Goal: Task Accomplishment & Management: Manage account settings

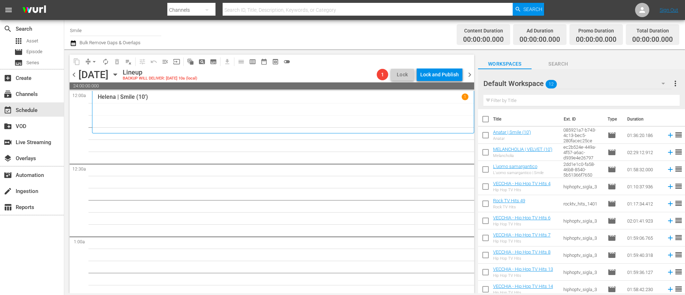
click at [75, 76] on span "chevron_left" at bounding box center [74, 74] width 9 height 9
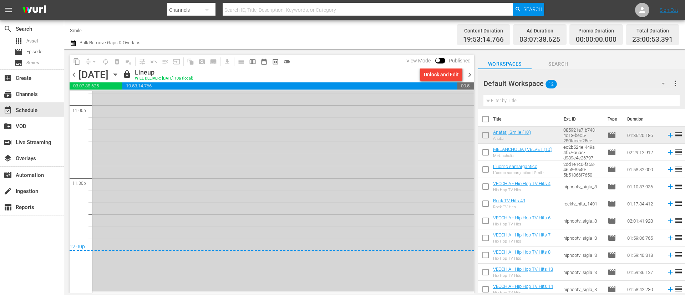
scroll to position [3211, 0]
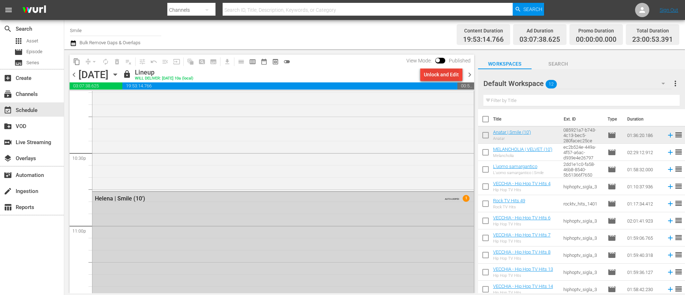
click at [443, 72] on div "Unlock and Edit" at bounding box center [441, 74] width 35 height 13
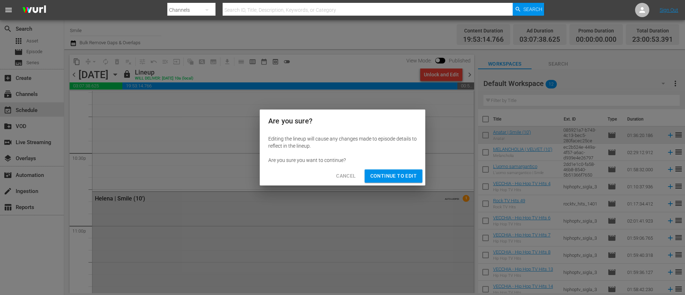
click at [413, 174] on span "Continue to Edit" at bounding box center [393, 176] width 46 height 9
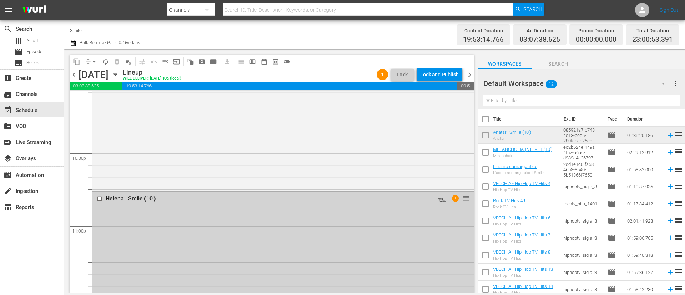
click at [100, 198] on input "checkbox" at bounding box center [100, 199] width 7 height 6
click at [116, 62] on span "delete_forever_outlined" at bounding box center [116, 61] width 7 height 7
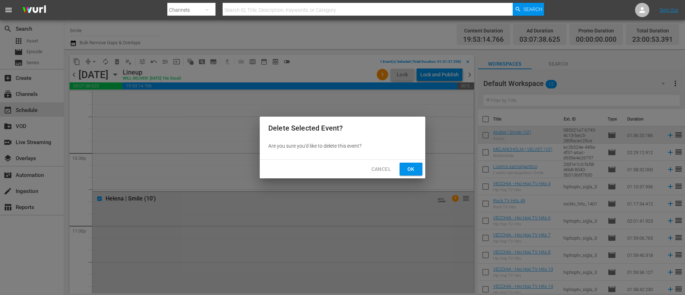
click at [403, 168] on button "Ok" at bounding box center [410, 169] width 23 height 13
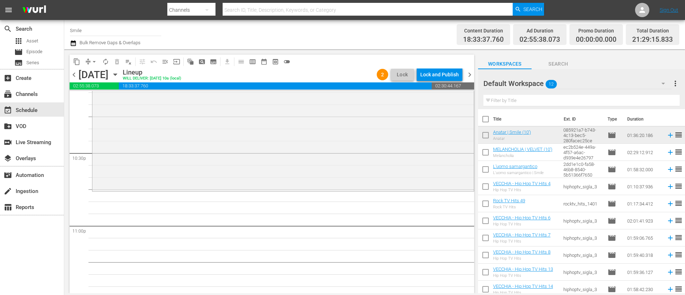
click at [117, 75] on icon "button" at bounding box center [114, 75] width 3 height 2
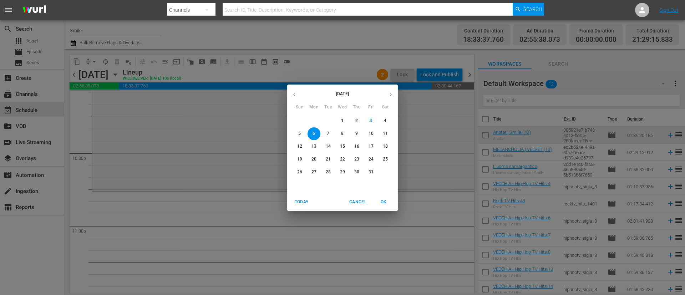
click at [300, 94] on button "button" at bounding box center [294, 95] width 14 height 14
click at [317, 121] on span "1" at bounding box center [313, 121] width 13 height 6
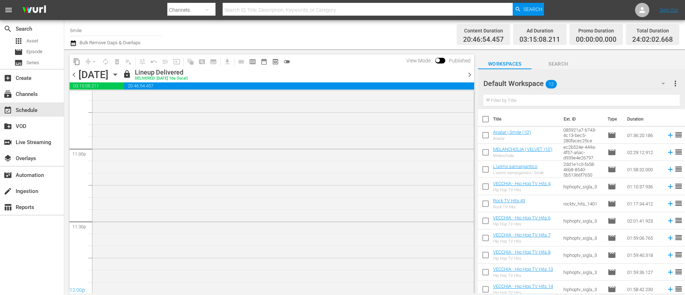
scroll to position [3260, 0]
click at [77, 63] on span "content_copy" at bounding box center [76, 61] width 7 height 7
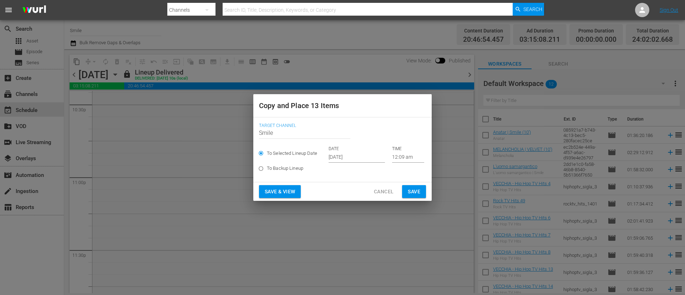
click at [363, 158] on input "Oct 5th 2025" at bounding box center [356, 157] width 56 height 11
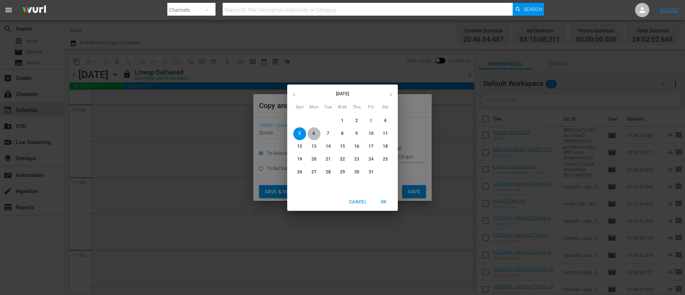
click at [316, 133] on span "6" at bounding box center [313, 134] width 13 height 6
type input "Oct 6th 2025"
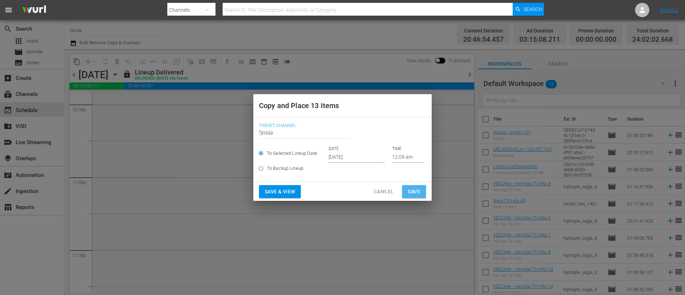
click at [414, 189] on span "Save" at bounding box center [414, 191] width 12 height 9
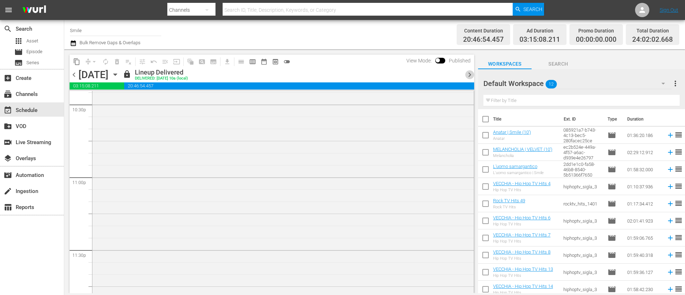
click at [471, 75] on span "chevron_right" at bounding box center [469, 74] width 9 height 9
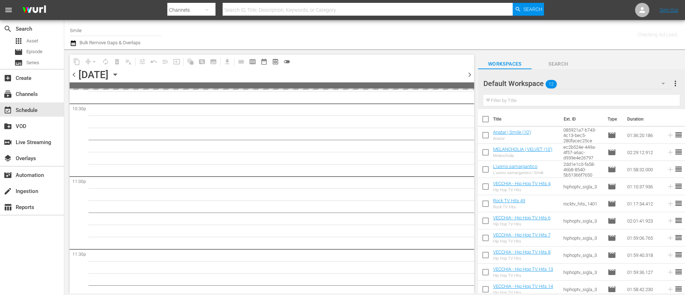
scroll to position [3288, 0]
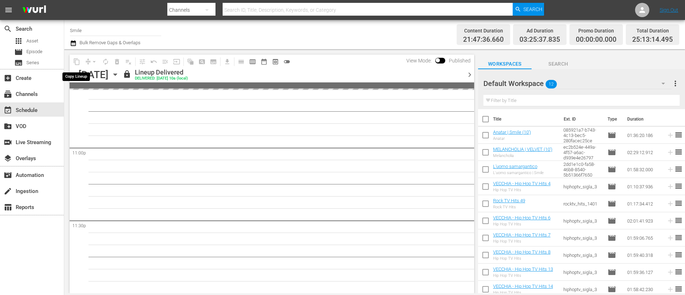
click at [77, 65] on span "content_copy" at bounding box center [76, 61] width 7 height 7
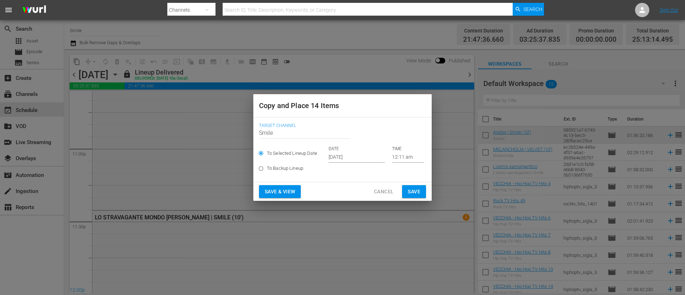
click at [363, 157] on input "Oct 5th 2025" at bounding box center [356, 157] width 56 height 11
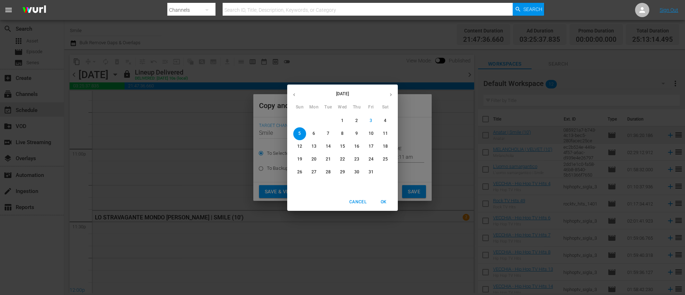
click at [329, 134] on p "7" at bounding box center [328, 134] width 2 height 6
type input "Oct 7th 2025"
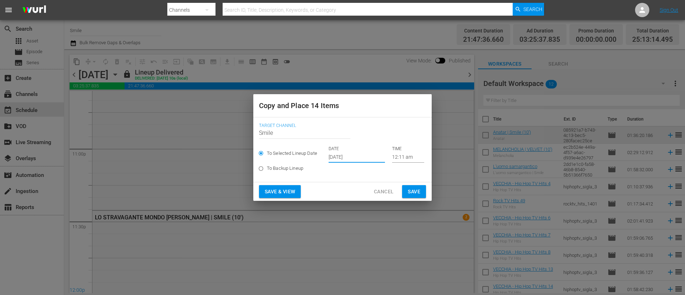
click at [415, 190] on span "Save" at bounding box center [414, 191] width 12 height 9
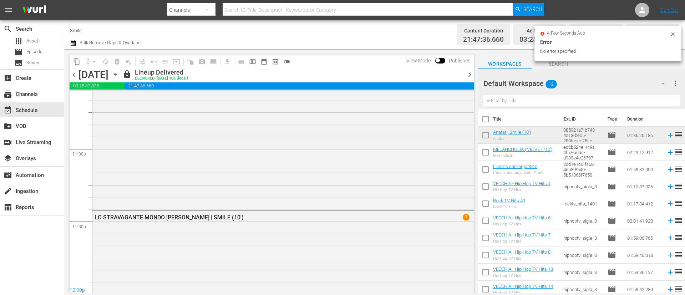
click at [470, 75] on span "chevron_right" at bounding box center [469, 74] width 9 height 9
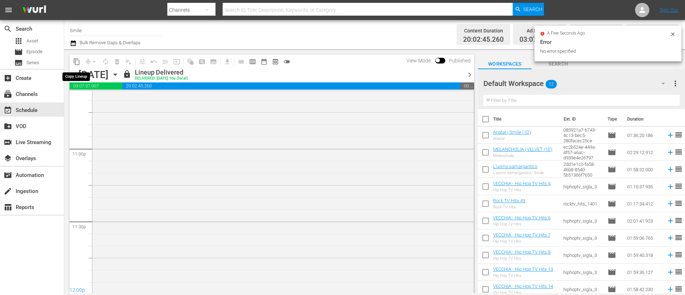
scroll to position [3312, 0]
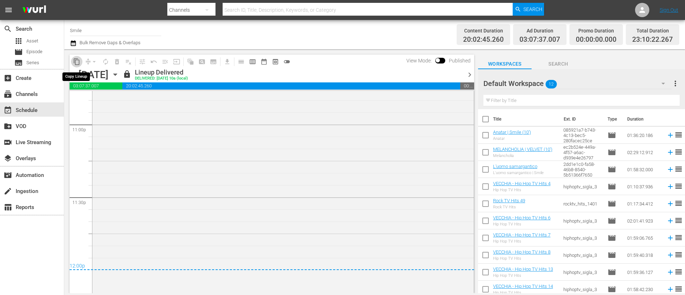
click at [76, 60] on span "content_copy" at bounding box center [76, 61] width 7 height 7
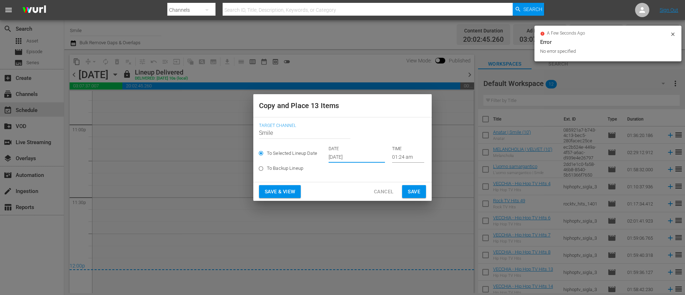
click at [363, 157] on input "Oct 5th 2025" at bounding box center [356, 157] width 56 height 11
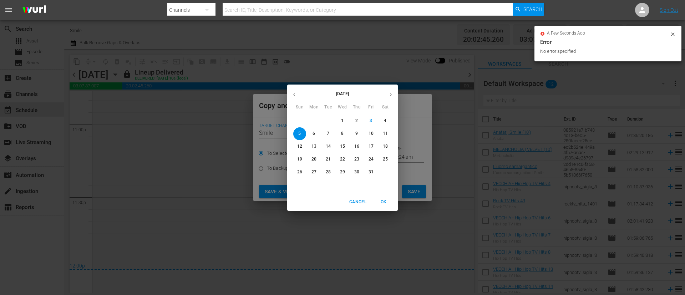
click at [341, 133] on p "8" at bounding box center [342, 134] width 2 height 6
type input "Oct 8th 2025"
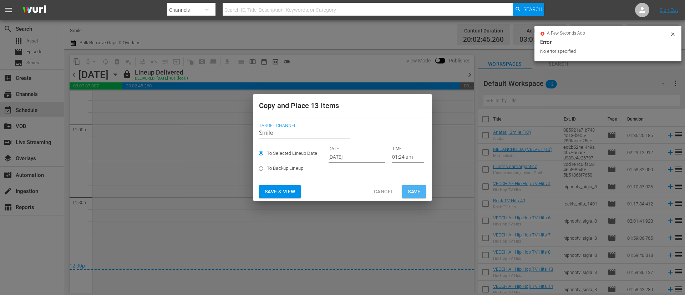
click at [414, 190] on span "Save" at bounding box center [414, 191] width 12 height 9
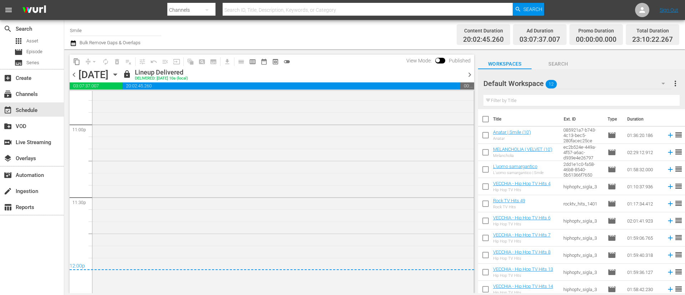
click at [470, 72] on span "chevron_right" at bounding box center [469, 74] width 9 height 9
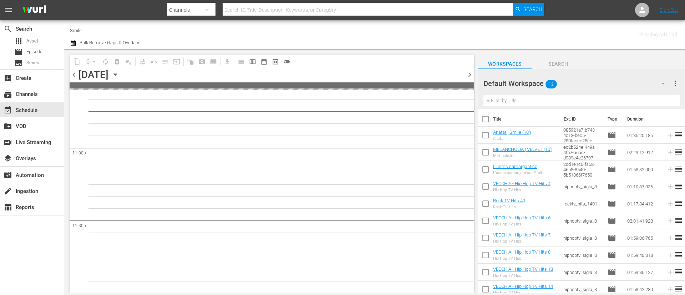
scroll to position [3288, 0]
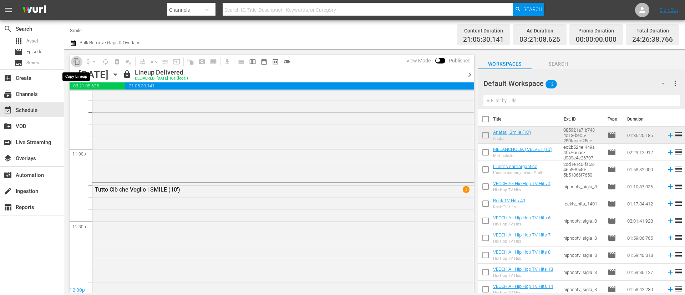
click at [76, 63] on span "content_copy" at bounding box center [76, 61] width 7 height 7
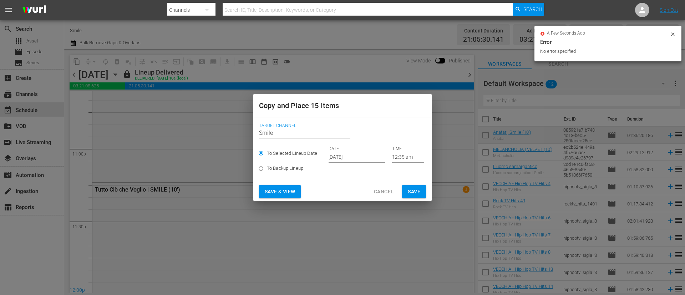
click at [368, 151] on p "DATE" at bounding box center [356, 149] width 56 height 6
click at [360, 156] on input "Oct 5th 2025" at bounding box center [356, 157] width 56 height 11
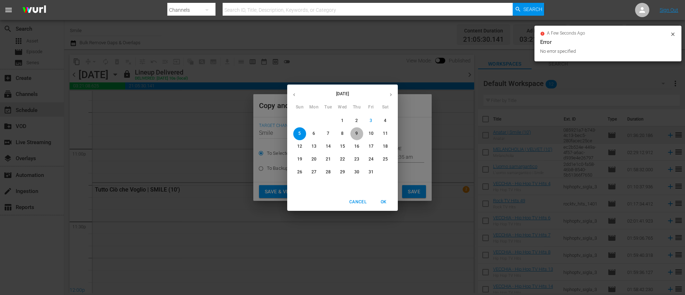
click at [358, 133] on span "9" at bounding box center [356, 134] width 13 height 6
type input "Oct 9th 2025"
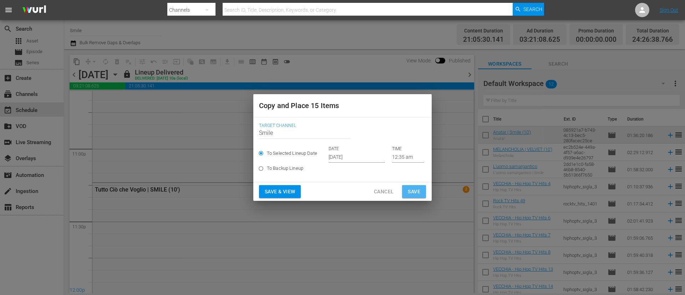
click at [418, 190] on span "Save" at bounding box center [414, 191] width 12 height 9
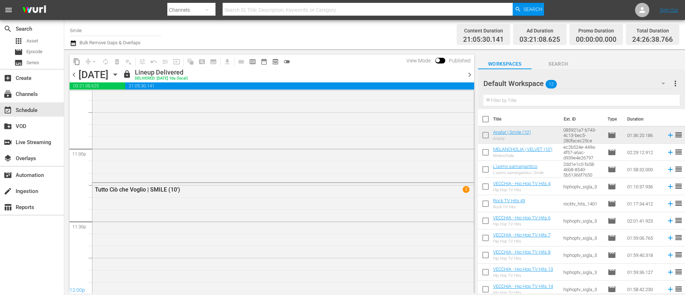
click at [470, 76] on span "chevron_right" at bounding box center [469, 74] width 9 height 9
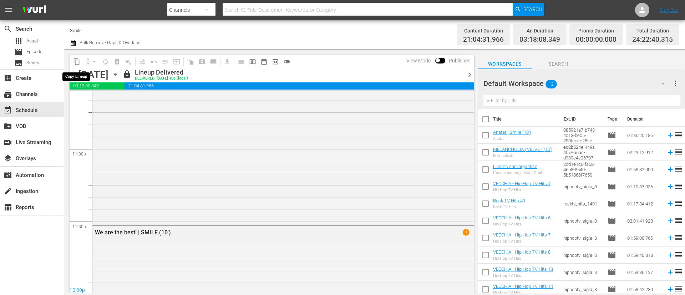
scroll to position [3325, 0]
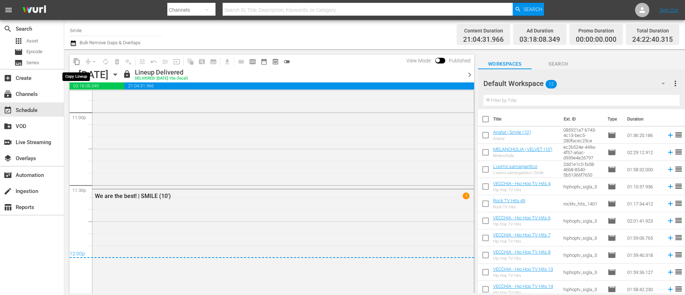
click at [78, 60] on span "content_copy" at bounding box center [76, 61] width 7 height 7
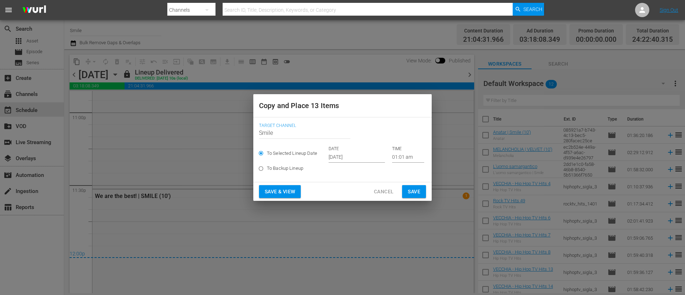
click at [362, 155] on input "Oct 5th 2025" at bounding box center [356, 157] width 56 height 11
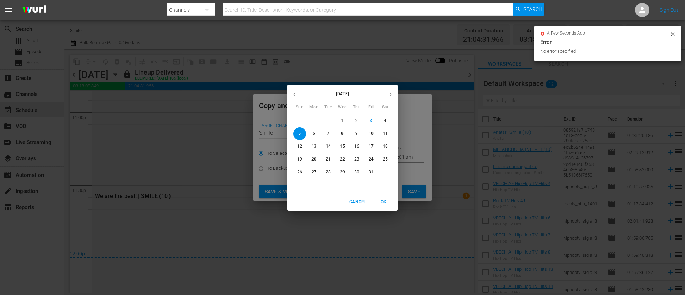
click at [372, 135] on p "10" at bounding box center [370, 134] width 5 height 6
type input "Oct 10th 2025"
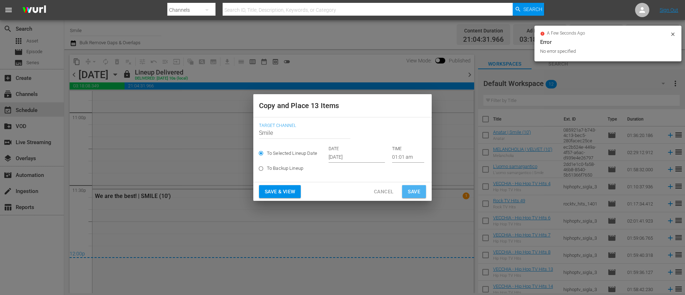
click at [418, 189] on span "Save" at bounding box center [414, 191] width 12 height 9
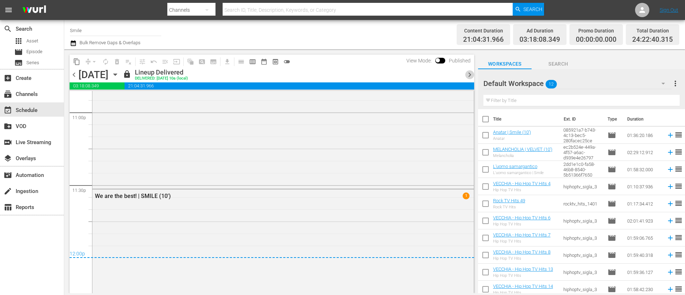
click at [471, 73] on span "chevron_right" at bounding box center [469, 74] width 9 height 9
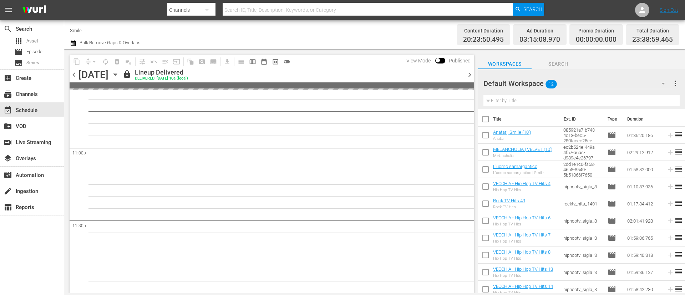
scroll to position [3349, 0]
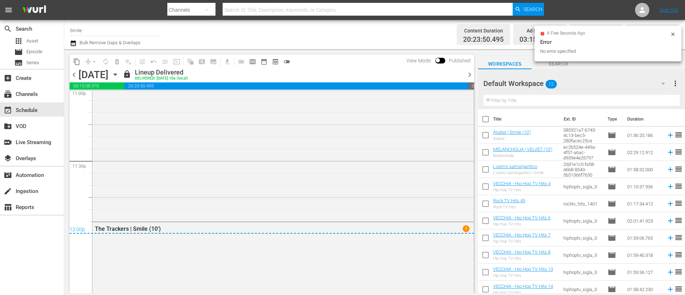
click at [83, 60] on span "compress arrow_drop_down" at bounding box center [90, 61] width 17 height 11
click at [75, 61] on span "content_copy" at bounding box center [76, 61] width 7 height 7
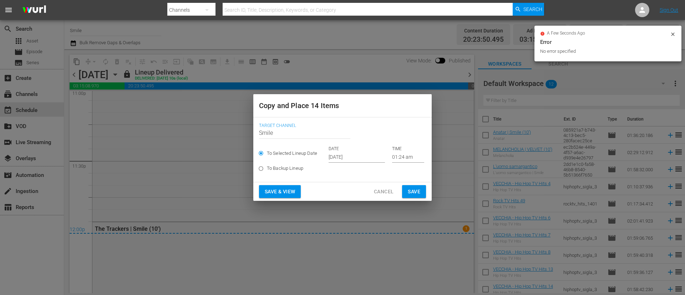
click at [365, 157] on input "Oct 5th 2025" at bounding box center [356, 157] width 56 height 11
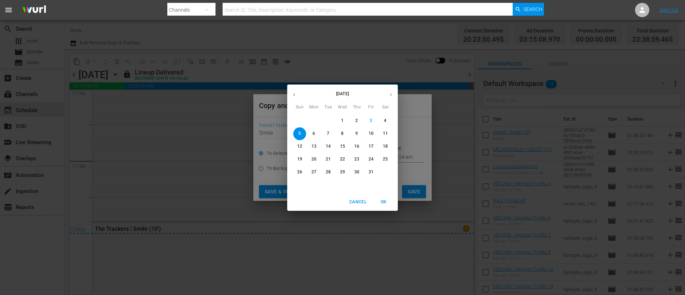
click at [386, 135] on p "11" at bounding box center [385, 134] width 5 height 6
type input "Oct 11th 2025"
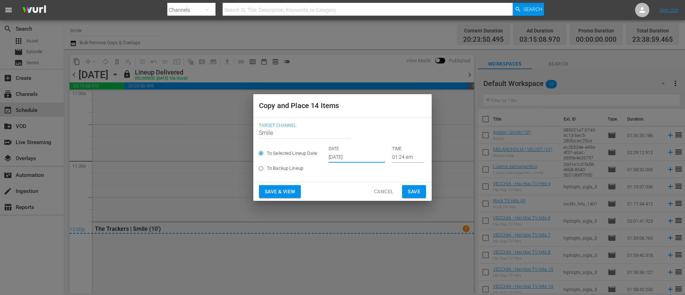
click at [416, 191] on span "Save" at bounding box center [414, 191] width 12 height 9
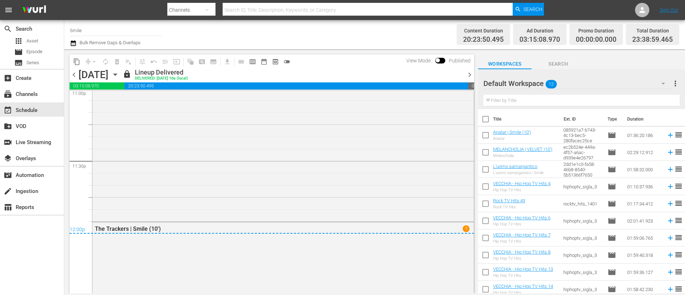
click at [470, 75] on span "chevron_right" at bounding box center [469, 74] width 9 height 9
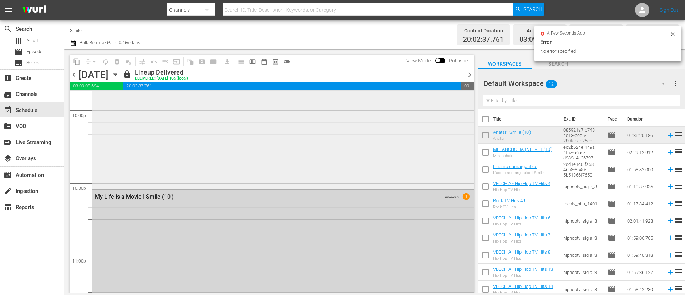
scroll to position [2967, 0]
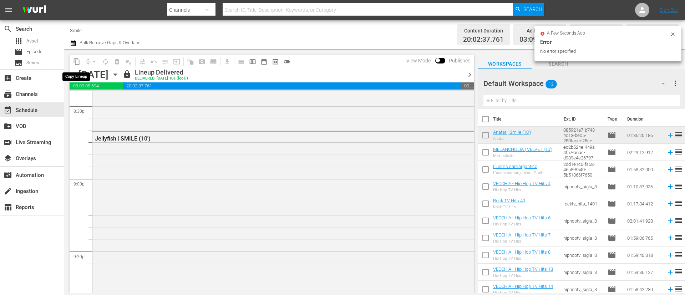
click at [77, 61] on span "content_copy" at bounding box center [76, 61] width 7 height 7
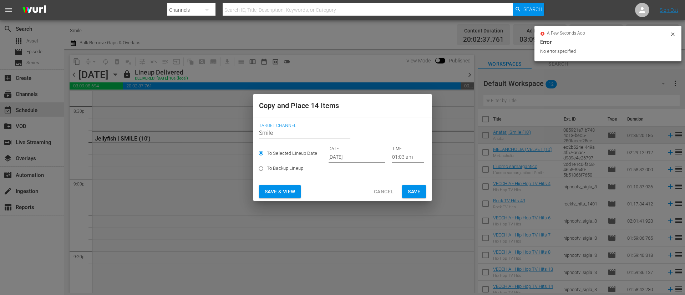
click at [367, 158] on input "Oct 5th 2025" at bounding box center [356, 157] width 56 height 11
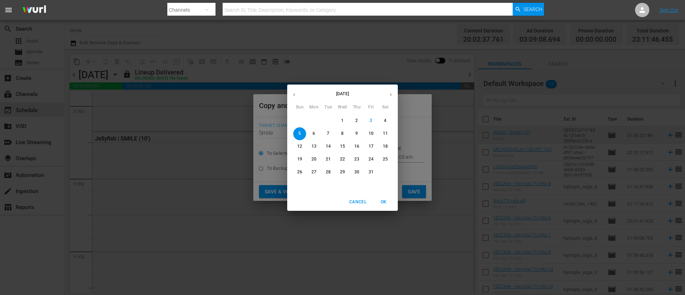
click at [303, 147] on span "12" at bounding box center [299, 146] width 13 height 6
type input "Oct 12th 2025"
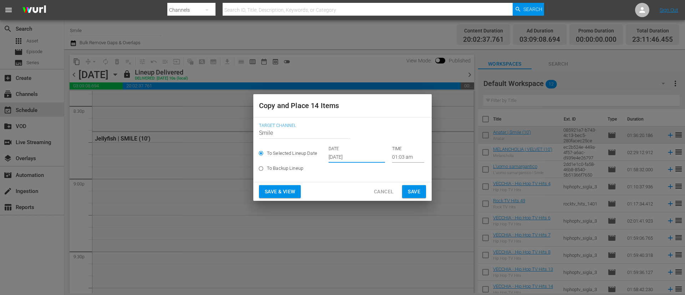
click at [408, 190] on span "Save" at bounding box center [414, 191] width 12 height 9
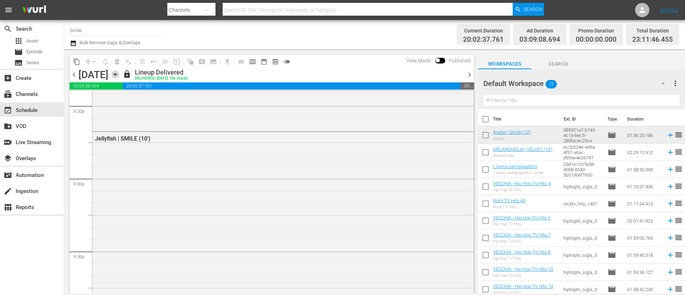
click at [119, 71] on icon "button" at bounding box center [115, 75] width 8 height 8
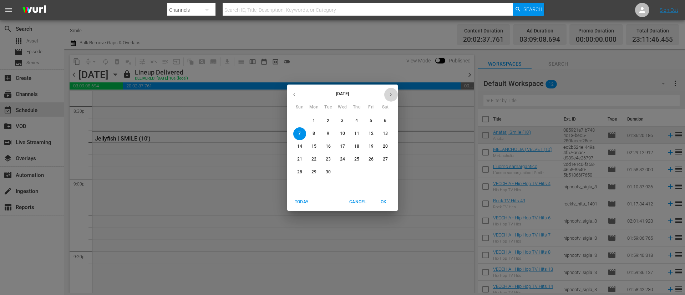
click at [389, 94] on icon "button" at bounding box center [390, 94] width 5 height 5
click at [314, 134] on p "6" at bounding box center [313, 134] width 2 height 6
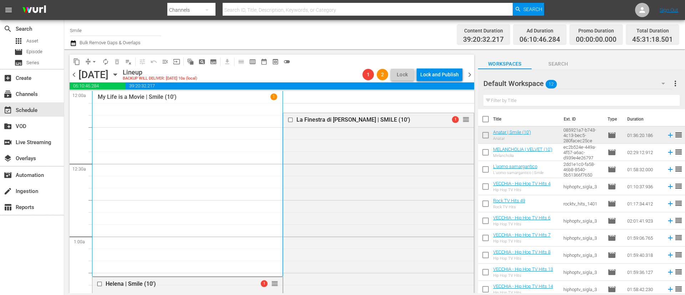
click at [71, 44] on icon "button" at bounding box center [73, 43] width 5 height 6
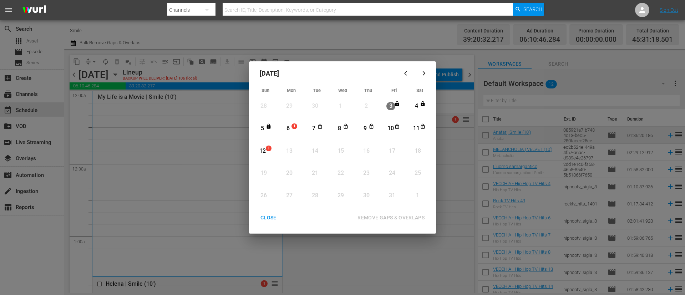
click at [291, 126] on div "6" at bounding box center [287, 128] width 9 height 8
click at [269, 149] on span "1" at bounding box center [268, 148] width 5 height 6
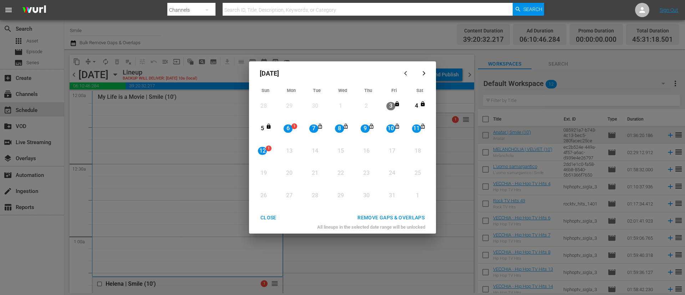
click at [408, 216] on div "REMOVE GAPS & OVERLAPS" at bounding box center [391, 217] width 78 height 9
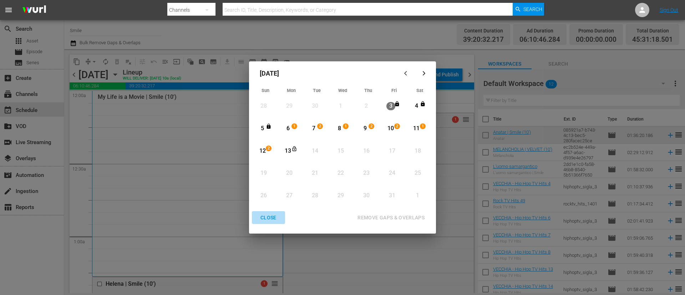
click at [268, 216] on div "CLOSE" at bounding box center [268, 217] width 27 height 9
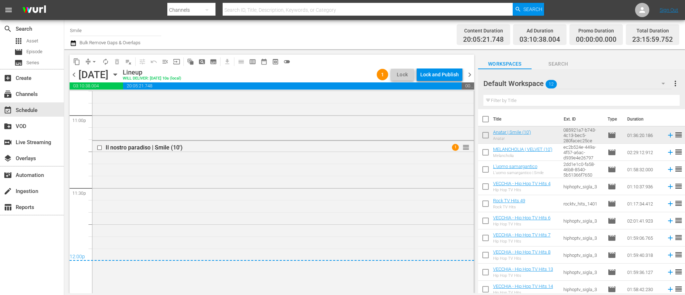
scroll to position [3357, 0]
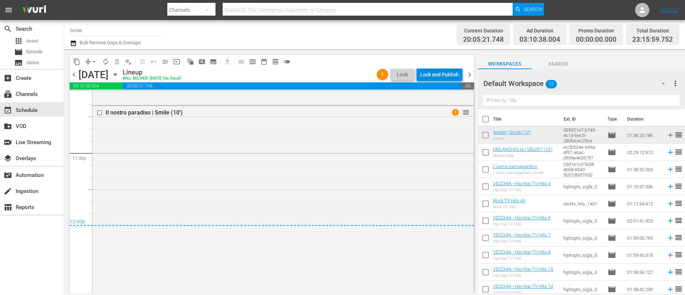
click at [439, 73] on div "Lock and Publish" at bounding box center [439, 74] width 39 height 13
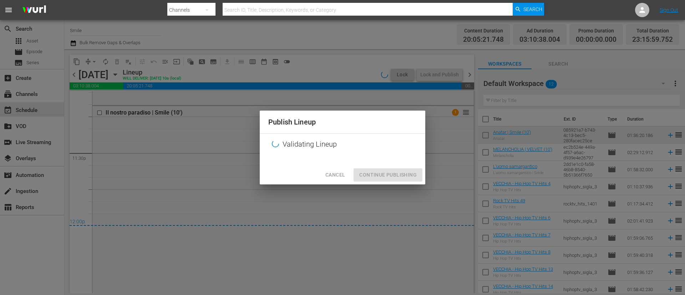
click at [375, 176] on div "Cancel Continue Publishing" at bounding box center [342, 174] width 165 height 19
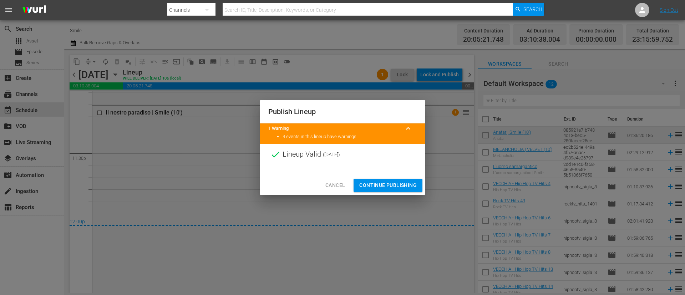
click at [377, 186] on span "Continue Publishing" at bounding box center [387, 185] width 57 height 9
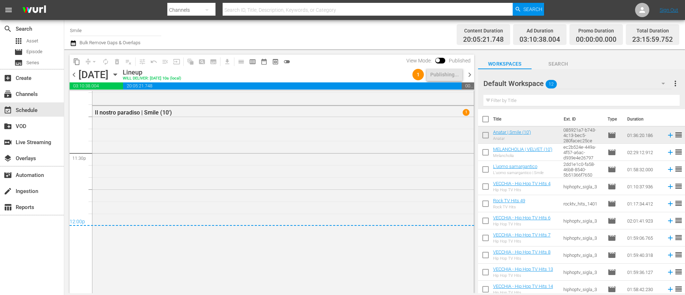
click at [467, 78] on span "chevron_right" at bounding box center [469, 74] width 9 height 9
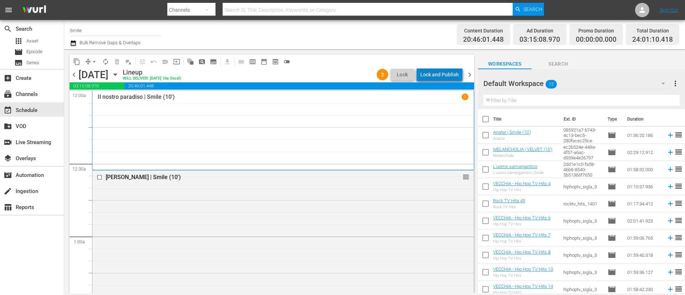
click at [442, 73] on div "Lock and Publish" at bounding box center [439, 74] width 39 height 13
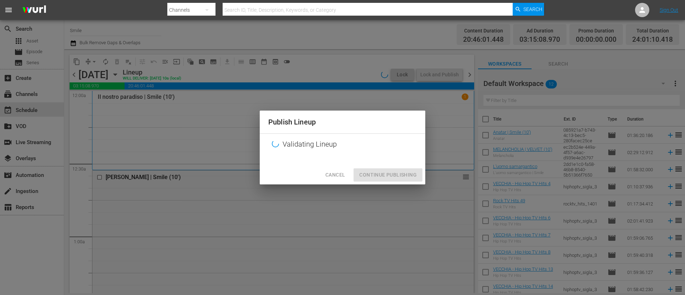
click at [379, 165] on div at bounding box center [342, 160] width 165 height 11
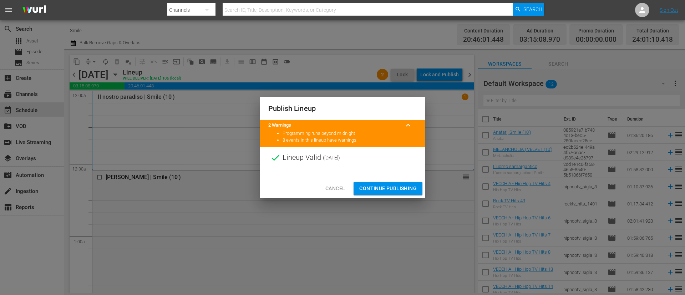
click at [380, 181] on div "Cancel Continue Publishing" at bounding box center [342, 188] width 165 height 19
click at [383, 186] on span "Continue Publishing" at bounding box center [387, 188] width 57 height 9
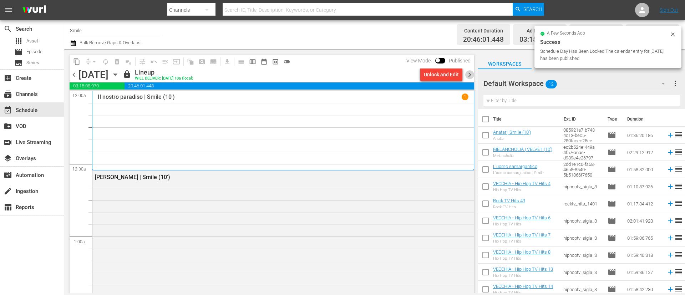
click at [469, 75] on span "chevron_right" at bounding box center [469, 74] width 9 height 9
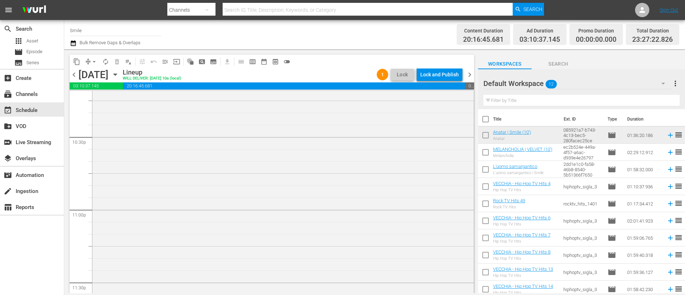
scroll to position [3292, 0]
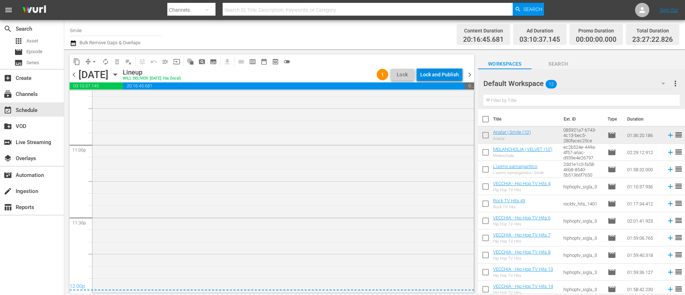
click at [444, 78] on div "Lock and Publish" at bounding box center [439, 74] width 39 height 13
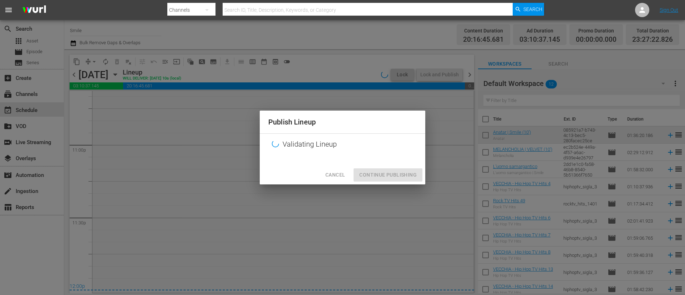
click at [386, 175] on div "Cancel Continue Publishing" at bounding box center [342, 174] width 165 height 19
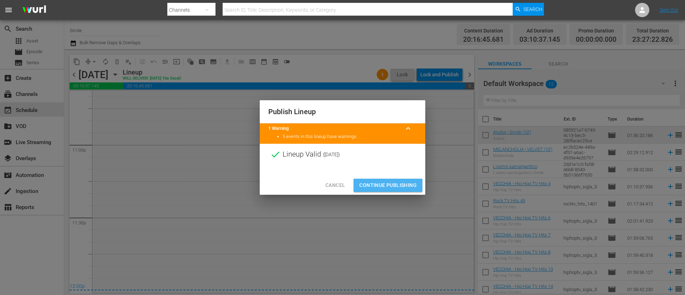
click at [385, 186] on span "Continue Publishing" at bounding box center [387, 185] width 57 height 9
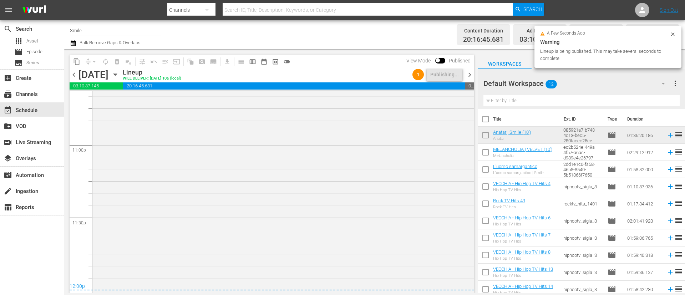
click at [468, 75] on span "chevron_right" at bounding box center [469, 74] width 9 height 9
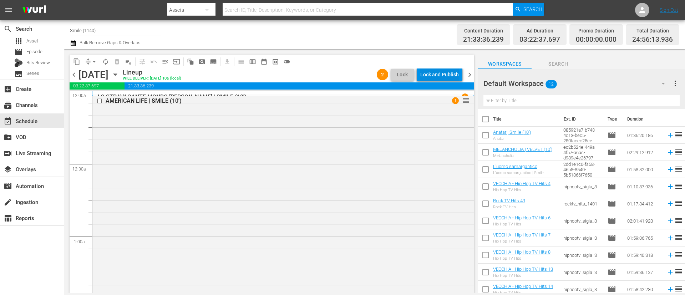
click at [443, 74] on div "Lock and Publish" at bounding box center [439, 74] width 39 height 13
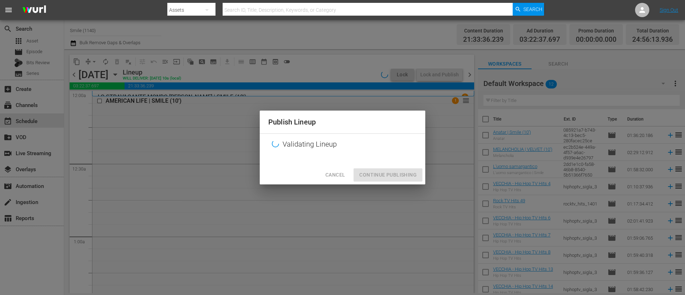
click at [398, 175] on div "Cancel Continue Publishing" at bounding box center [342, 174] width 165 height 19
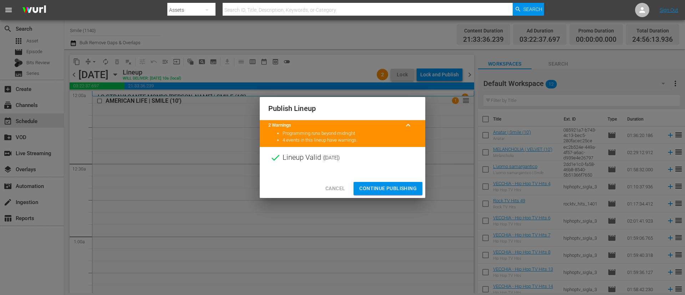
click at [402, 186] on span "Continue Publishing" at bounding box center [387, 188] width 57 height 9
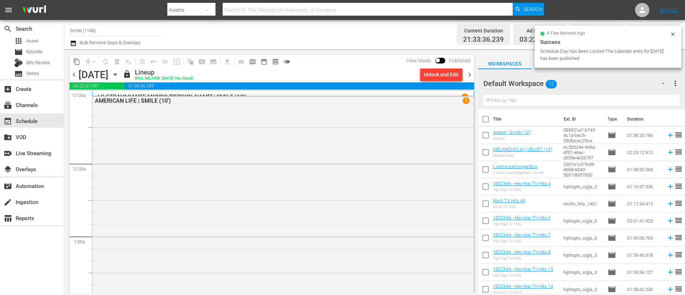
click at [472, 76] on span "chevron_right" at bounding box center [469, 74] width 9 height 9
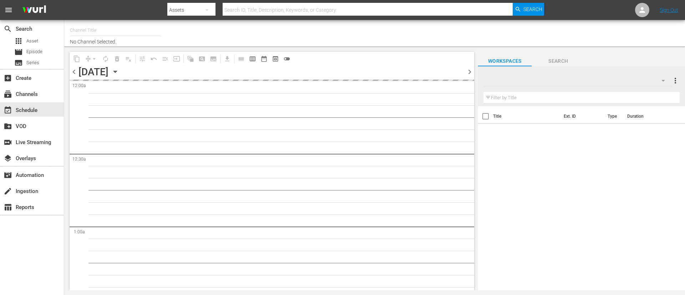
type input "Smile (1140)"
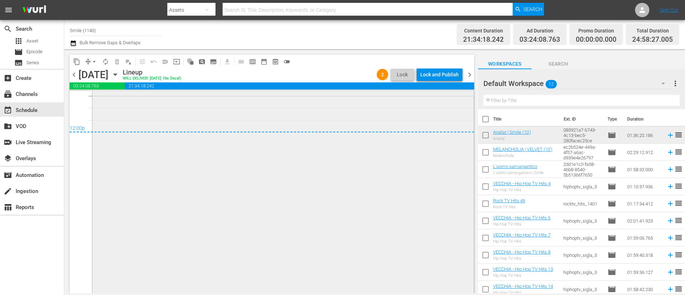
scroll to position [3570, 0]
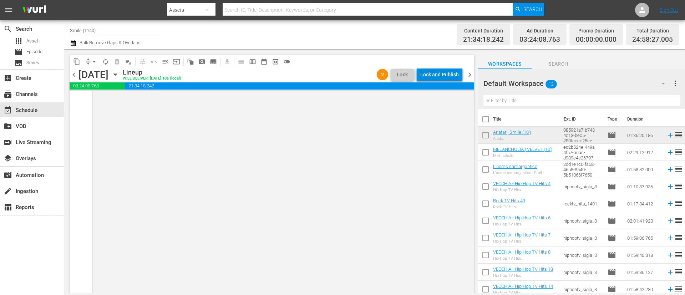
click at [442, 74] on div "Lock and Publish" at bounding box center [439, 74] width 39 height 13
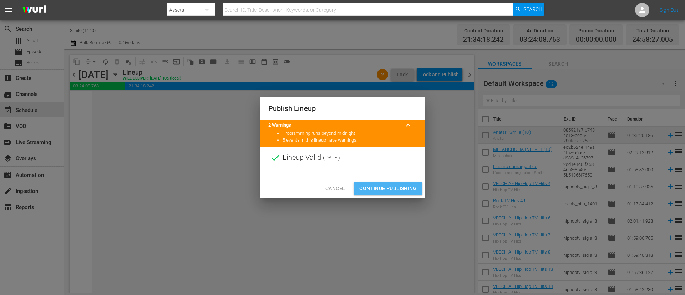
click at [377, 186] on span "Continue Publishing" at bounding box center [387, 188] width 57 height 9
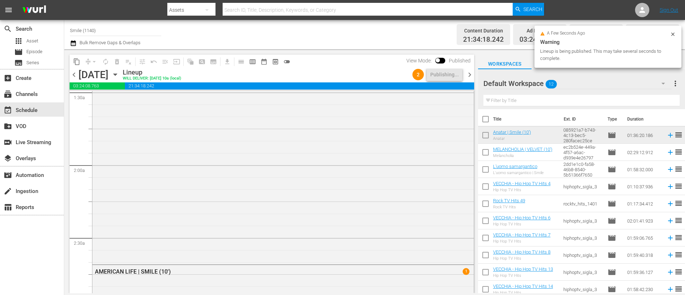
scroll to position [0, 0]
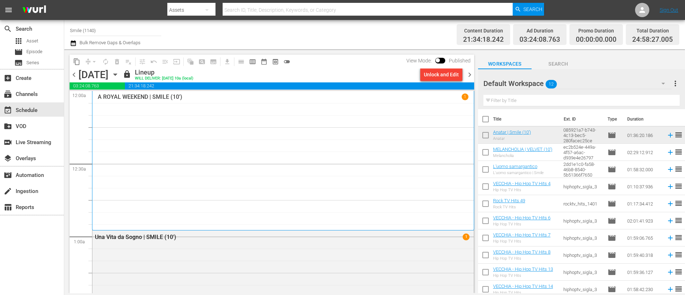
click at [467, 75] on span "chevron_right" at bounding box center [469, 74] width 9 height 9
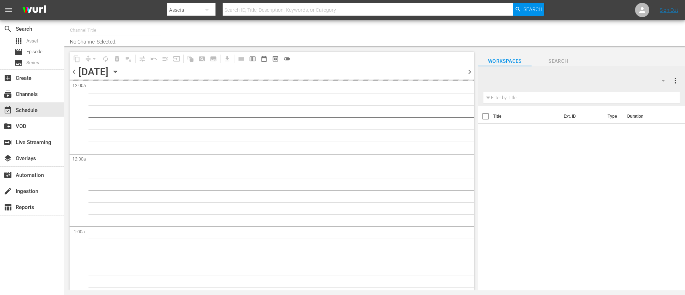
type input "Smile (1140)"
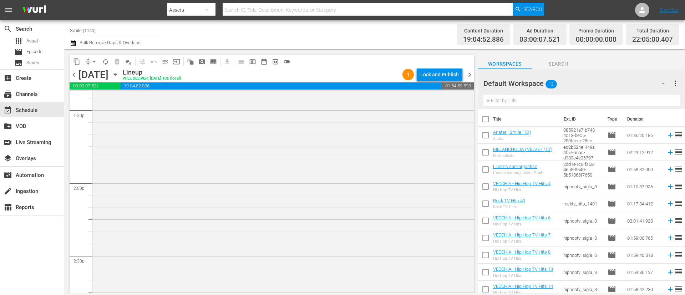
scroll to position [2633, 0]
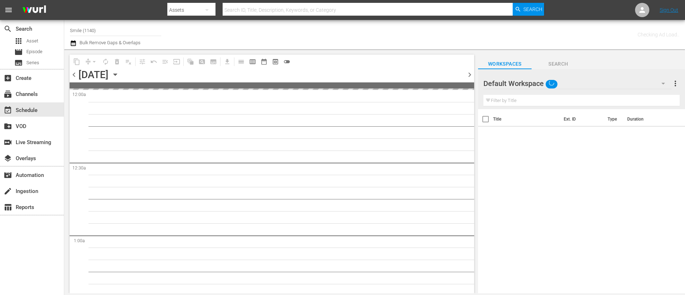
type input "Smile (1140)"
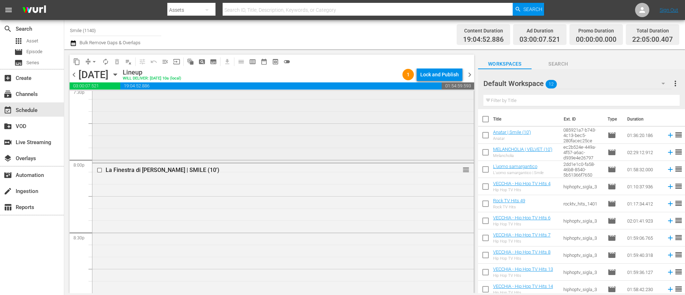
scroll to position [2858, 0]
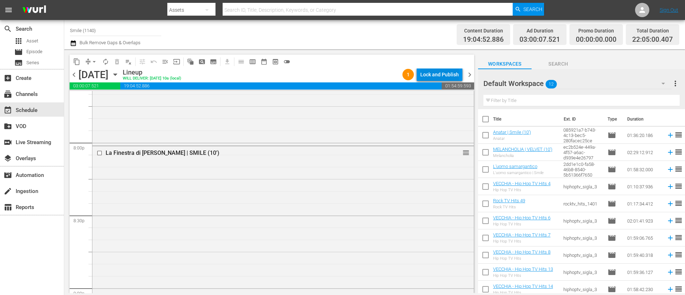
click at [439, 73] on div "Lock and Publish" at bounding box center [439, 74] width 39 height 13
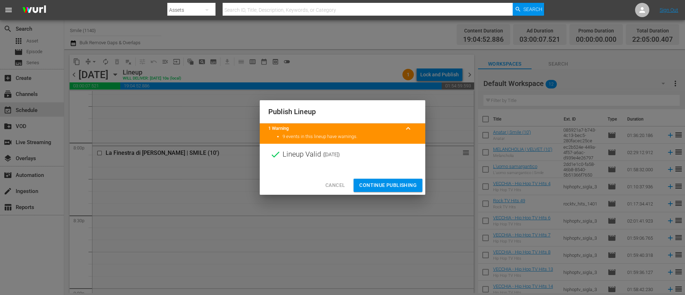
click at [394, 175] on div at bounding box center [342, 170] width 165 height 11
click at [388, 187] on span "Continue Publishing" at bounding box center [387, 185] width 57 height 9
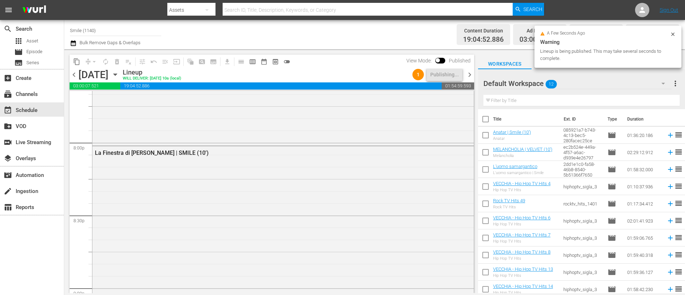
click at [472, 75] on span "chevron_right" at bounding box center [469, 74] width 9 height 9
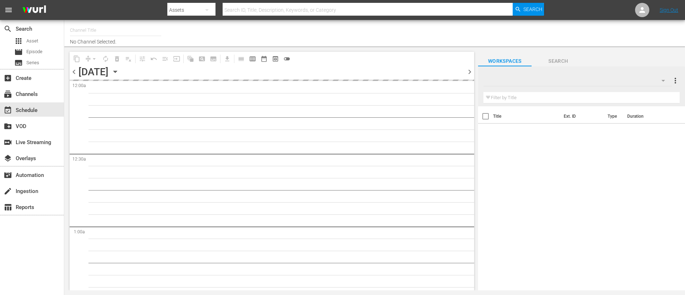
type input "Smile (1140)"
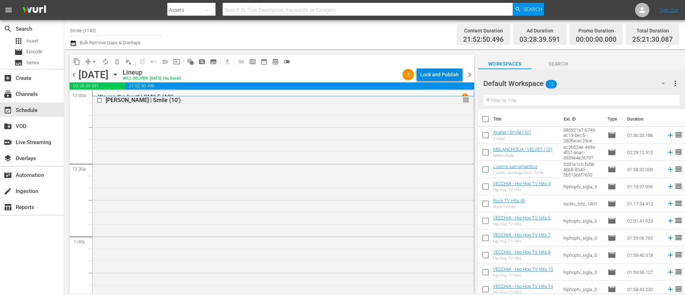
click at [437, 75] on div "Lock and Publish" at bounding box center [439, 74] width 39 height 13
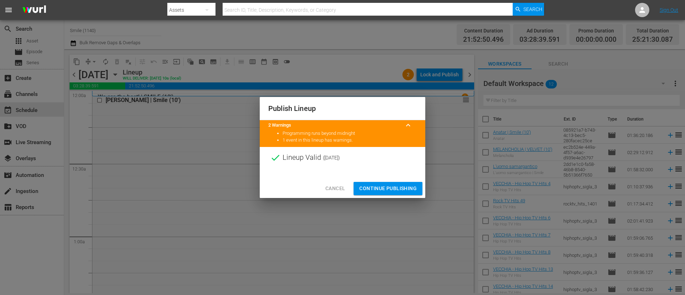
click at [393, 188] on span "Continue Publishing" at bounding box center [387, 188] width 57 height 9
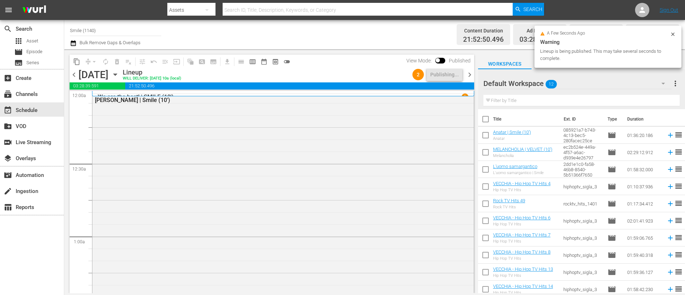
click at [469, 76] on span "chevron_right" at bounding box center [469, 74] width 9 height 9
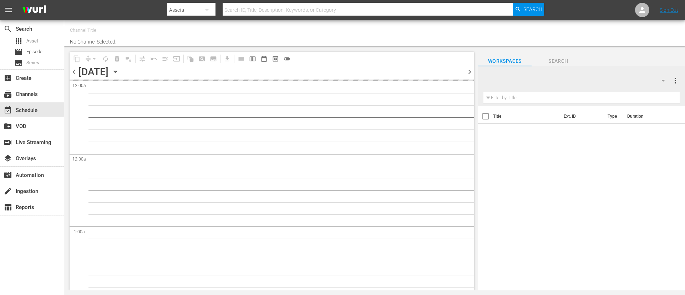
type input "Smile (1140)"
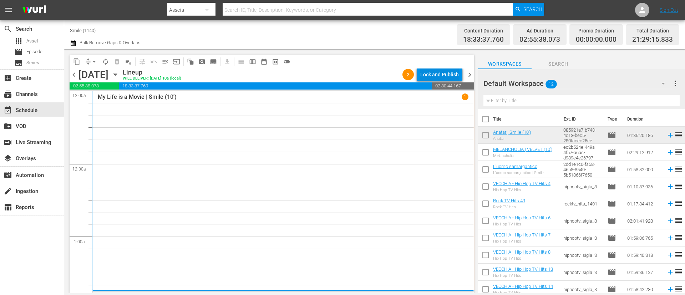
click at [441, 73] on div "Lock and Publish" at bounding box center [439, 74] width 39 height 13
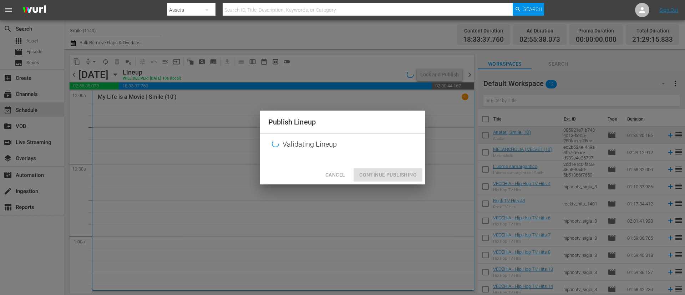
click at [396, 178] on div "Cancel Continue Publishing" at bounding box center [342, 174] width 165 height 19
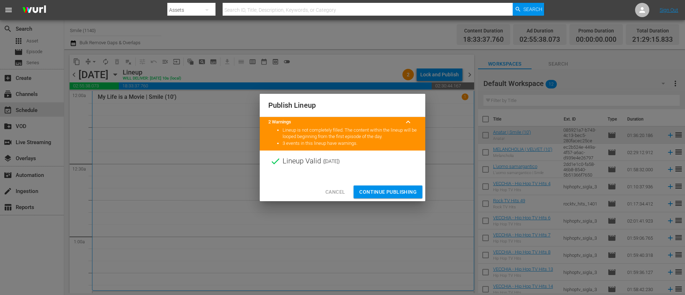
click at [385, 191] on span "Continue Publishing" at bounding box center [387, 192] width 57 height 9
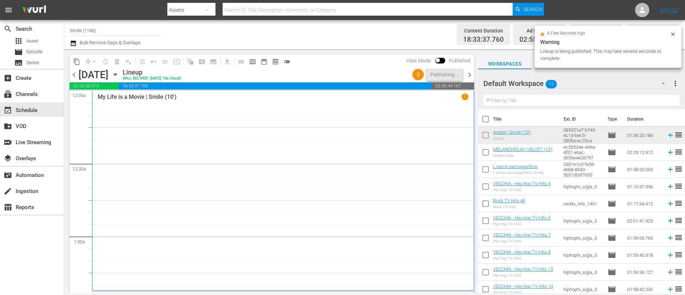
click at [470, 78] on span "chevron_right" at bounding box center [469, 74] width 9 height 9
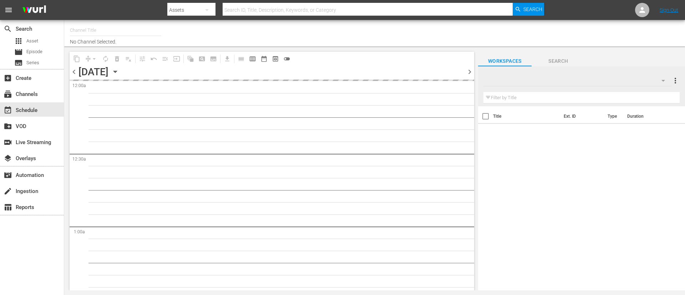
type input "Smile (1140)"
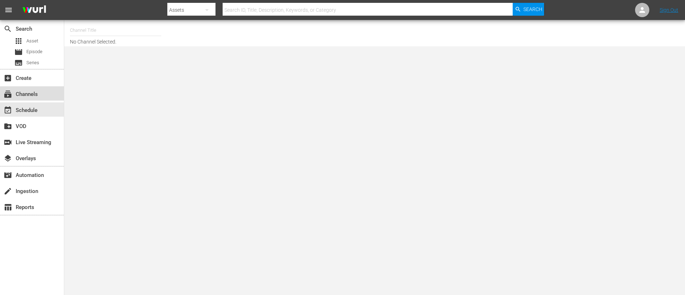
click at [33, 96] on div "subscriptions Channels" at bounding box center [20, 93] width 40 height 6
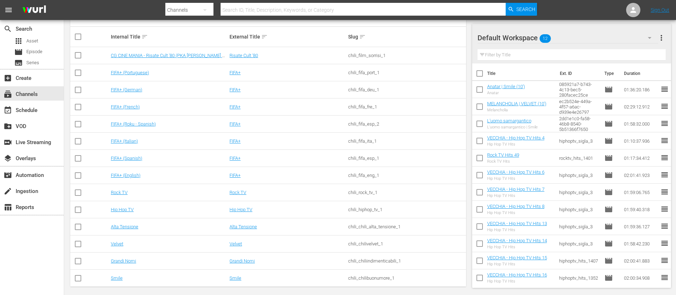
scroll to position [119, 0]
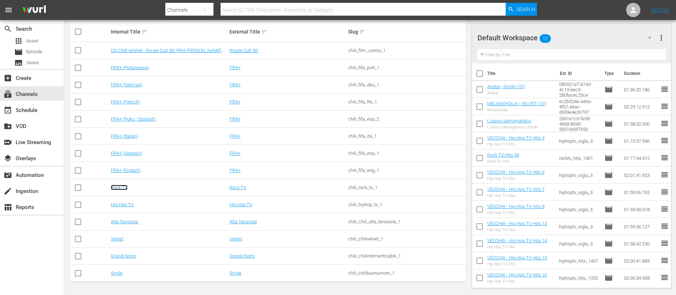
click at [124, 186] on link "Rock TV" at bounding box center [119, 187] width 17 height 5
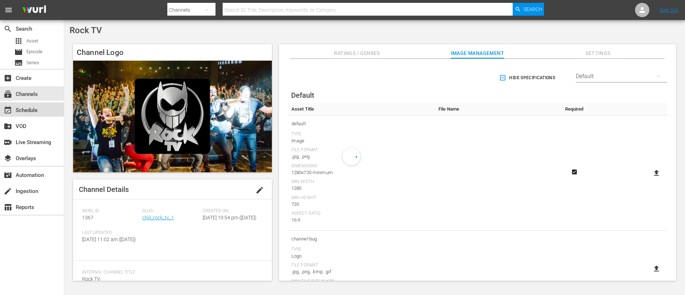
click at [47, 112] on div "event_available Schedule" at bounding box center [32, 109] width 64 height 14
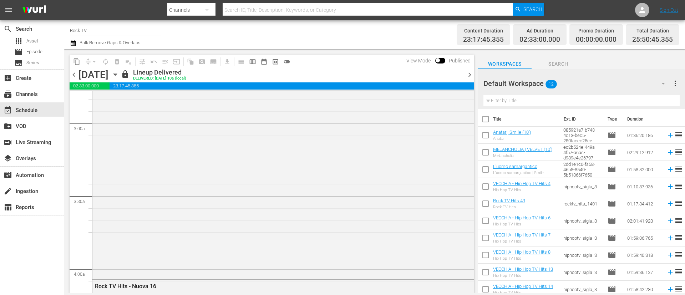
scroll to position [535, 0]
click at [468, 75] on span "chevron_right" at bounding box center [469, 74] width 9 height 9
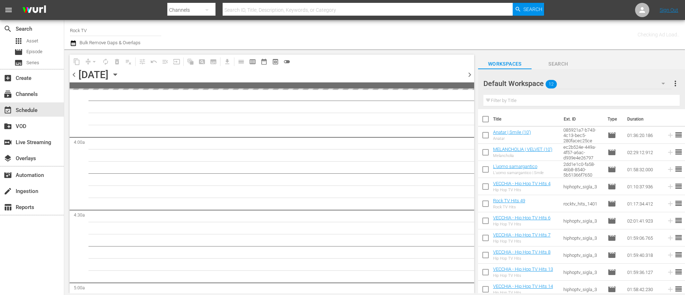
scroll to position [559, 0]
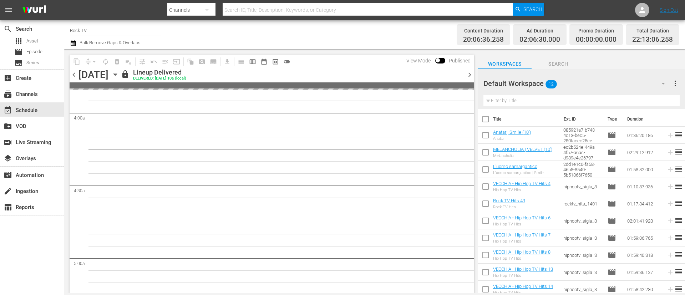
click at [468, 75] on span "chevron_right" at bounding box center [469, 74] width 9 height 9
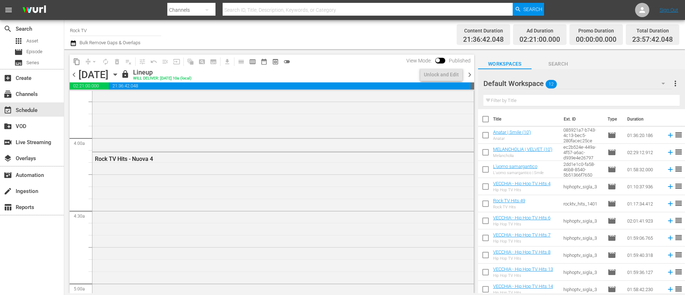
click at [468, 75] on span "chevron_right" at bounding box center [469, 74] width 9 height 9
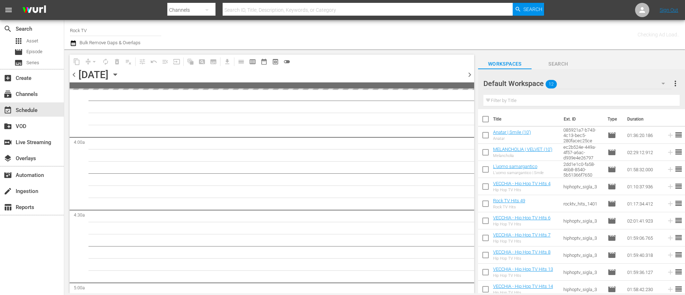
scroll to position [559, 0]
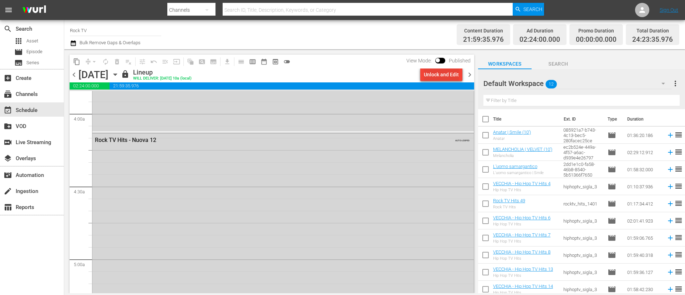
click at [452, 78] on div "Unlock and Edit" at bounding box center [441, 74] width 35 height 13
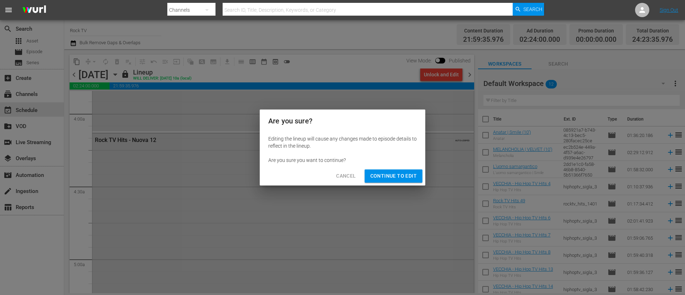
click at [411, 173] on span "Continue to Edit" at bounding box center [393, 176] width 46 height 9
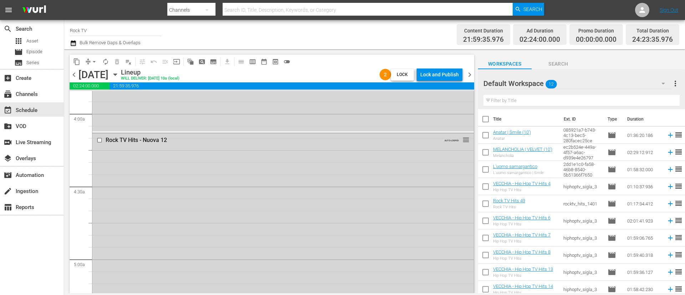
scroll to position [0, 0]
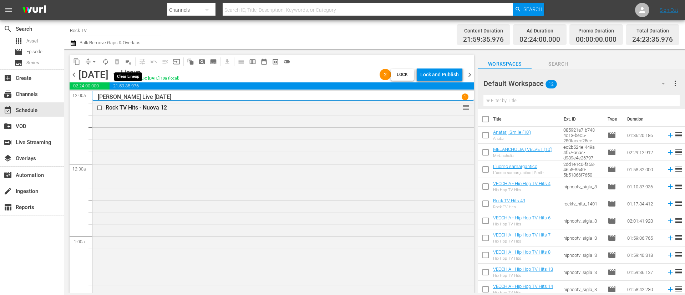
click at [129, 61] on span "playlist_remove_outlined" at bounding box center [128, 61] width 7 height 7
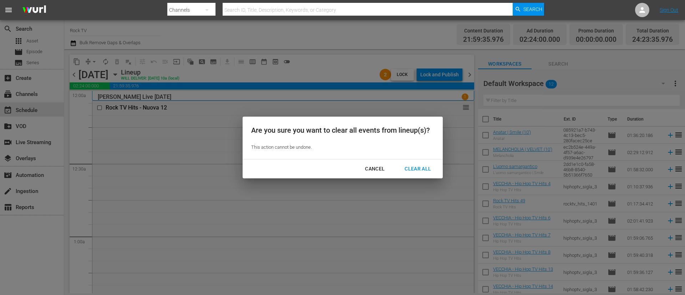
click at [404, 168] on div "Clear All" at bounding box center [418, 168] width 38 height 9
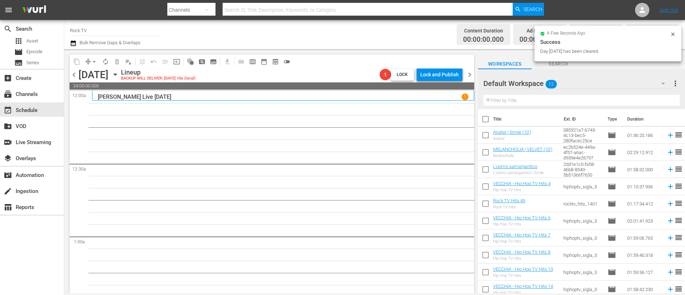
click at [467, 75] on span "chevron_right" at bounding box center [469, 74] width 9 height 9
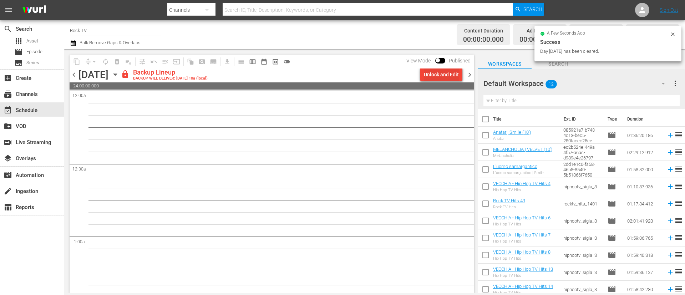
click at [442, 71] on div "Unlock and Edit" at bounding box center [441, 74] width 35 height 13
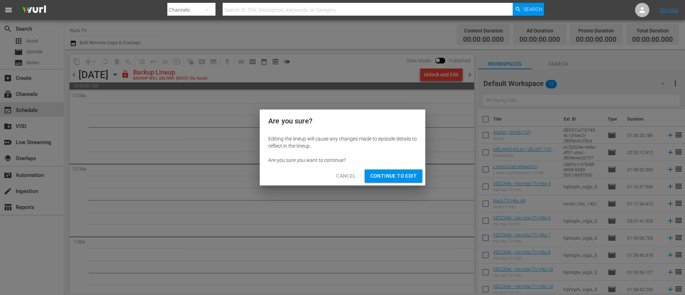
click at [400, 174] on span "Continue to Edit" at bounding box center [393, 176] width 46 height 9
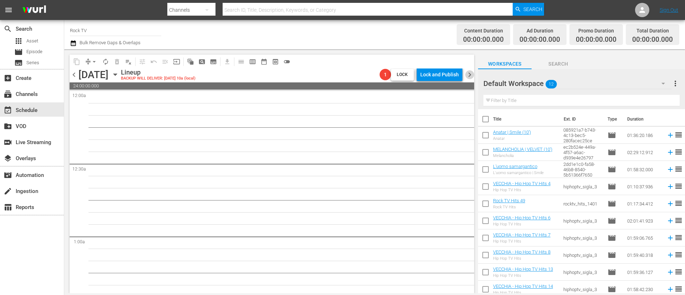
click at [469, 76] on span "chevron_right" at bounding box center [469, 74] width 9 height 9
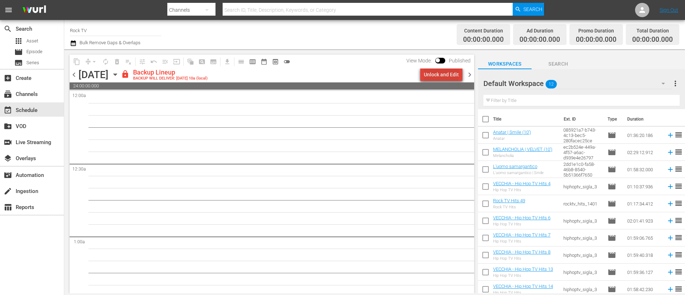
click at [449, 76] on div "Unlock and Edit" at bounding box center [441, 74] width 35 height 13
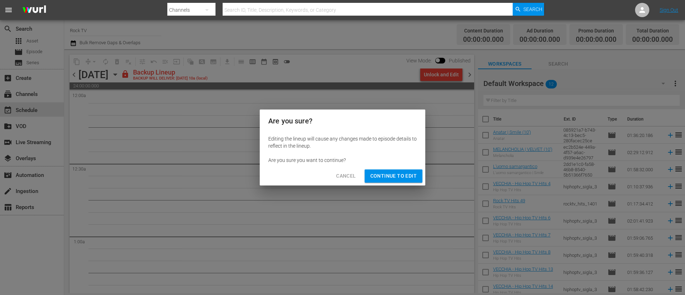
click at [400, 175] on span "Continue to Edit" at bounding box center [393, 176] width 46 height 9
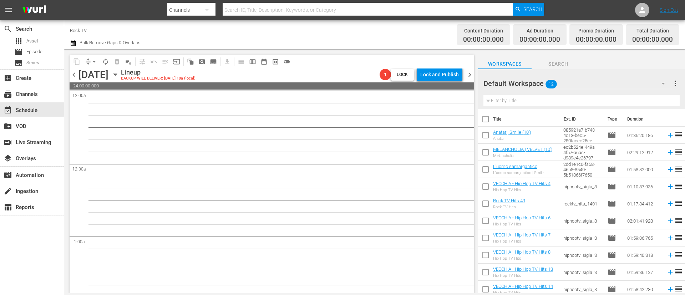
click at [471, 75] on span "chevron_right" at bounding box center [469, 74] width 9 height 9
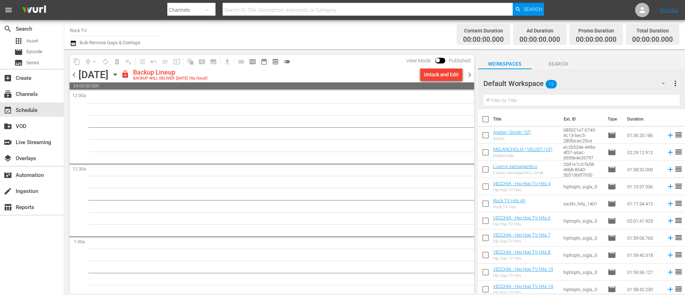
click at [440, 77] on div "Unlock and Edit" at bounding box center [441, 74] width 35 height 13
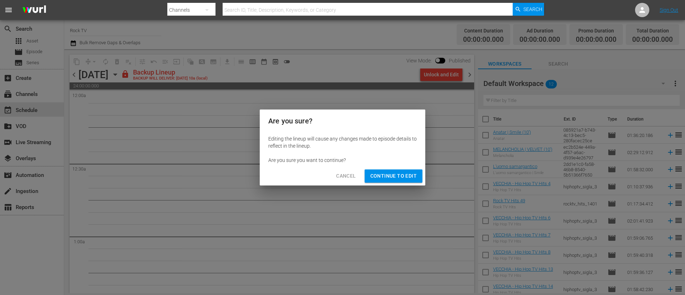
click at [397, 176] on span "Continue to Edit" at bounding box center [393, 176] width 46 height 9
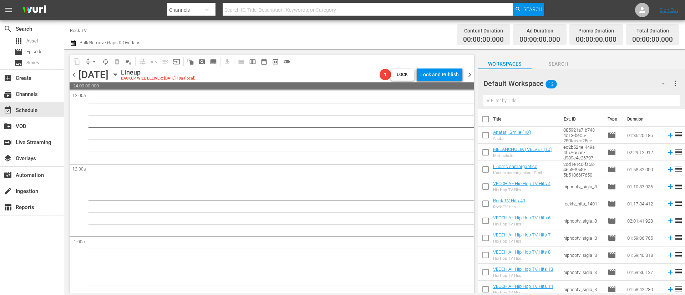
click at [472, 77] on span "chevron_right" at bounding box center [469, 74] width 9 height 9
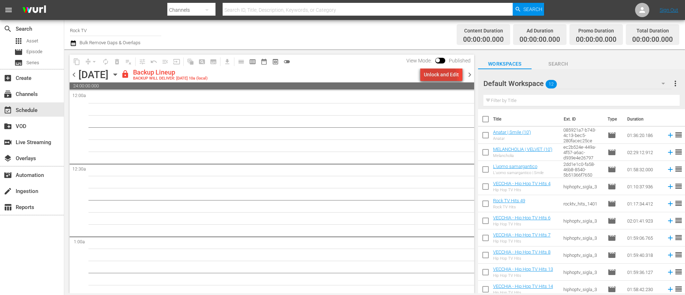
click at [440, 77] on div "Unlock and Edit" at bounding box center [441, 74] width 35 height 13
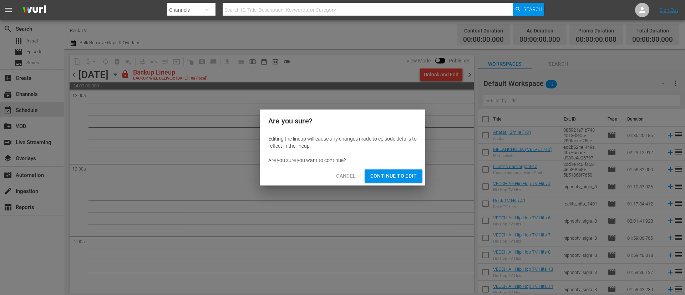
click at [405, 176] on span "Continue to Edit" at bounding box center [393, 176] width 46 height 9
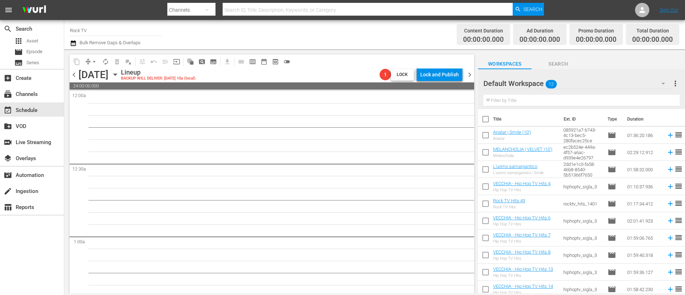
click at [470, 75] on span "chevron_right" at bounding box center [469, 74] width 9 height 9
click at [466, 72] on span "chevron_right" at bounding box center [469, 74] width 9 height 9
click at [117, 74] on icon "button" at bounding box center [114, 75] width 3 height 2
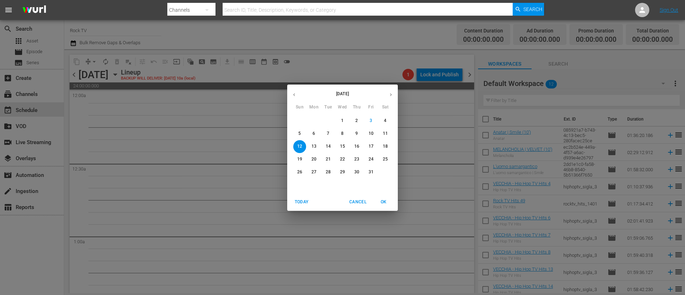
click at [292, 98] on button "button" at bounding box center [294, 95] width 14 height 14
click at [390, 96] on icon "button" at bounding box center [390, 94] width 5 height 5
click at [299, 95] on button "button" at bounding box center [294, 95] width 14 height 14
click at [314, 173] on p "29" at bounding box center [313, 172] width 5 height 6
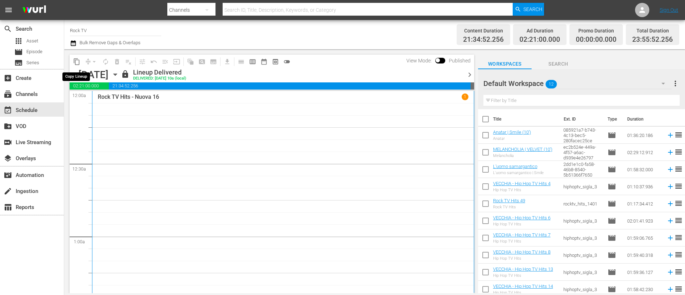
click at [77, 62] on span "content_copy" at bounding box center [76, 61] width 7 height 7
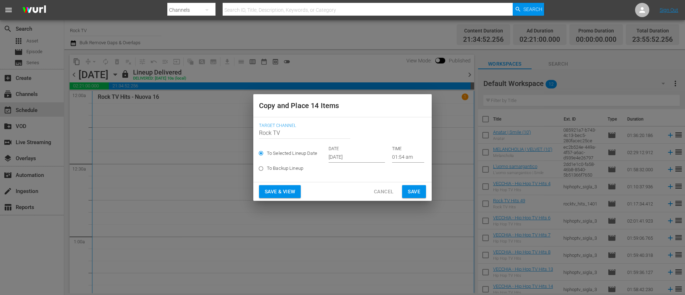
click at [370, 158] on input "Oct 5th 2025" at bounding box center [356, 157] width 56 height 11
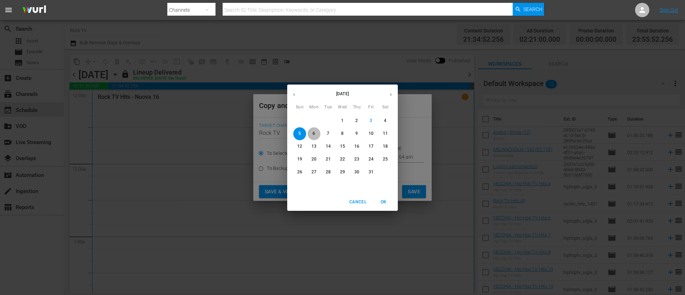
click at [317, 133] on span "6" at bounding box center [313, 134] width 13 height 6
type input "Oct 6th 2025"
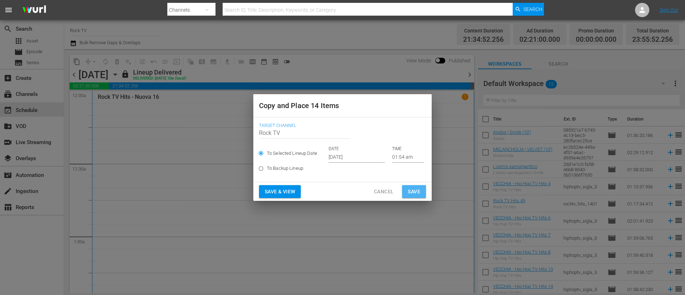
click at [415, 190] on span "Save" at bounding box center [414, 191] width 12 height 9
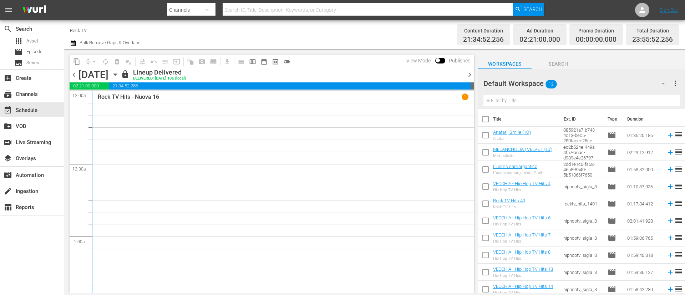
click at [467, 74] on span "chevron_right" at bounding box center [469, 74] width 9 height 9
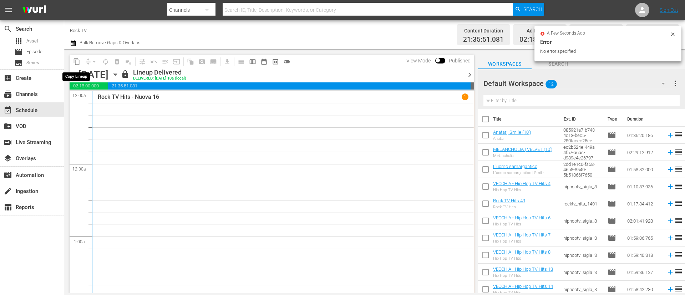
click at [76, 63] on span "content_copy" at bounding box center [76, 61] width 7 height 7
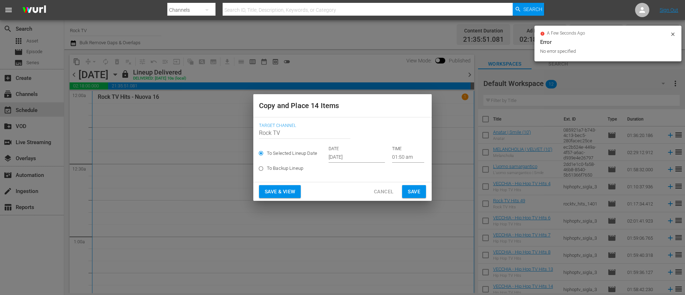
click at [366, 157] on input "Oct 5th 2025" at bounding box center [356, 157] width 56 height 11
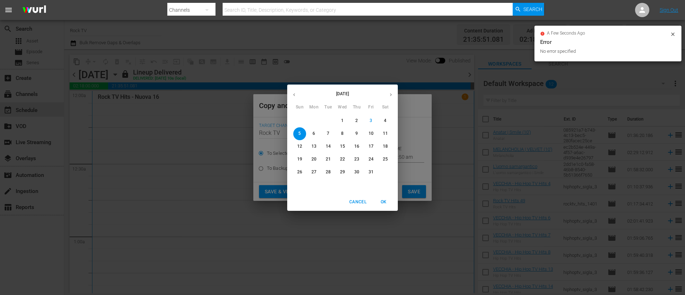
click at [328, 135] on p "7" at bounding box center [328, 134] width 2 height 6
type input "Oct 7th 2025"
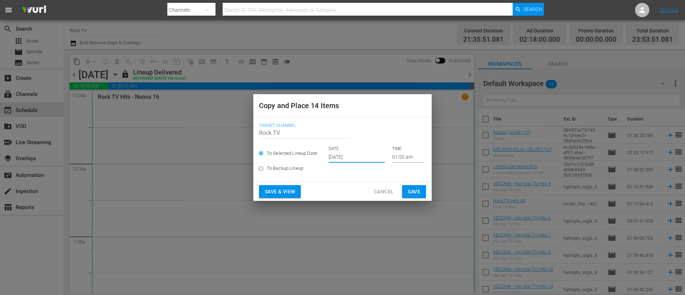
click at [415, 190] on span "Save" at bounding box center [414, 191] width 12 height 9
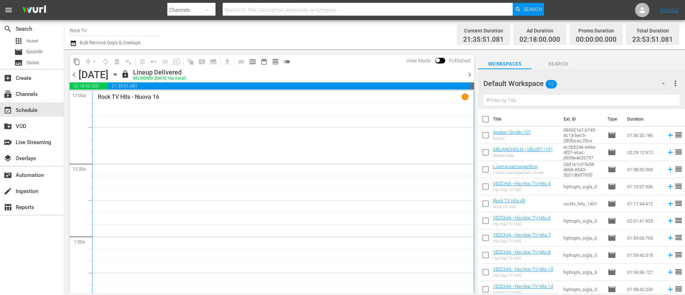
click at [472, 74] on span "chevron_right" at bounding box center [469, 74] width 9 height 9
click at [78, 63] on span "content_copy" at bounding box center [76, 61] width 7 height 7
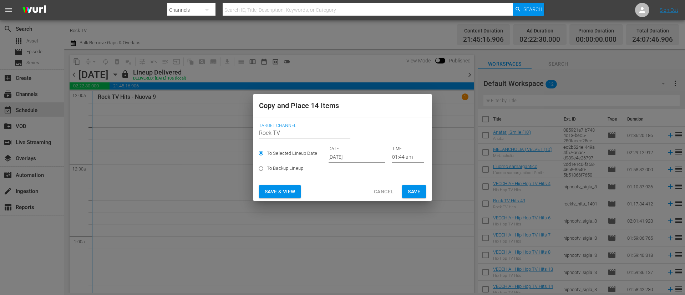
click at [363, 158] on input "[DATE]" at bounding box center [356, 157] width 56 height 11
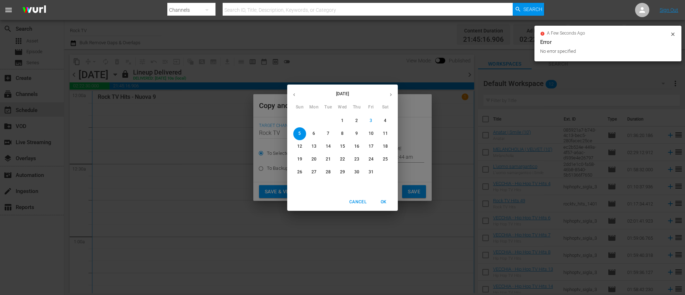
click at [346, 135] on span "8" at bounding box center [342, 134] width 13 height 6
type input "Oct 8th 2025"
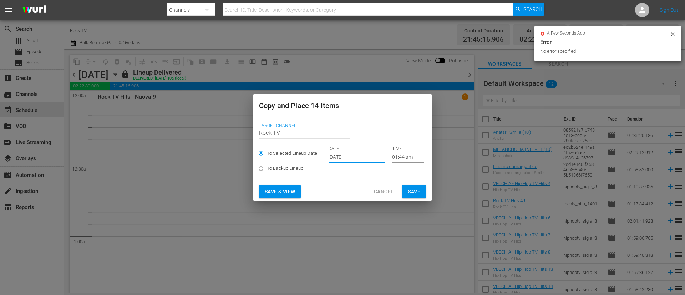
click at [412, 188] on span "Save" at bounding box center [414, 191] width 12 height 9
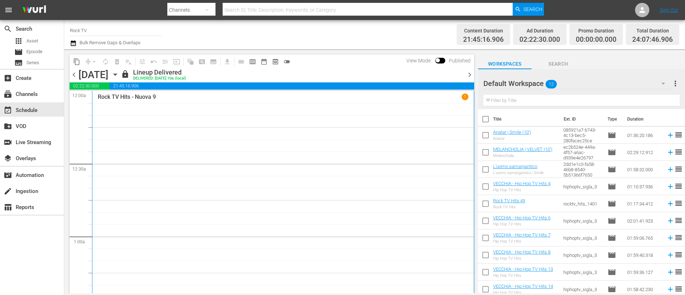
click at [469, 76] on span "chevron_right" at bounding box center [469, 74] width 9 height 9
click at [77, 61] on span "content_copy" at bounding box center [76, 61] width 7 height 7
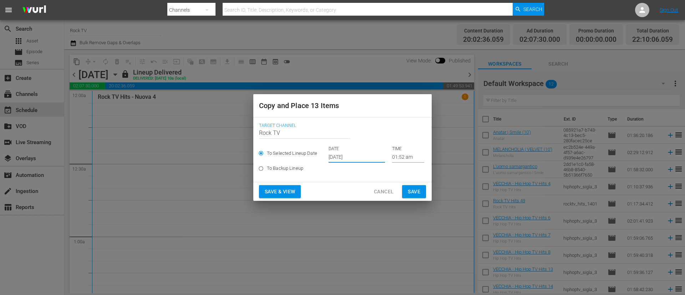
click at [371, 155] on input "Oct 5th 2025" at bounding box center [356, 157] width 56 height 11
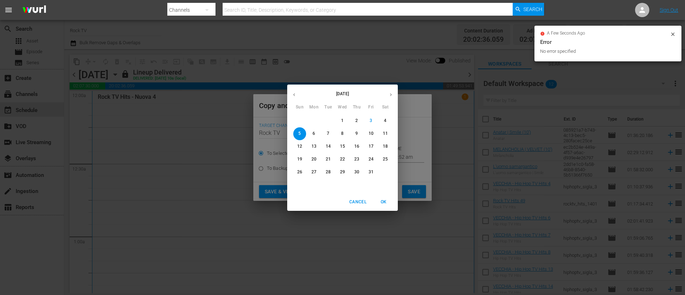
click at [356, 135] on p "9" at bounding box center [356, 134] width 2 height 6
type input "Oct 9th 2025"
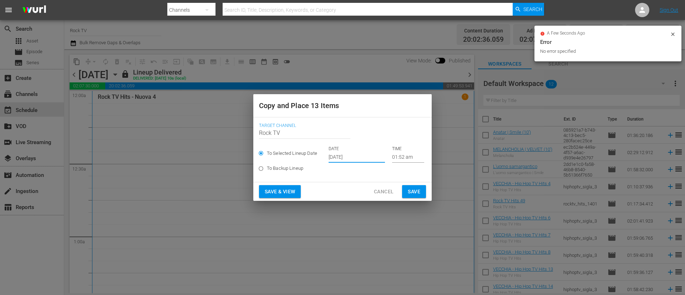
click at [420, 189] on span "Save" at bounding box center [414, 191] width 12 height 9
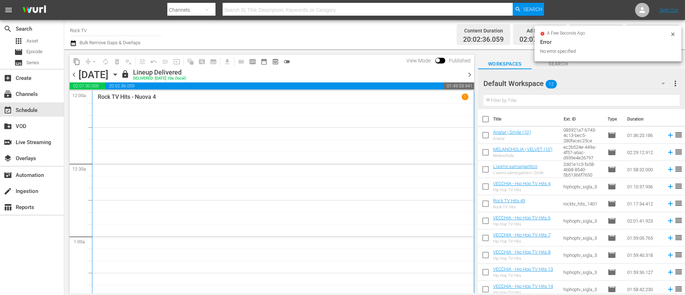
click at [471, 77] on span "chevron_right" at bounding box center [469, 74] width 9 height 9
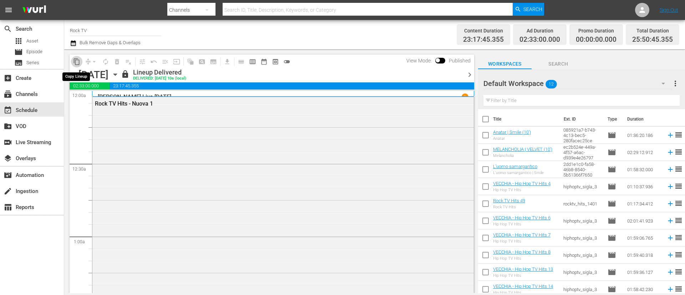
click at [77, 62] on span "content_copy" at bounding box center [76, 61] width 7 height 7
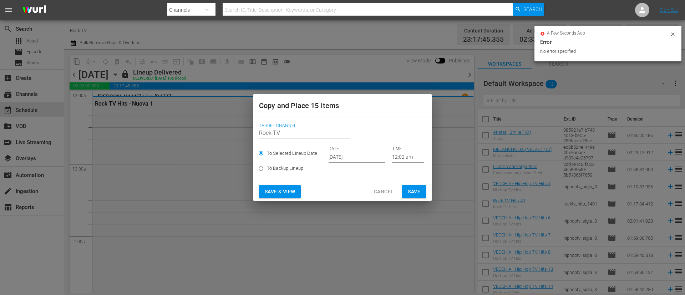
click at [365, 157] on input "Oct 5th 2025" at bounding box center [356, 157] width 56 height 11
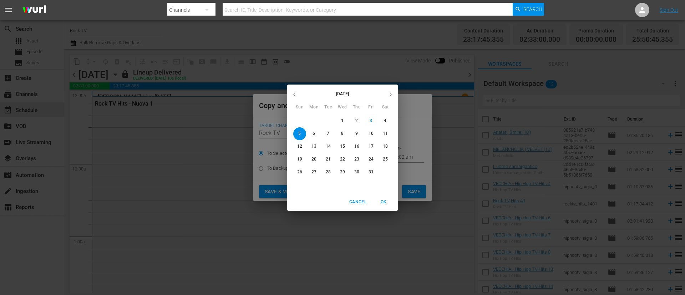
click at [368, 131] on p "10" at bounding box center [370, 134] width 5 height 6
type input "Oct 10th 2025"
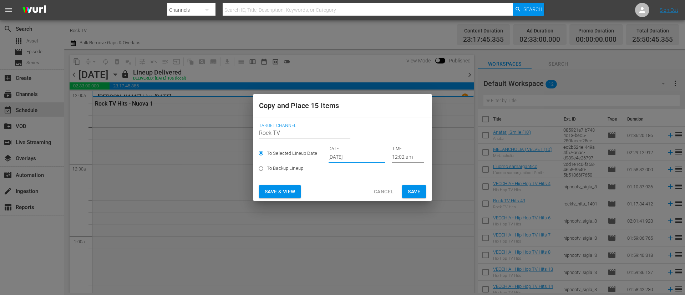
click at [413, 188] on span "Save" at bounding box center [414, 191] width 12 height 9
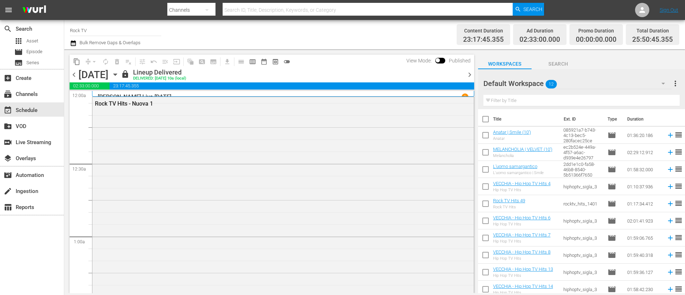
click at [466, 77] on span "chevron_right" at bounding box center [469, 74] width 9 height 9
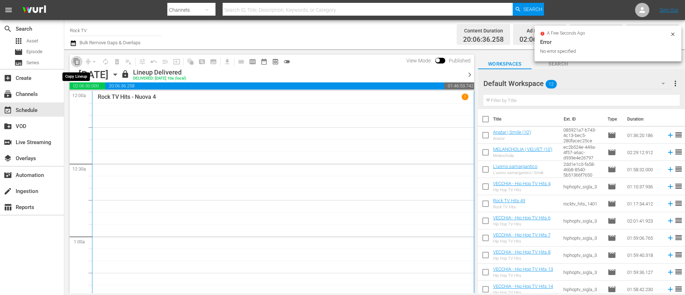
click at [76, 65] on span "content_copy" at bounding box center [76, 61] width 7 height 7
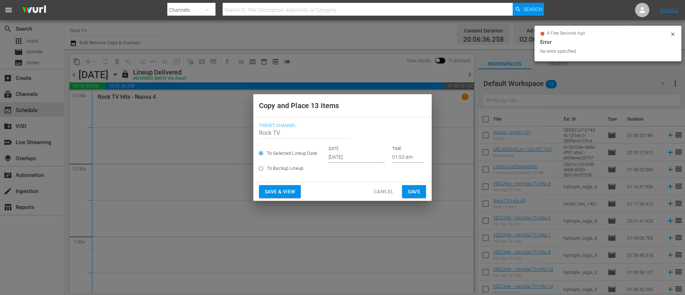
click at [372, 158] on input "Oct 5th 2025" at bounding box center [356, 157] width 56 height 11
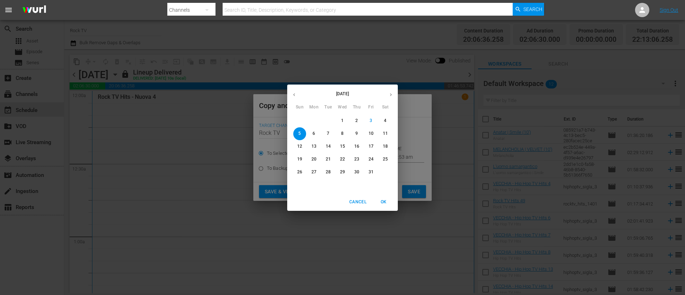
click at [385, 132] on p "11" at bounding box center [385, 134] width 5 height 6
type input "Oct 11th 2025"
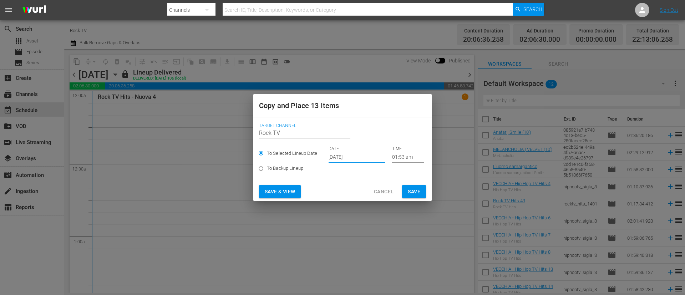
click at [417, 191] on span "Save" at bounding box center [414, 191] width 12 height 9
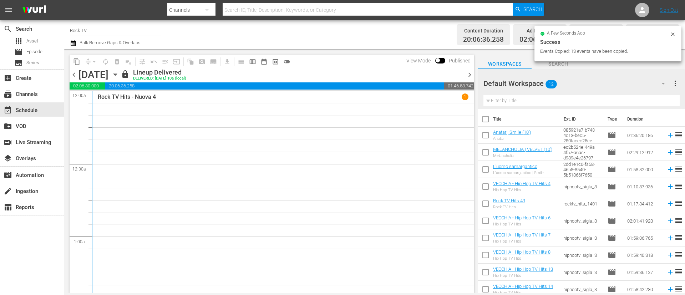
click at [468, 72] on span "chevron_right" at bounding box center [469, 74] width 9 height 9
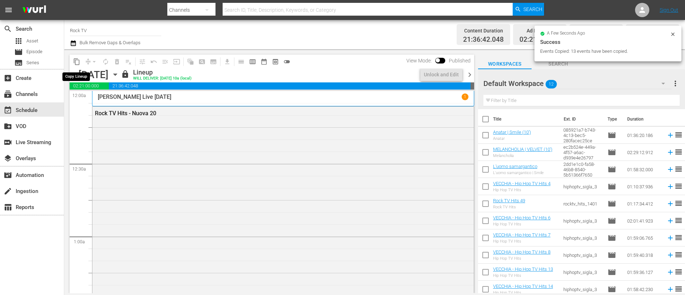
click at [73, 61] on span "content_copy" at bounding box center [76, 61] width 7 height 7
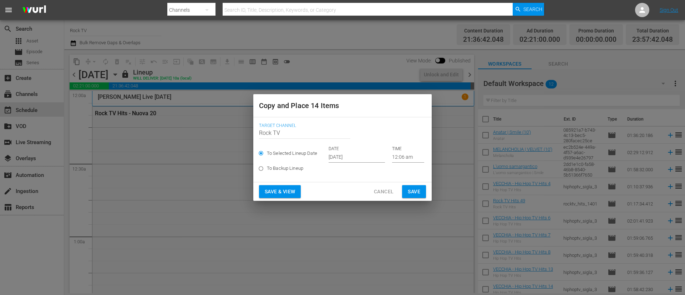
click at [364, 152] on input "Oct 5th 2025" at bounding box center [356, 157] width 56 height 11
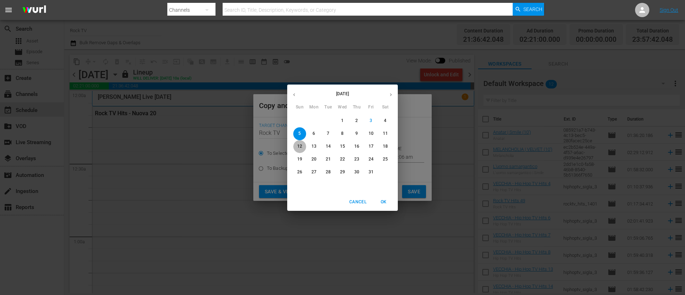
click at [301, 146] on p "12" at bounding box center [299, 146] width 5 height 6
type input "Oct 12th 2025"
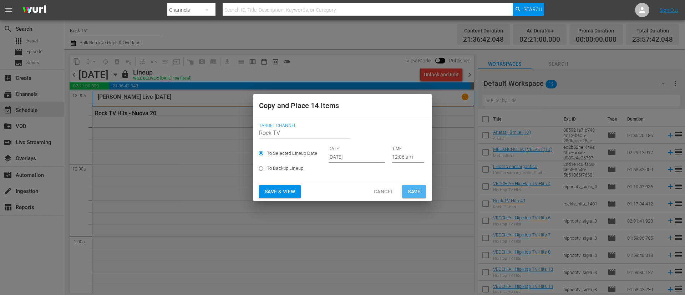
click at [414, 192] on span "Save" at bounding box center [414, 191] width 12 height 9
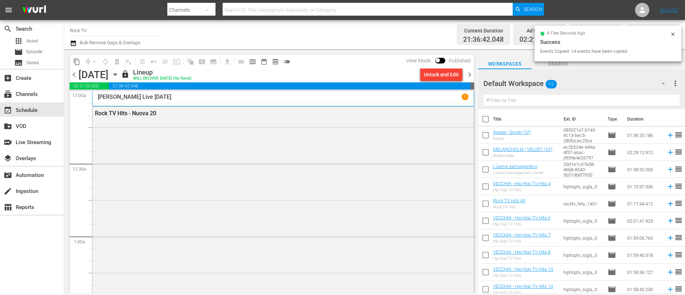
click at [74, 44] on icon "button" at bounding box center [73, 43] width 7 height 9
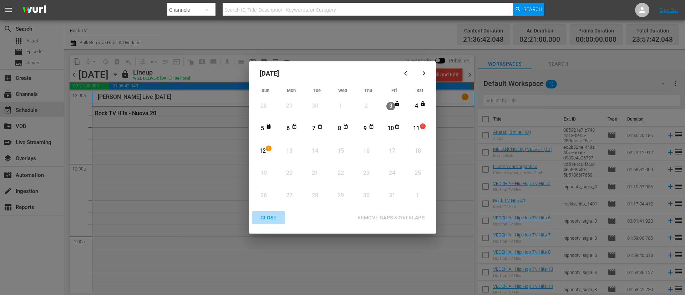
click at [268, 216] on div "CLOSE" at bounding box center [268, 217] width 27 height 9
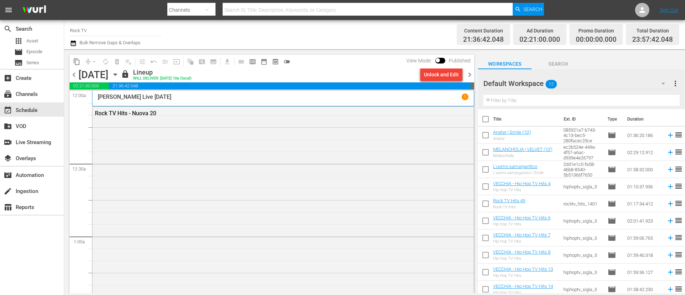
click at [119, 76] on icon "button" at bounding box center [115, 75] width 8 height 8
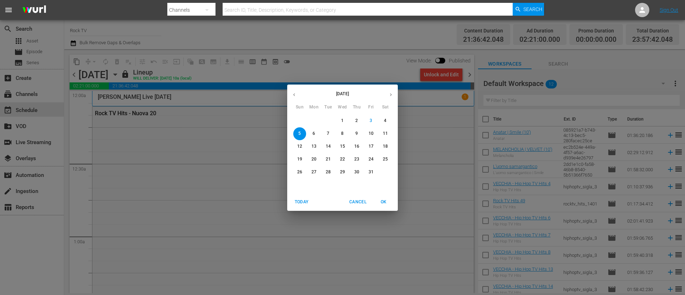
click at [316, 133] on span "6" at bounding box center [313, 134] width 13 height 6
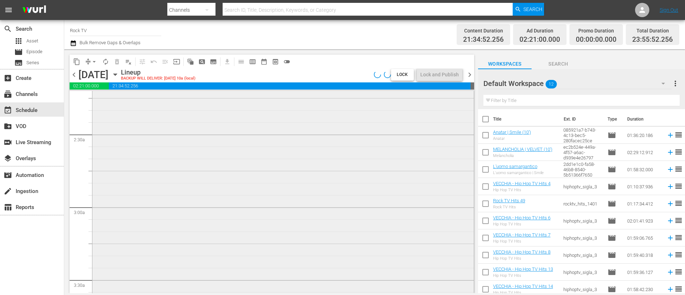
scroll to position [321, 0]
click at [72, 42] on icon "button" at bounding box center [73, 43] width 5 height 6
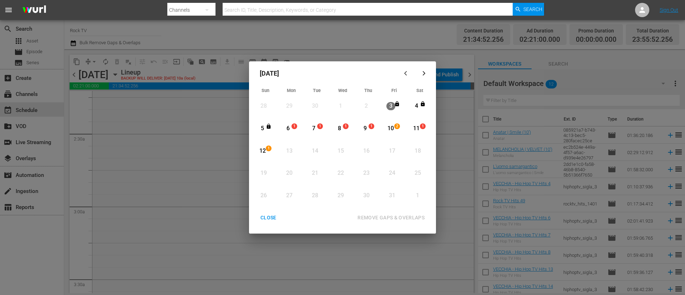
click at [298, 125] on div "6 1 View Lineup" at bounding box center [290, 129] width 21 height 20
click at [261, 148] on div "12" at bounding box center [262, 151] width 9 height 8
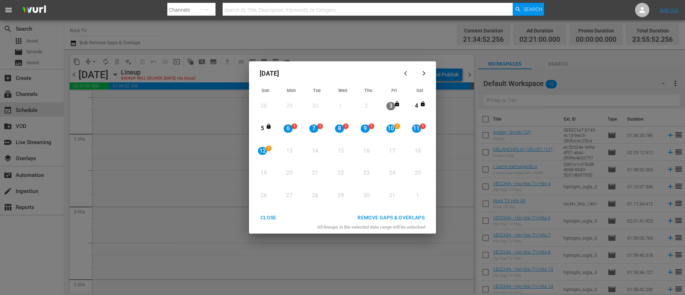
click at [401, 214] on div "REMOVE GAPS & OVERLAPS" at bounding box center [391, 217] width 78 height 9
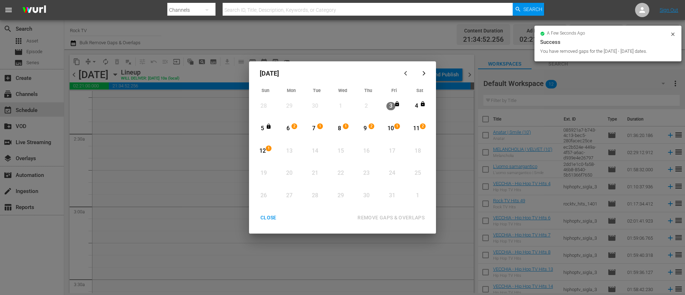
click at [272, 216] on div "CLOSE" at bounding box center [268, 217] width 27 height 9
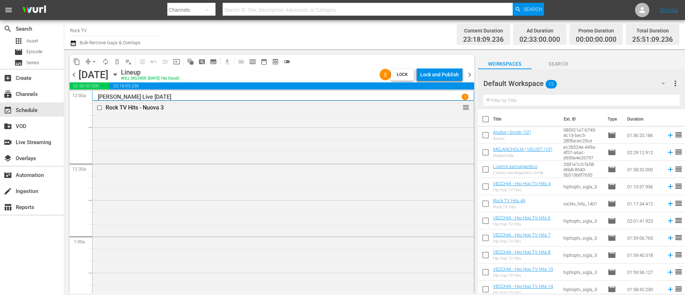
click at [573, 81] on div "Default Workspace 12" at bounding box center [577, 83] width 188 height 20
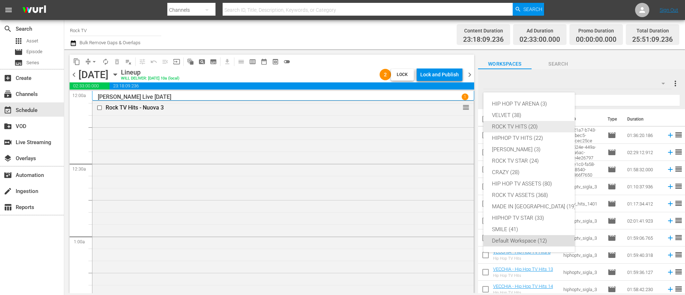
click at [523, 126] on div "ROCK TV HITS (20)" at bounding box center [534, 126] width 84 height 11
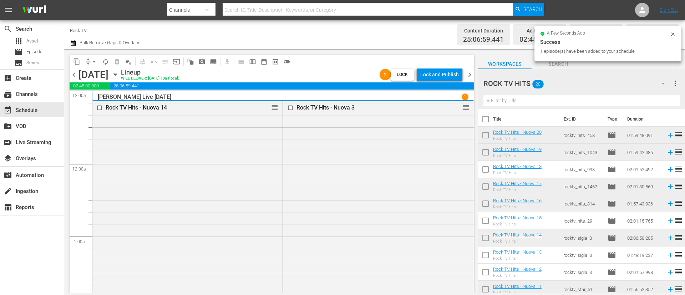
click at [70, 41] on icon "button" at bounding box center [73, 43] width 7 height 9
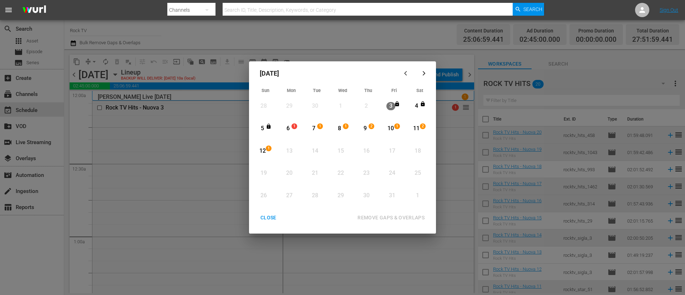
click at [289, 126] on div "6" at bounding box center [287, 128] width 9 height 8
click at [272, 149] on div "1" at bounding box center [270, 150] width 6 height 7
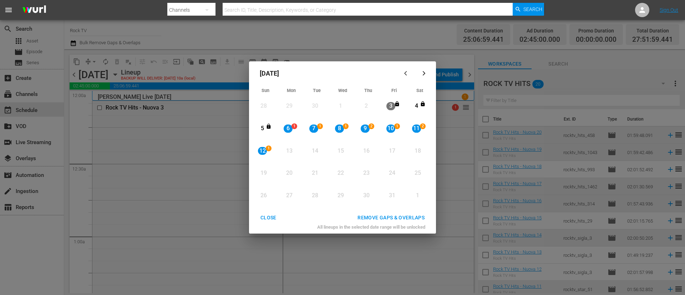
click at [411, 219] on div "REMOVE GAPS & OVERLAPS" at bounding box center [391, 217] width 78 height 9
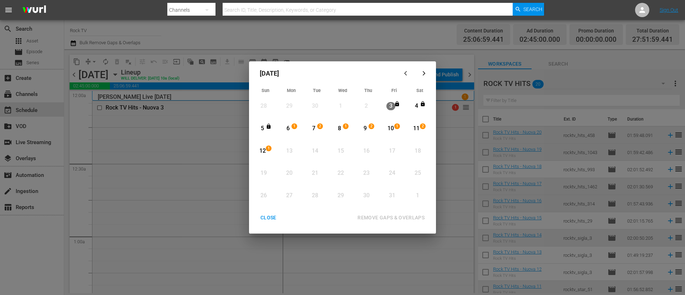
click at [270, 218] on div "CLOSE" at bounding box center [268, 217] width 27 height 9
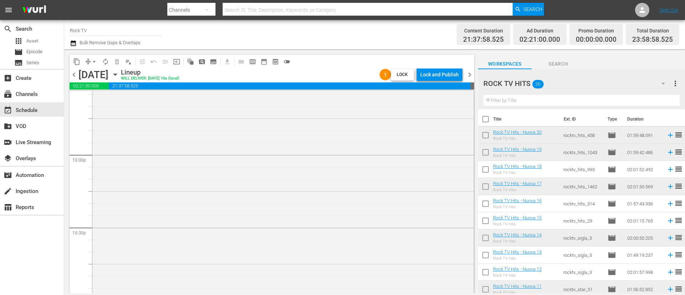
scroll to position [3296, 0]
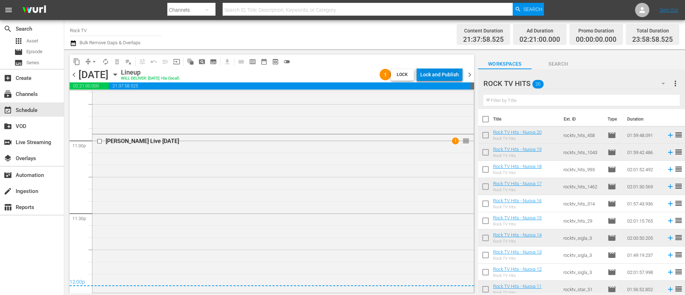
click at [449, 77] on div "Lock and Publish" at bounding box center [439, 74] width 39 height 13
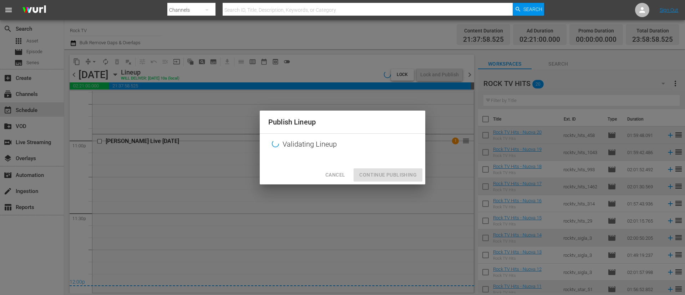
click at [388, 175] on div "Cancel Continue Publishing" at bounding box center [342, 174] width 165 height 19
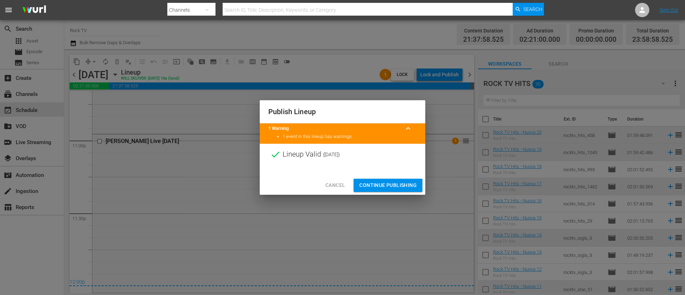
click at [395, 186] on span "Continue Publishing" at bounding box center [387, 185] width 57 height 9
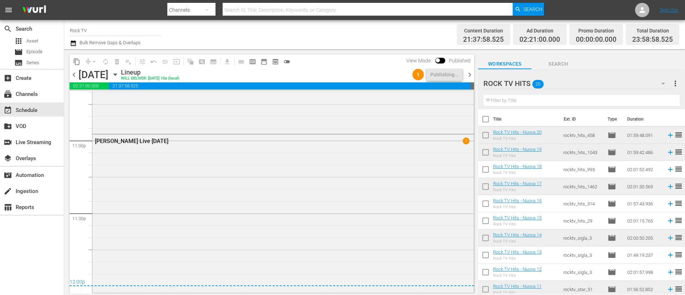
click at [469, 75] on span "chevron_right" at bounding box center [469, 74] width 9 height 9
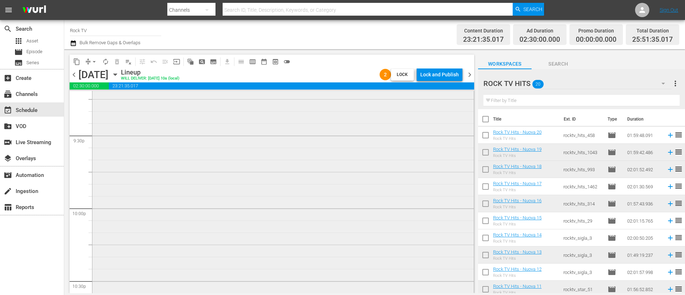
scroll to position [3005, 0]
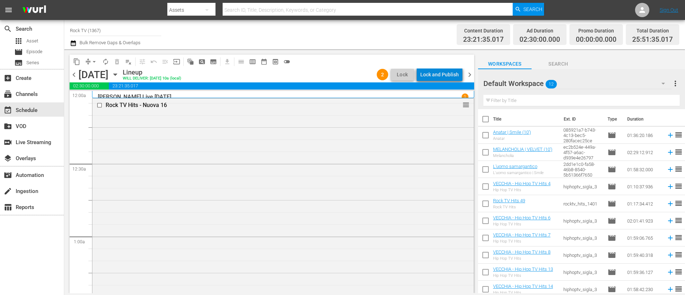
click at [446, 75] on div "Lock and Publish" at bounding box center [439, 74] width 39 height 13
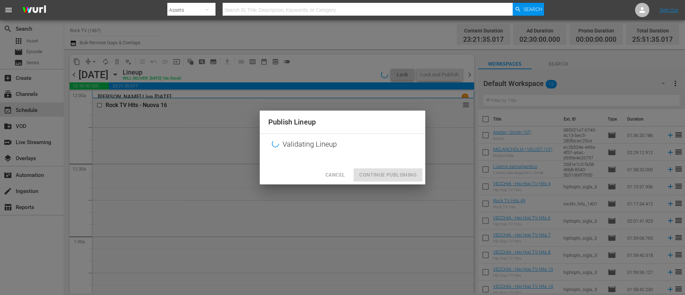
click at [389, 176] on div "Cancel Continue Publishing" at bounding box center [342, 174] width 165 height 19
click at [397, 174] on div "Cancel Continue Publishing" at bounding box center [342, 174] width 165 height 19
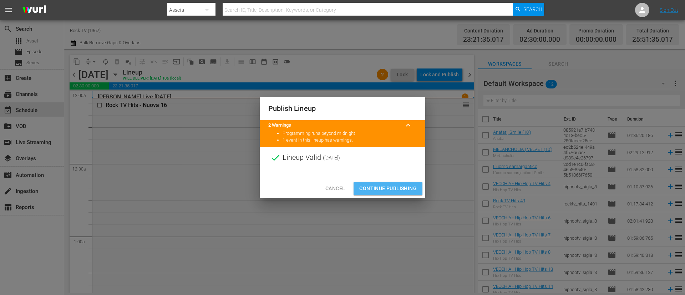
click at [394, 190] on span "Continue Publishing" at bounding box center [387, 188] width 57 height 9
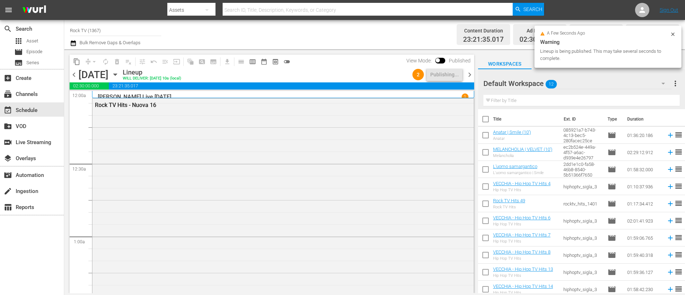
click at [470, 75] on span "chevron_right" at bounding box center [469, 74] width 9 height 9
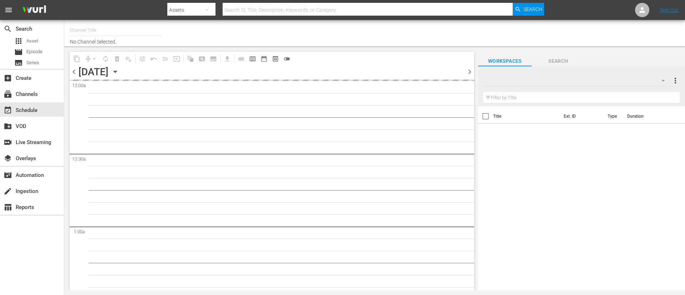
type input "Rock TV (1367)"
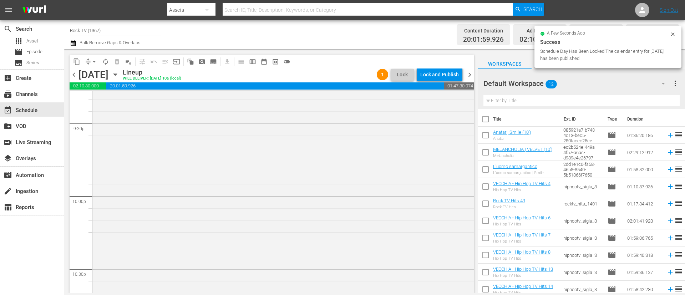
scroll to position [3306, 0]
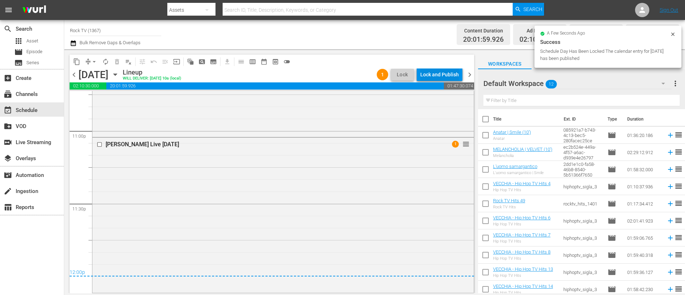
click at [441, 76] on div "Lock and Publish" at bounding box center [439, 74] width 39 height 13
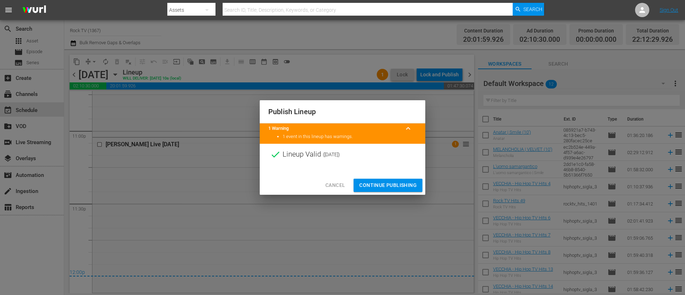
click at [386, 181] on span "Continue Publishing" at bounding box center [387, 185] width 57 height 9
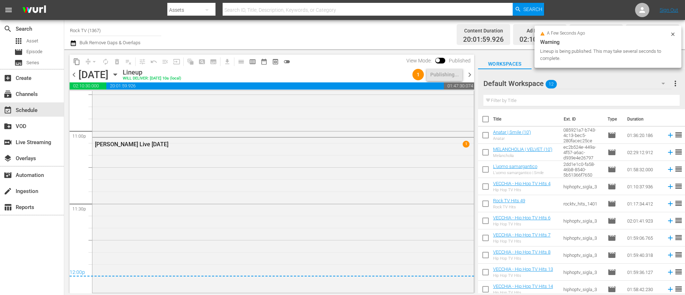
click at [467, 79] on div "chevron_left Wednesday, October 8th October 8th Lineup WILL DELIVER: 10/7 @ 10a…" at bounding box center [272, 75] width 404 height 14
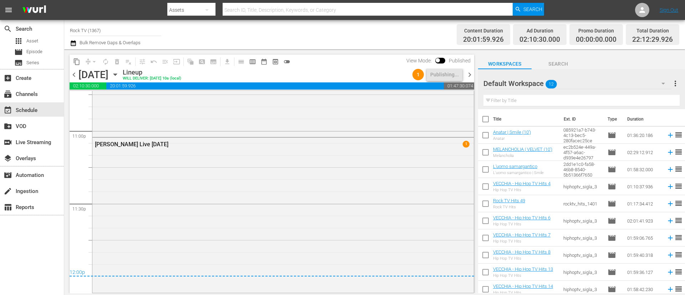
click at [472, 75] on span "chevron_right" at bounding box center [469, 74] width 9 height 9
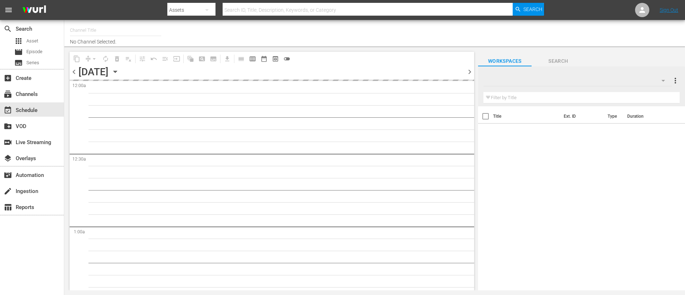
type input "Rock TV (1367)"
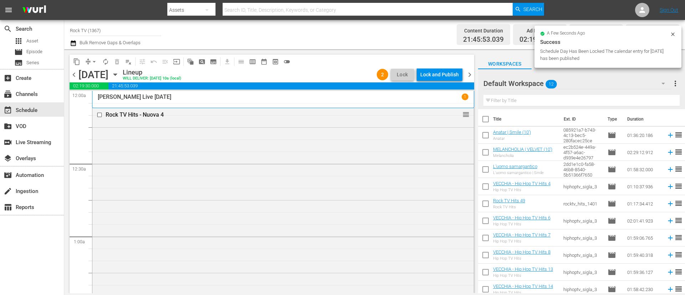
click at [442, 73] on div "Lock and Publish" at bounding box center [439, 74] width 39 height 13
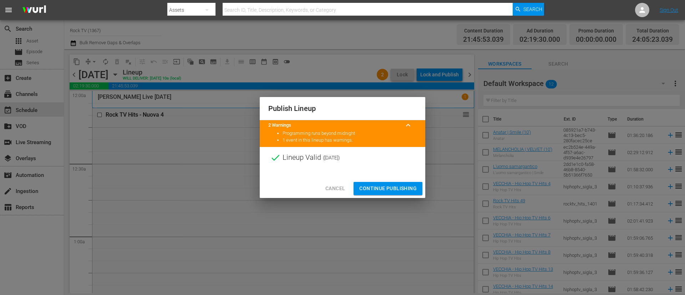
click at [385, 189] on span "Continue Publishing" at bounding box center [387, 188] width 57 height 9
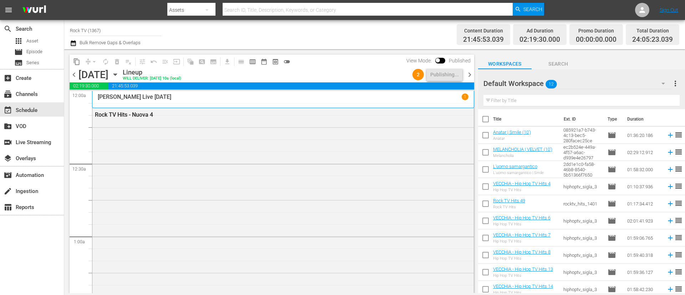
click at [469, 74] on span "chevron_right" at bounding box center [469, 74] width 9 height 9
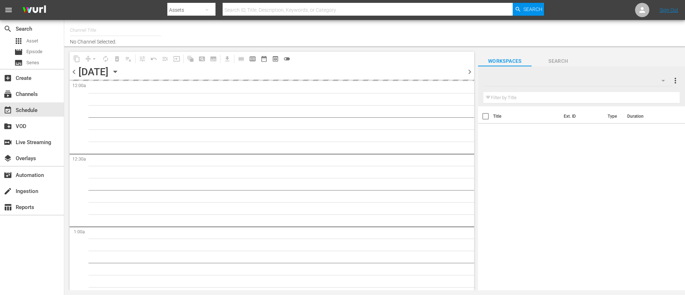
type input "Rock TV (1367)"
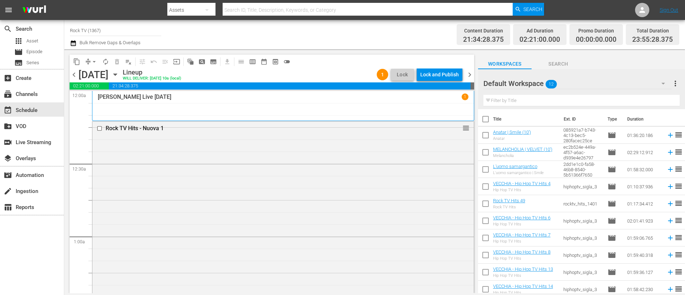
click at [440, 76] on div "Lock and Publish" at bounding box center [439, 74] width 39 height 13
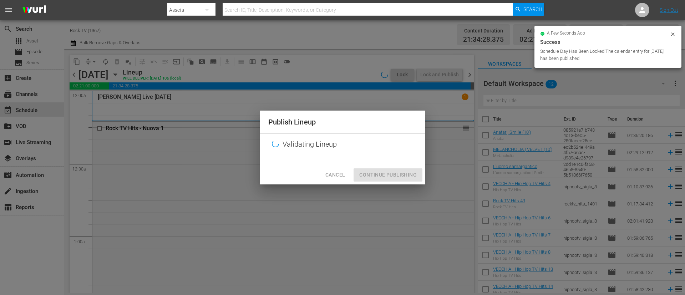
click at [395, 174] on div "Cancel Continue Publishing" at bounding box center [342, 174] width 165 height 19
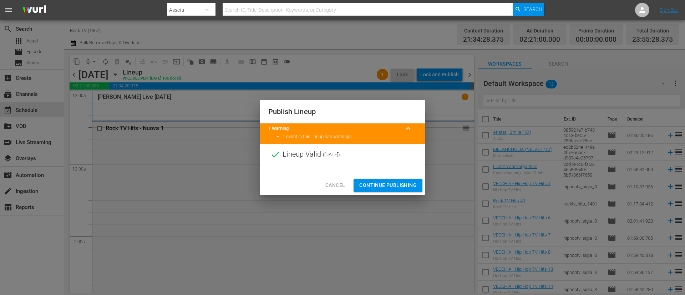
click at [393, 184] on span "Continue Publishing" at bounding box center [387, 185] width 57 height 9
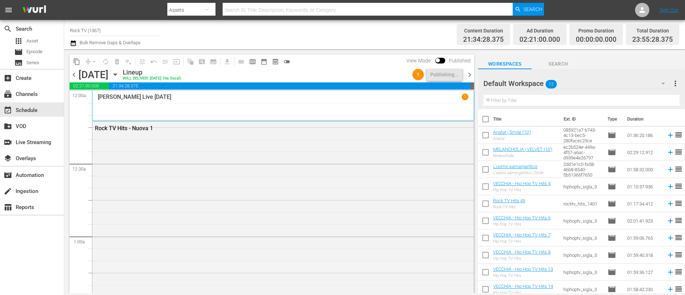
click at [470, 76] on span "chevron_right" at bounding box center [469, 74] width 9 height 9
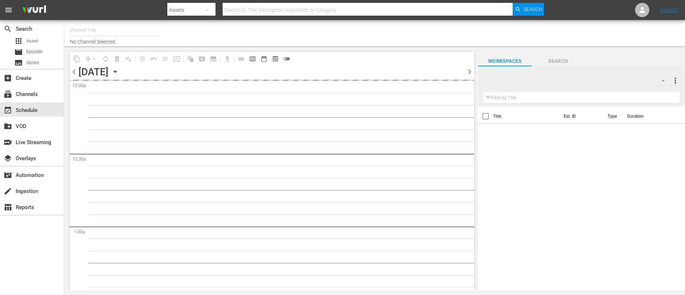
type input "Rock TV (1367)"
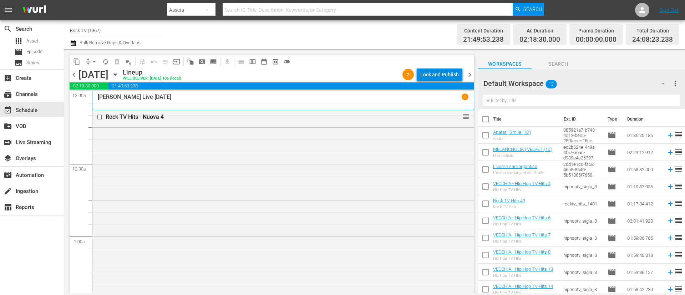
click at [452, 75] on div "Lock and Publish" at bounding box center [439, 74] width 39 height 13
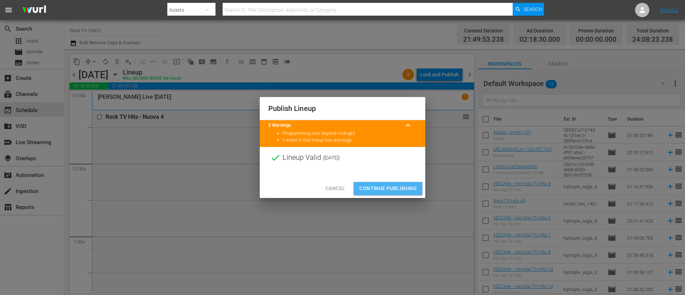
click at [400, 191] on span "Continue Publishing" at bounding box center [387, 188] width 57 height 9
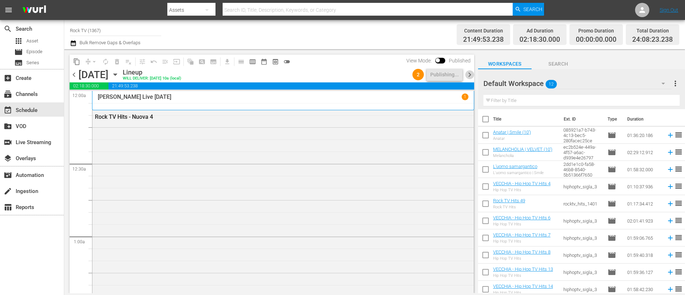
click at [470, 78] on span "chevron_right" at bounding box center [469, 74] width 9 height 9
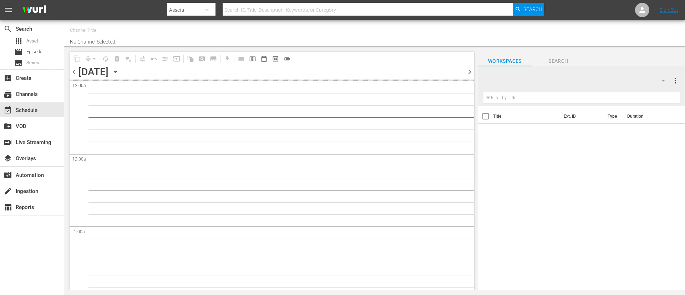
type input "Rock TV (1367)"
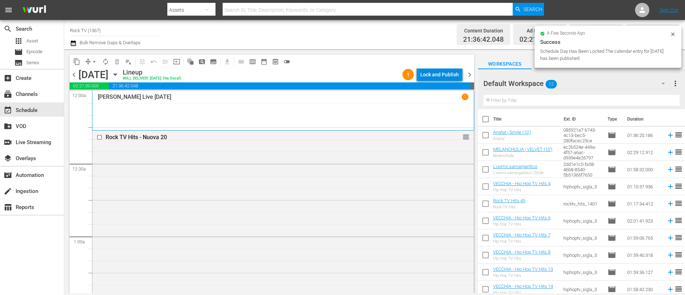
click at [447, 74] on div "Lock and Publish" at bounding box center [439, 74] width 39 height 13
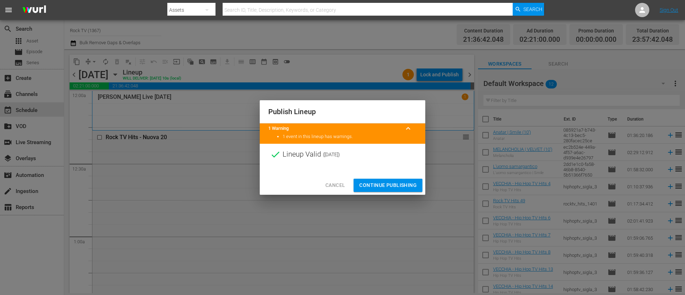
click at [379, 186] on span "Continue Publishing" at bounding box center [387, 185] width 57 height 9
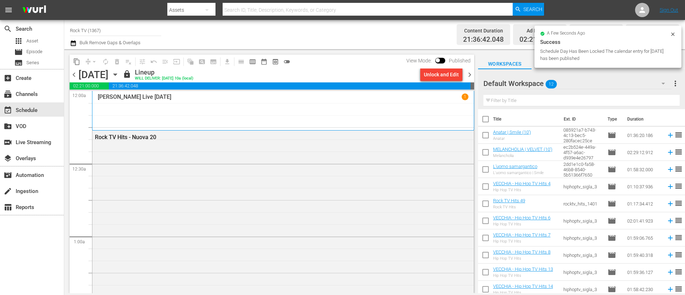
click at [470, 77] on span "chevron_right" at bounding box center [469, 74] width 9 height 9
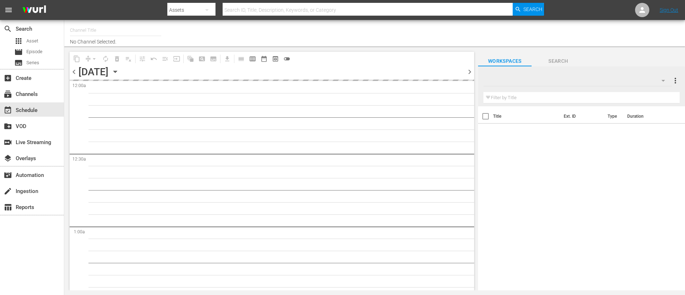
type input "Rock TV (1367)"
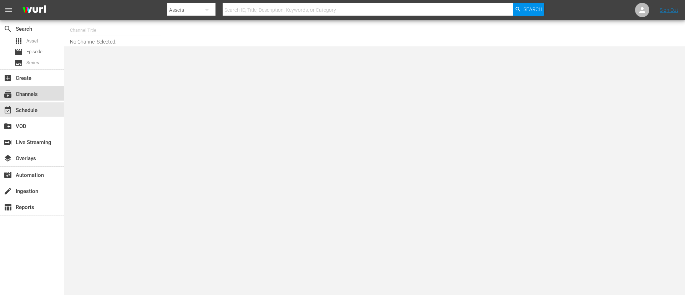
click at [41, 93] on div "subscriptions Channels" at bounding box center [32, 93] width 64 height 14
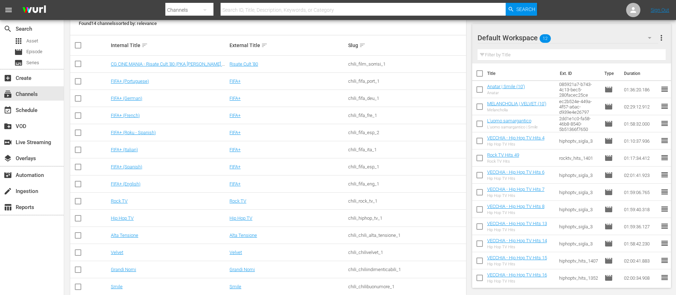
scroll to position [119, 0]
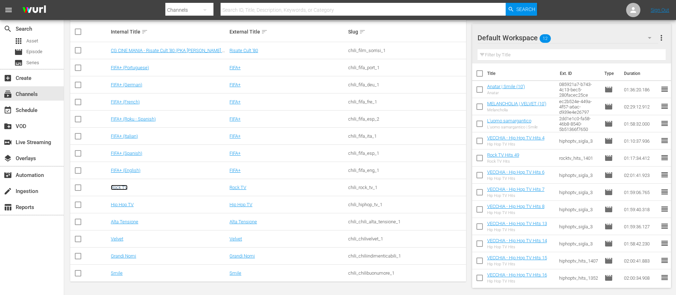
click at [121, 187] on link "Rock TV" at bounding box center [119, 187] width 17 height 5
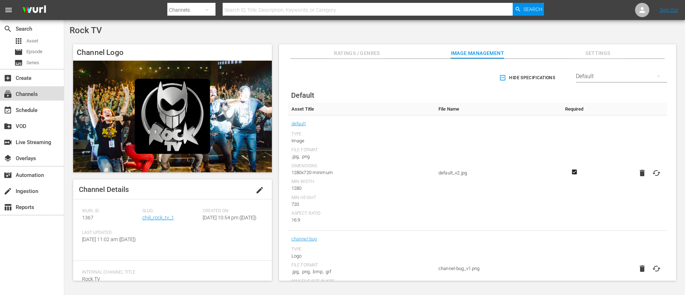
click at [36, 96] on div "subscriptions Channels" at bounding box center [20, 93] width 40 height 6
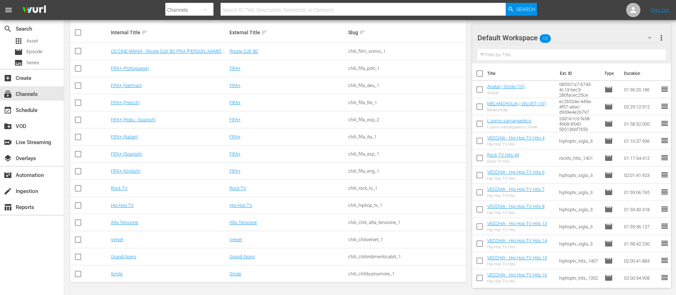
scroll to position [119, 0]
click at [121, 203] on link "Hip Hop TV" at bounding box center [122, 204] width 23 height 5
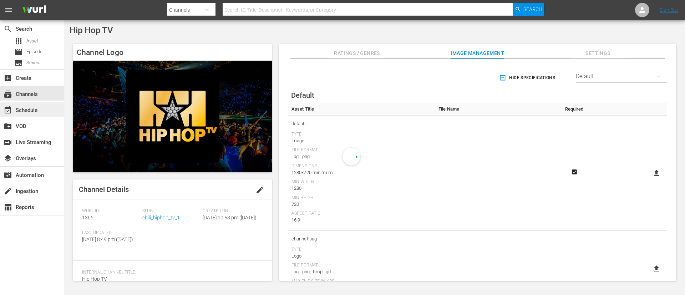
click at [46, 109] on div "event_available Schedule" at bounding box center [32, 109] width 64 height 14
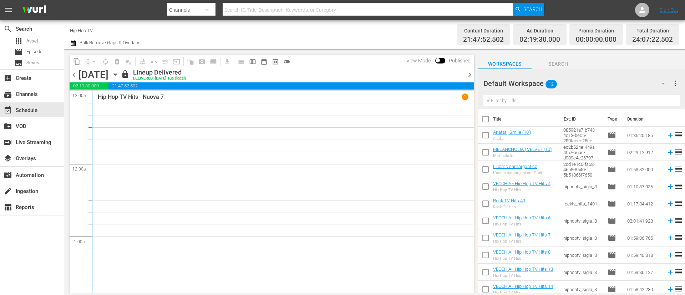
click at [468, 76] on span "chevron_right" at bounding box center [469, 74] width 9 height 9
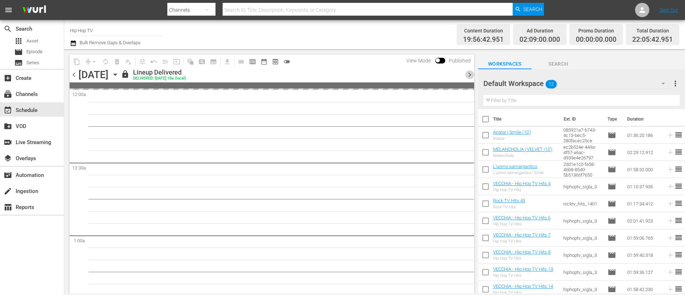
click at [468, 76] on span "chevron_right" at bounding box center [469, 74] width 9 height 9
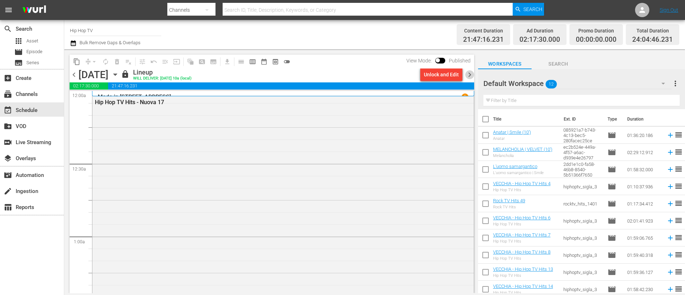
click at [471, 71] on span "chevron_right" at bounding box center [469, 74] width 9 height 9
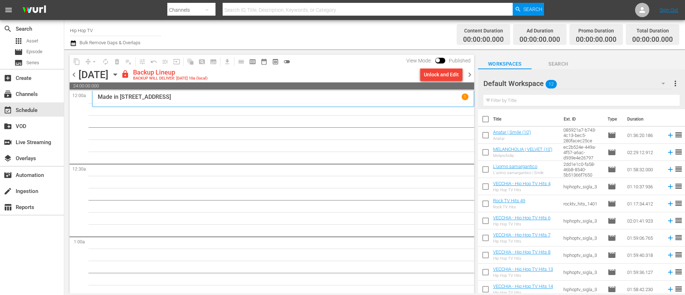
click at [442, 75] on div "Unlock and Edit" at bounding box center [441, 74] width 35 height 13
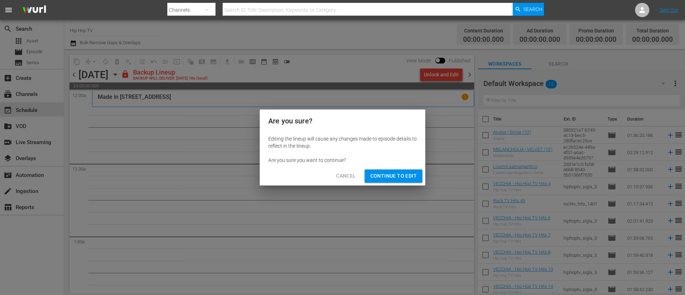
click at [395, 175] on span "Continue to Edit" at bounding box center [393, 176] width 46 height 9
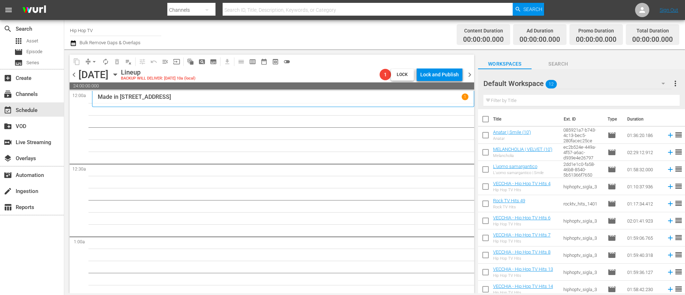
click at [471, 76] on span "chevron_right" at bounding box center [469, 74] width 9 height 9
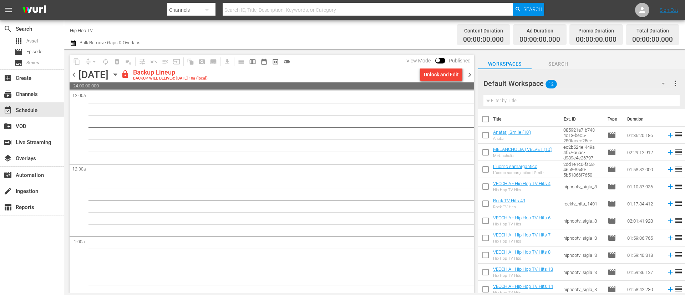
click at [438, 73] on div "Unlock and Edit" at bounding box center [441, 74] width 35 height 13
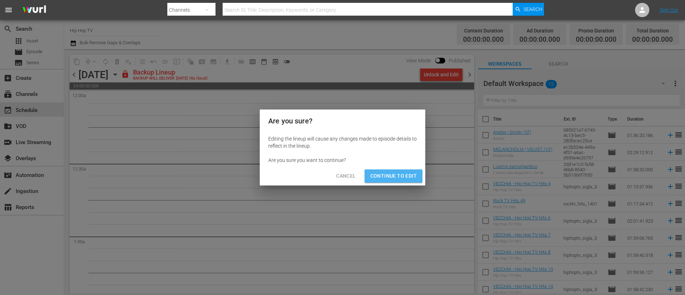
click at [400, 176] on span "Continue to Edit" at bounding box center [393, 176] width 46 height 9
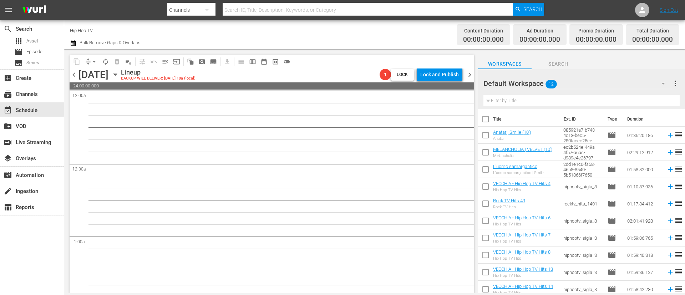
click at [468, 75] on span "chevron_right" at bounding box center [469, 74] width 9 height 9
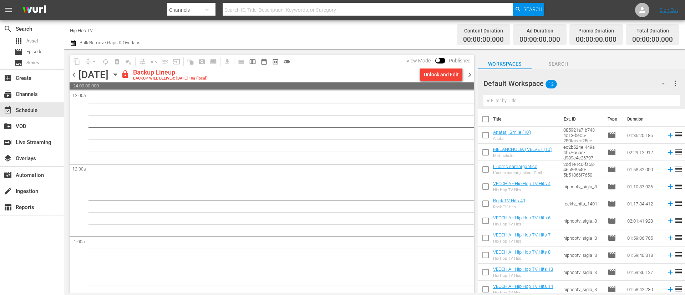
click at [440, 73] on div "Unlock and Edit" at bounding box center [441, 74] width 35 height 13
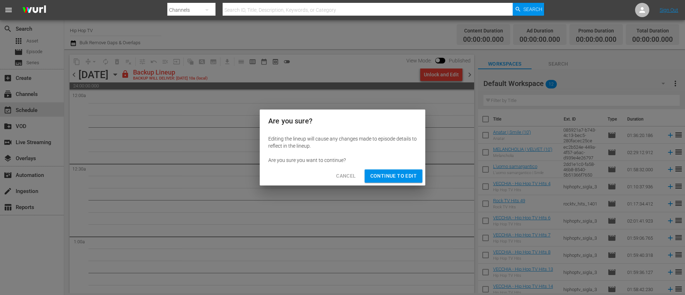
click at [400, 170] on button "Continue to Edit" at bounding box center [393, 175] width 58 height 13
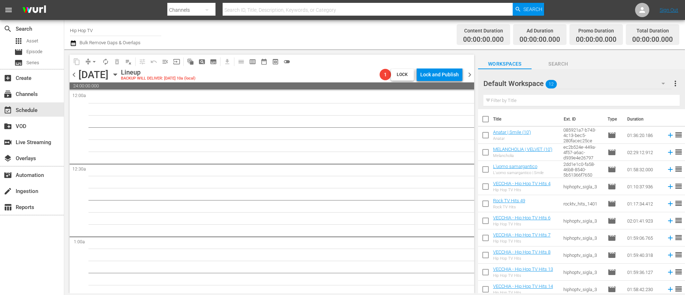
click at [468, 73] on span "chevron_right" at bounding box center [469, 74] width 9 height 9
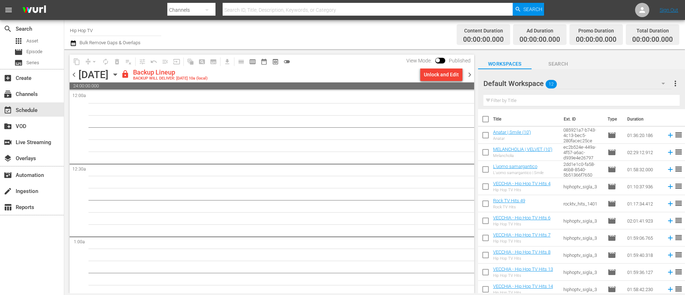
click at [433, 76] on div "Unlock and Edit" at bounding box center [441, 74] width 35 height 13
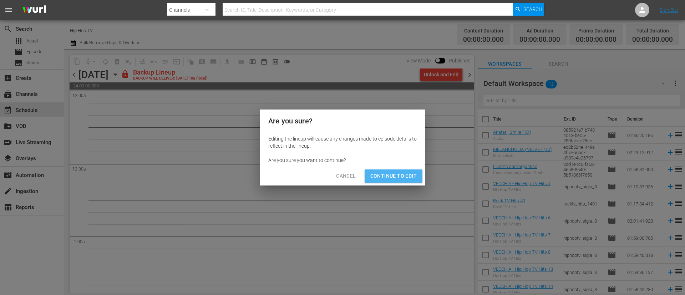
click at [404, 176] on span "Continue to Edit" at bounding box center [393, 176] width 46 height 9
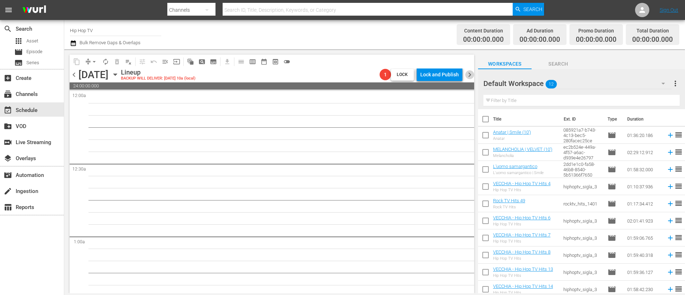
click at [472, 71] on span "chevron_right" at bounding box center [469, 74] width 9 height 9
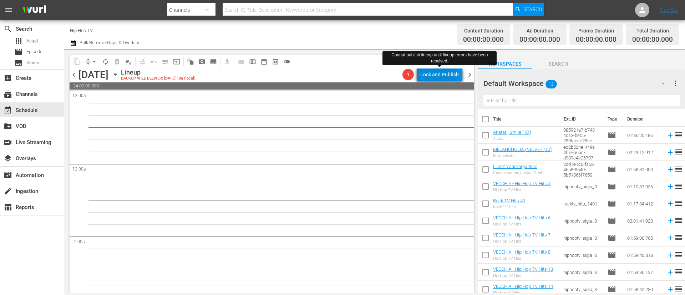
click at [433, 76] on div "Lock and Publish" at bounding box center [439, 74] width 39 height 13
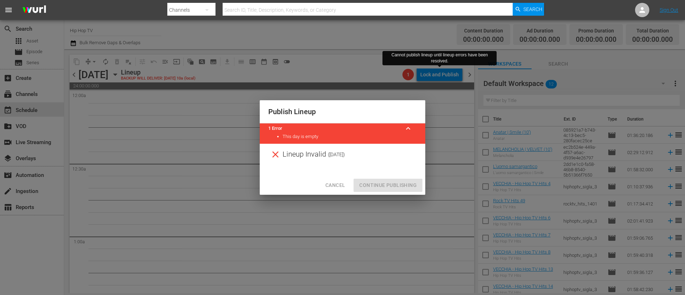
click at [325, 190] on button "Cancel" at bounding box center [334, 185] width 31 height 13
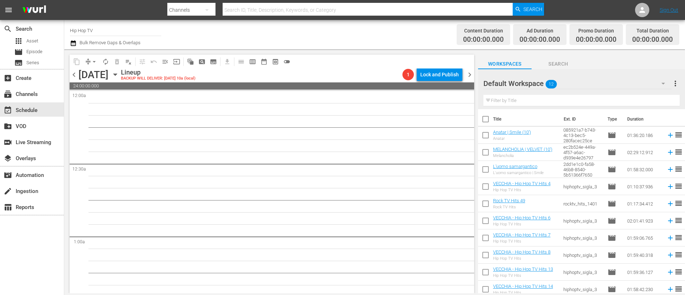
click at [472, 75] on span "chevron_right" at bounding box center [469, 74] width 9 height 9
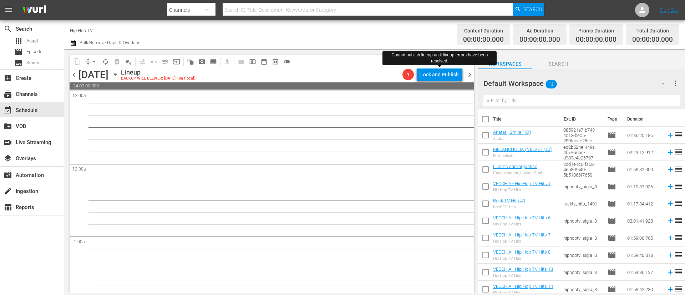
click at [471, 73] on span "chevron_right" at bounding box center [469, 74] width 9 height 9
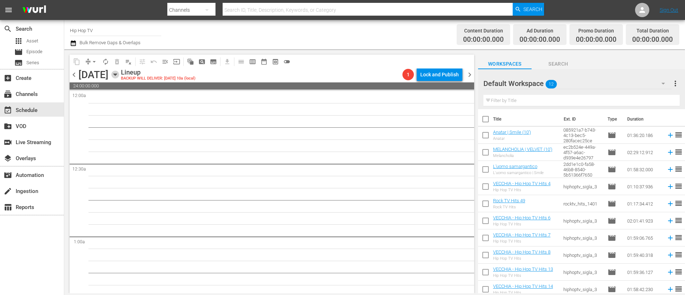
click at [117, 75] on icon "button" at bounding box center [114, 75] width 3 height 2
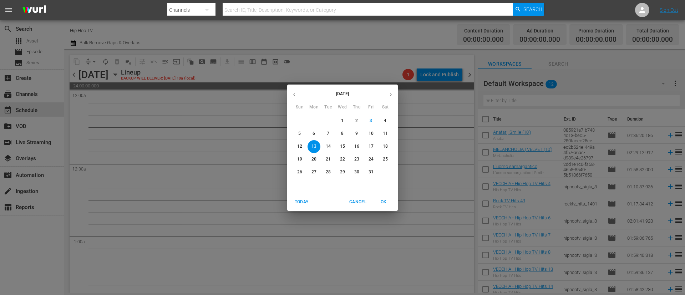
click at [292, 95] on icon "button" at bounding box center [293, 94] width 5 height 5
click at [315, 121] on p "1" at bounding box center [313, 121] width 2 height 6
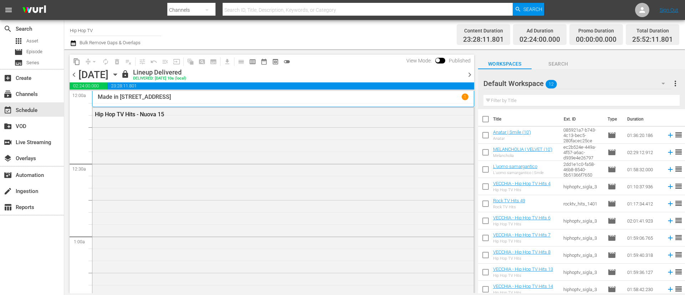
click at [469, 76] on span "chevron_right" at bounding box center [469, 74] width 9 height 9
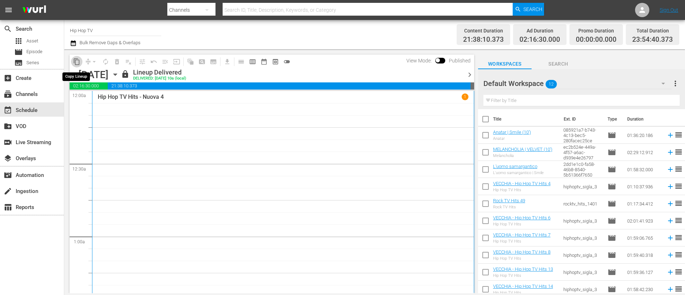
click at [75, 62] on span "content_copy" at bounding box center [76, 61] width 7 height 7
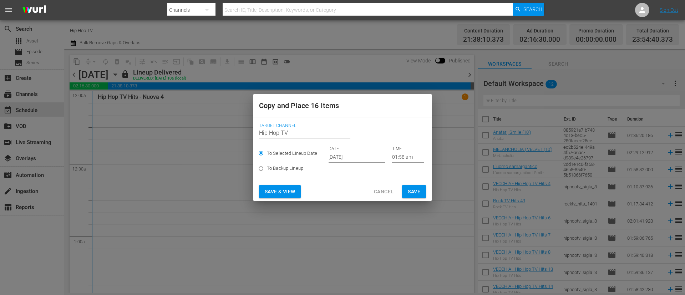
click at [368, 157] on input "Oct 5th 2025" at bounding box center [356, 157] width 56 height 11
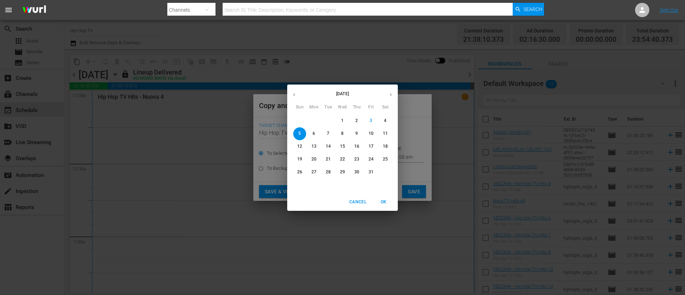
click at [326, 133] on span "7" at bounding box center [328, 134] width 13 height 6
type input "Oct 7th 2025"
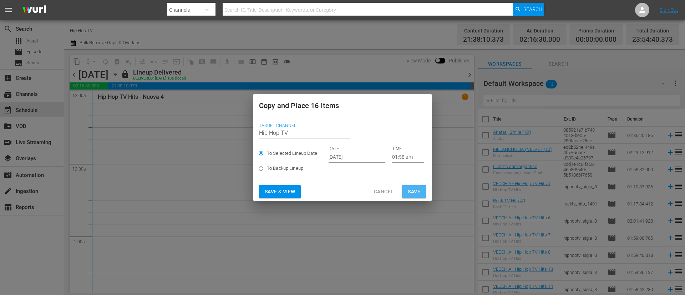
click at [413, 191] on span "Save" at bounding box center [414, 191] width 12 height 9
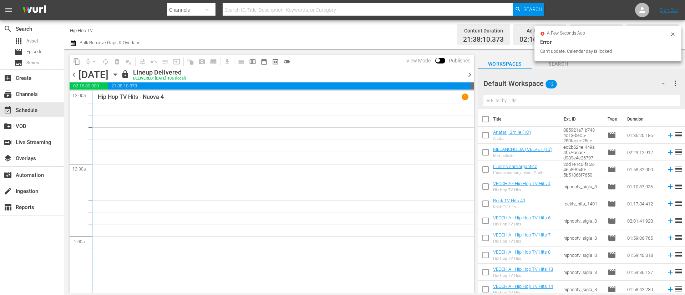
click at [469, 75] on span "chevron_right" at bounding box center [469, 74] width 9 height 9
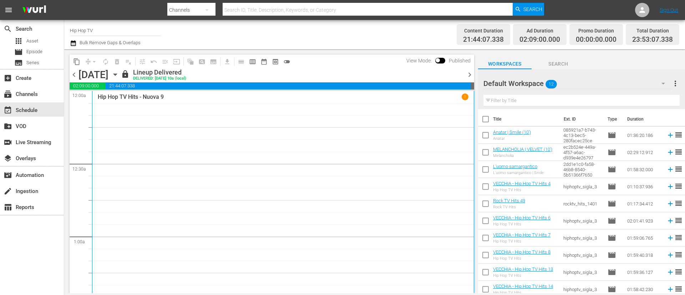
click at [119, 76] on icon "button" at bounding box center [115, 75] width 8 height 8
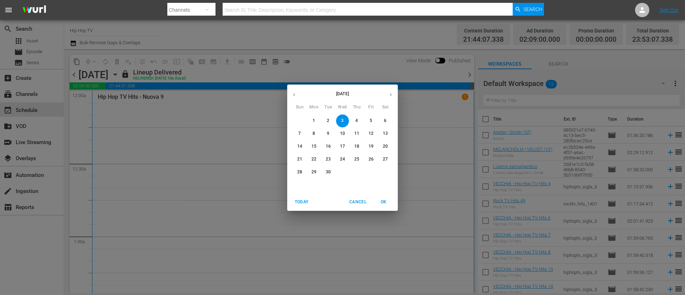
click at [390, 95] on icon "button" at bounding box center [390, 94] width 5 height 5
click at [294, 97] on icon "button" at bounding box center [293, 94] width 5 height 5
click at [362, 195] on div "Today Cancel OK" at bounding box center [342, 201] width 111 height 17
click at [351, 201] on span "Cancel" at bounding box center [357, 201] width 17 height 7
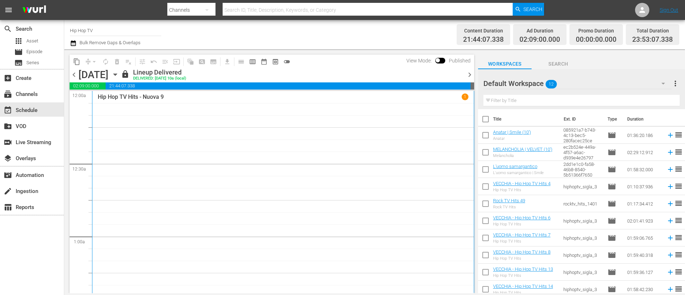
click at [74, 76] on span "chevron_left" at bounding box center [74, 74] width 9 height 9
click at [78, 62] on span "content_copy" at bounding box center [76, 61] width 7 height 7
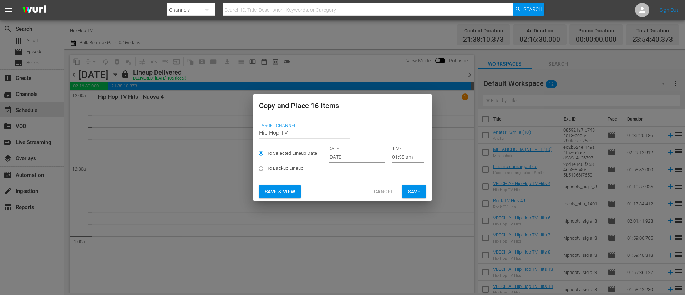
click at [370, 157] on input "Oct 5th 2025" at bounding box center [356, 157] width 56 height 11
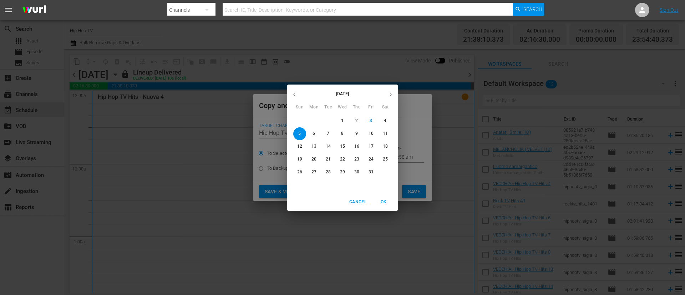
click at [329, 134] on p "7" at bounding box center [328, 134] width 2 height 6
type input "Oct 7th 2025"
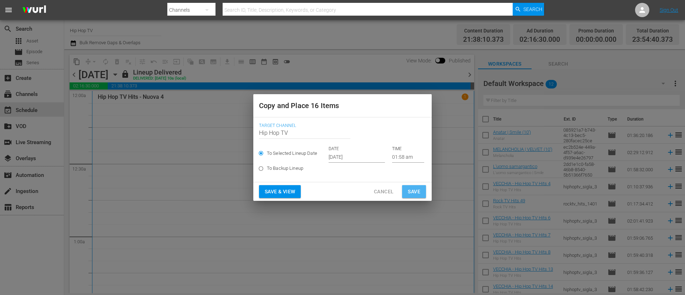
click at [422, 192] on button "Save" at bounding box center [414, 191] width 24 height 13
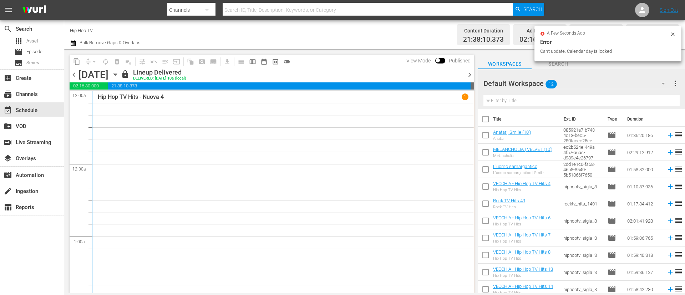
click at [119, 75] on icon "button" at bounding box center [115, 75] width 8 height 8
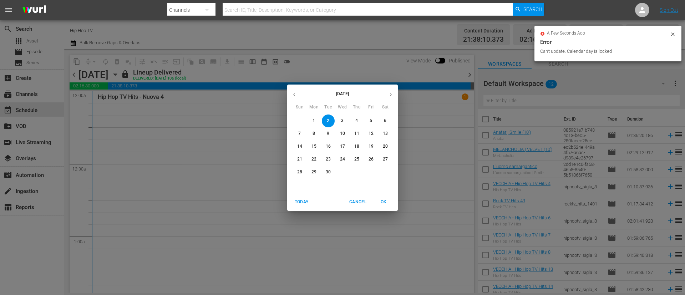
click at [392, 95] on icon "button" at bounding box center [390, 94] width 5 height 5
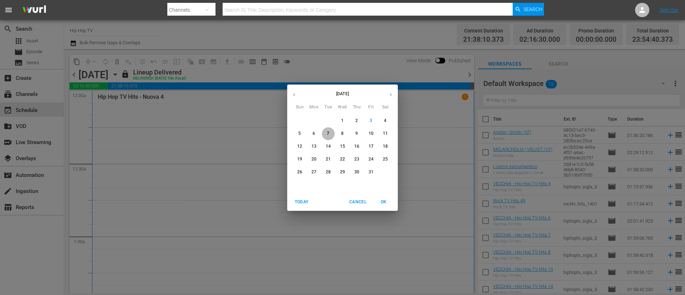
click at [327, 133] on p "7" at bounding box center [328, 134] width 2 height 6
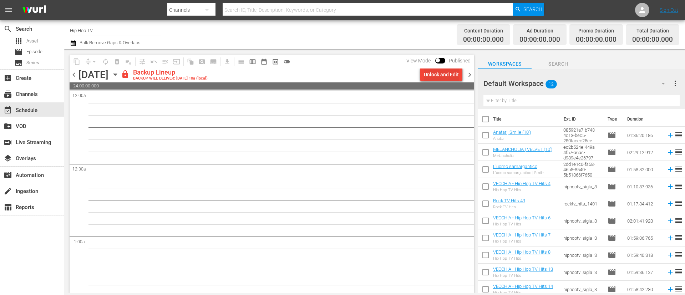
click at [445, 71] on div "Unlock and Edit" at bounding box center [441, 74] width 35 height 13
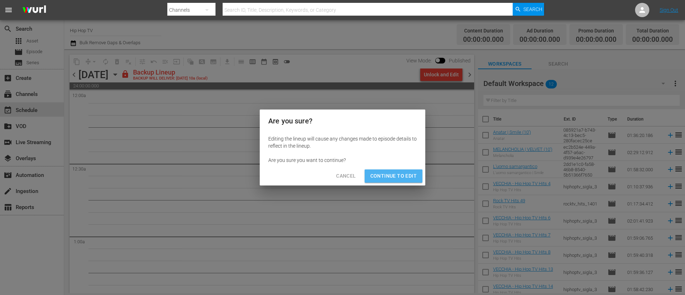
click at [401, 172] on span "Continue to Edit" at bounding box center [393, 176] width 46 height 9
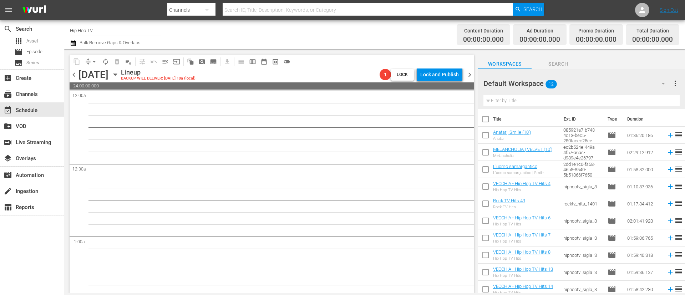
click at [470, 76] on span "chevron_right" at bounding box center [469, 74] width 9 height 9
click at [117, 75] on icon "button" at bounding box center [114, 75] width 3 height 2
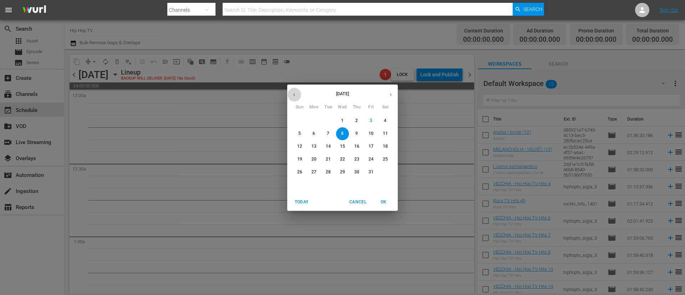
click at [298, 97] on button "button" at bounding box center [294, 95] width 14 height 14
click at [326, 119] on span "2" at bounding box center [328, 121] width 13 height 6
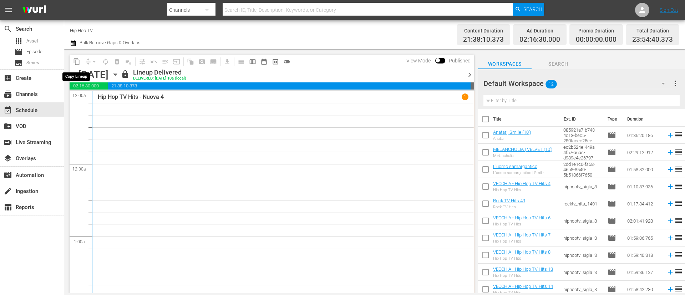
click at [78, 61] on span "content_copy" at bounding box center [76, 61] width 7 height 7
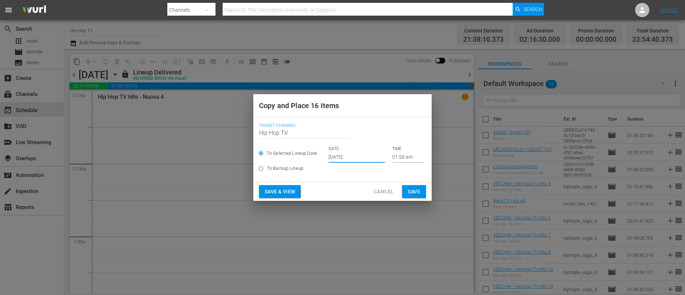
click at [364, 155] on input "Oct 5th 2025" at bounding box center [356, 157] width 56 height 11
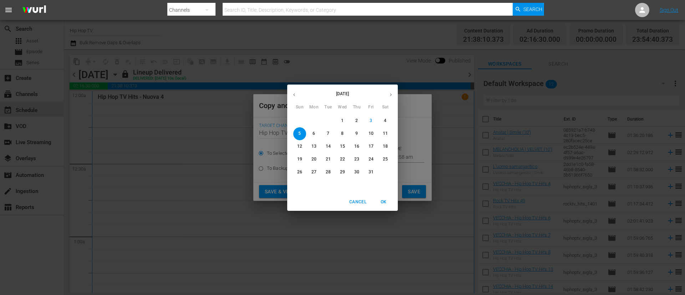
click at [329, 137] on button "7" at bounding box center [328, 133] width 13 height 13
type input "Oct 7th 2025"
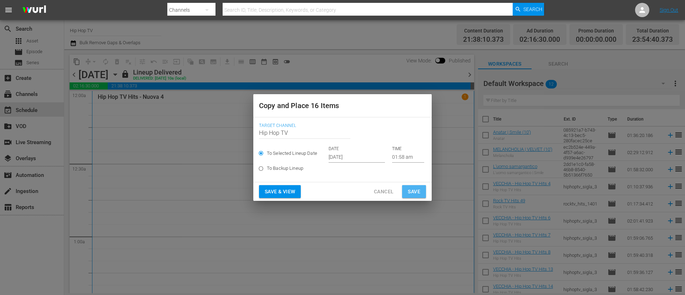
click at [413, 190] on span "Save" at bounding box center [414, 191] width 12 height 9
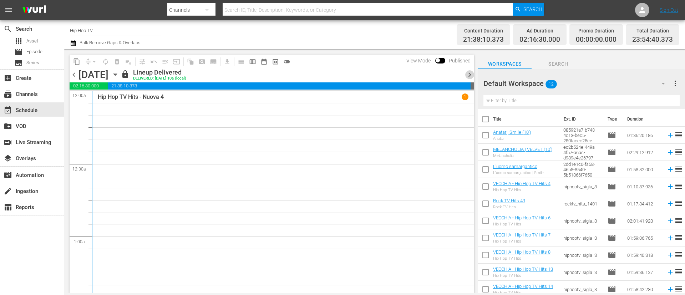
click at [469, 71] on span "chevron_right" at bounding box center [469, 74] width 9 height 9
click at [77, 61] on span "content_copy" at bounding box center [76, 61] width 7 height 7
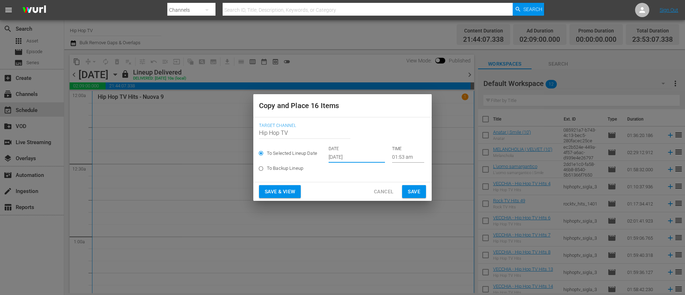
click at [373, 154] on input "Oct 5th 2025" at bounding box center [356, 157] width 56 height 11
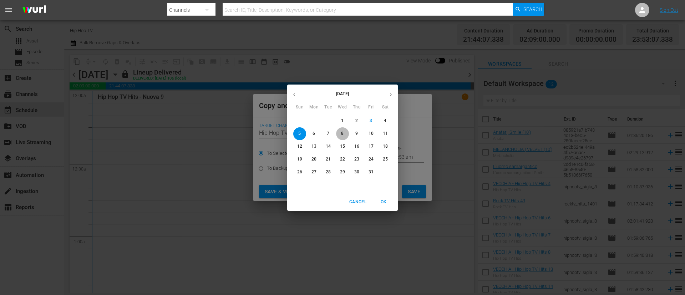
click at [342, 133] on p "8" at bounding box center [342, 134] width 2 height 6
type input "Oct 8th 2025"
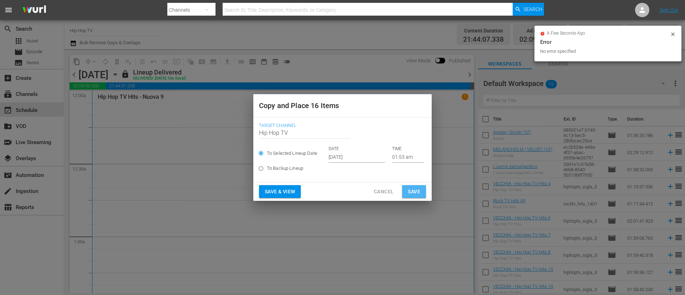
click at [418, 194] on span "Save" at bounding box center [414, 191] width 12 height 9
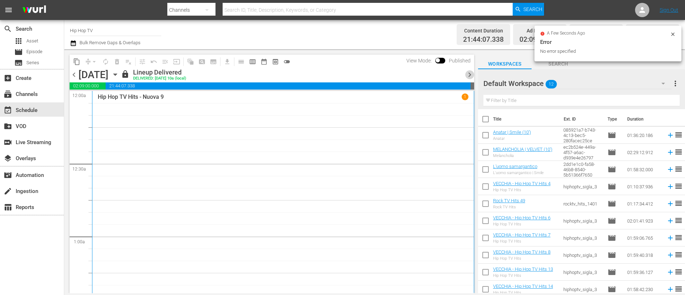
click at [469, 78] on span "chevron_right" at bounding box center [469, 74] width 9 height 9
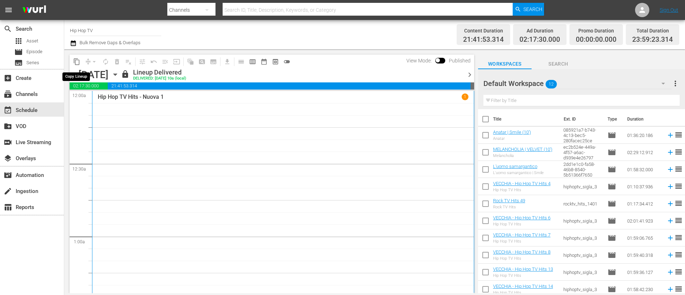
click at [79, 62] on span "content_copy" at bounding box center [76, 61] width 7 height 7
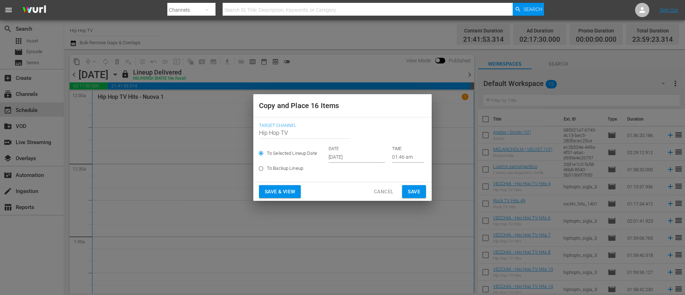
click at [369, 158] on input "Oct 5th 2025" at bounding box center [356, 157] width 56 height 11
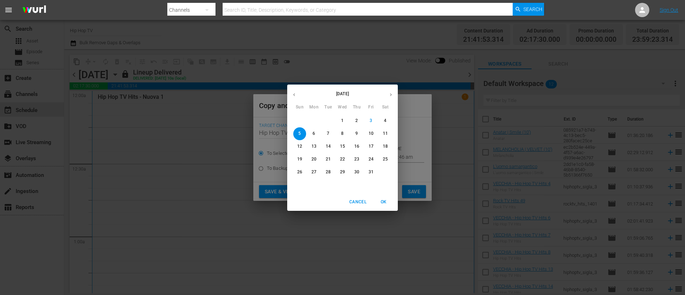
click at [357, 135] on p "9" at bounding box center [356, 134] width 2 height 6
type input "Oct 9th 2025"
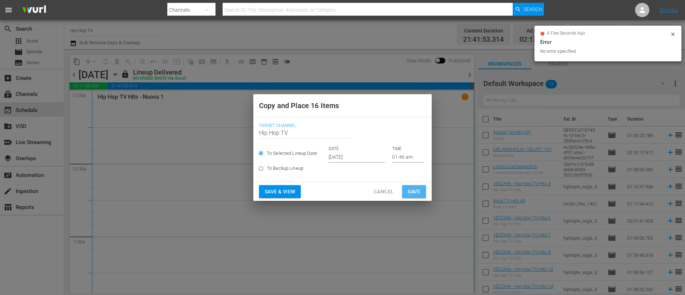
click at [414, 187] on span "Save" at bounding box center [414, 191] width 12 height 9
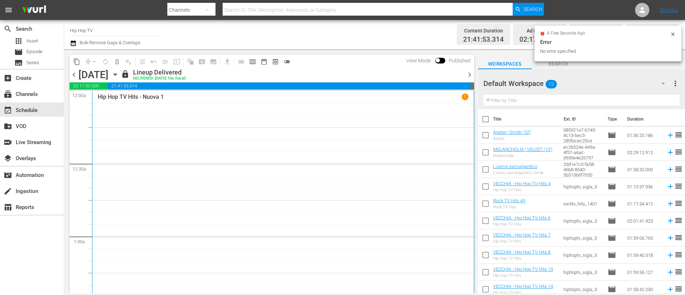
click at [470, 76] on span "chevron_right" at bounding box center [469, 74] width 9 height 9
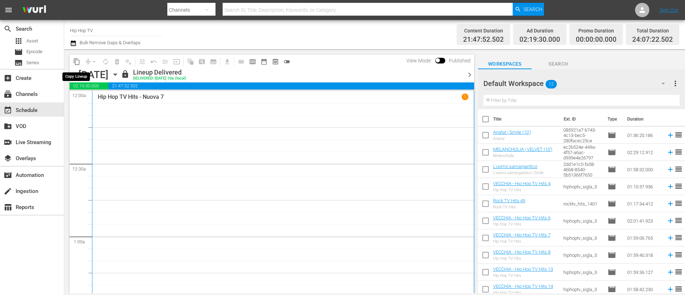
click at [76, 63] on span "content_copy" at bounding box center [76, 61] width 7 height 7
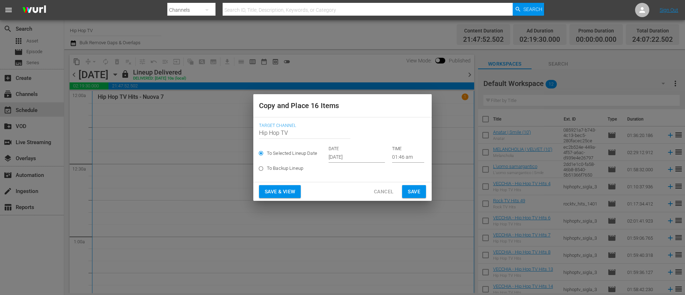
click at [373, 152] on input "Oct 5th 2025" at bounding box center [356, 157] width 56 height 11
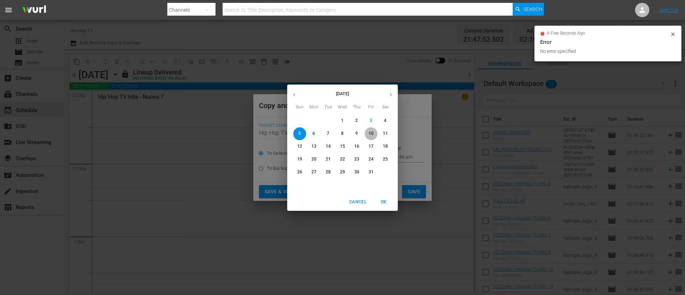
click at [368, 134] on p "10" at bounding box center [370, 134] width 5 height 6
type input "Oct 10th 2025"
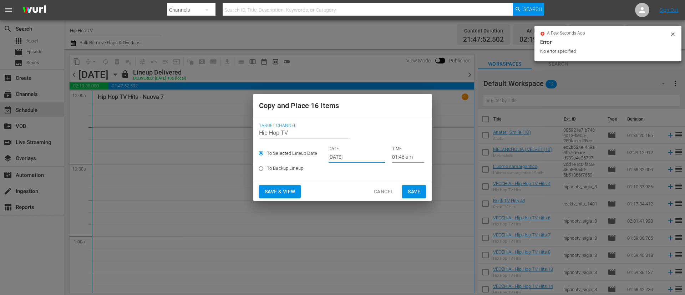
click at [413, 187] on span "Save" at bounding box center [414, 191] width 12 height 9
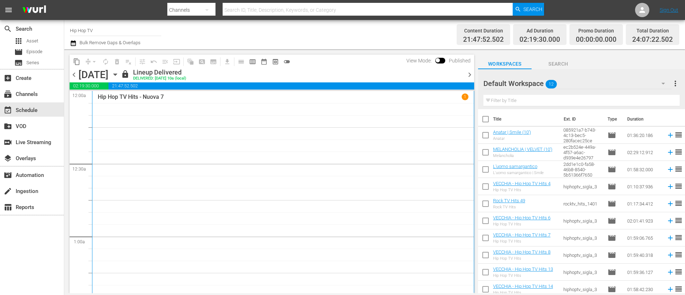
click at [469, 78] on span "chevron_right" at bounding box center [469, 74] width 9 height 9
click at [76, 63] on span "content_copy" at bounding box center [76, 61] width 7 height 7
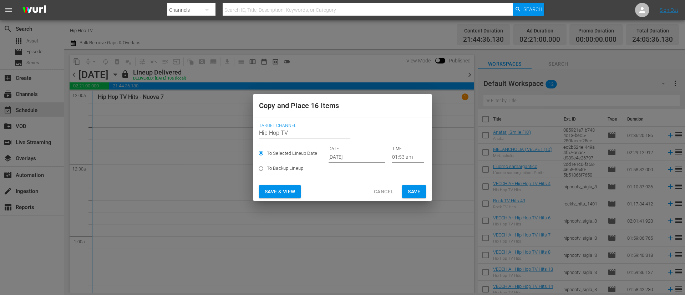
click at [364, 158] on input "Oct 5th 2025" at bounding box center [356, 157] width 56 height 11
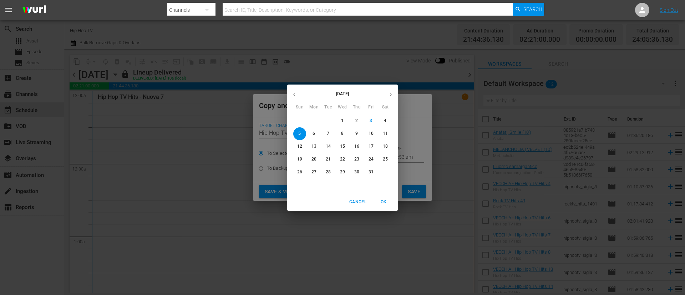
click at [383, 134] on p "11" at bounding box center [385, 134] width 5 height 6
type input "Oct 11th 2025"
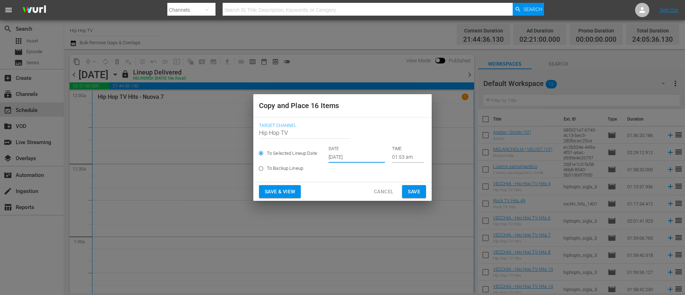
click at [417, 191] on span "Save" at bounding box center [414, 191] width 12 height 9
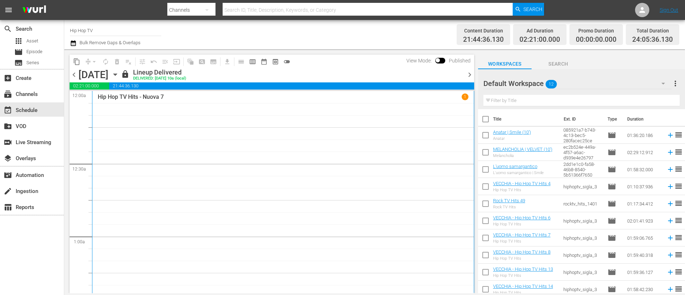
click at [469, 76] on span "chevron_right" at bounding box center [469, 74] width 9 height 9
click at [79, 60] on span "content_copy" at bounding box center [76, 61] width 7 height 7
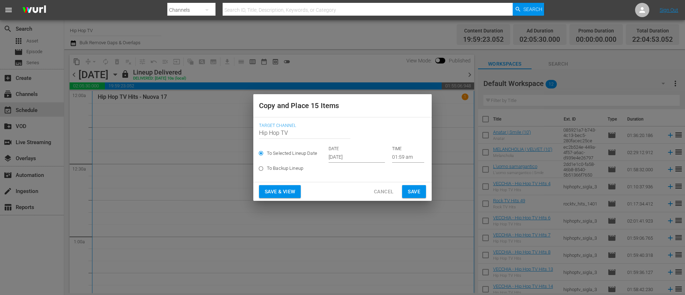
click at [373, 159] on input "Oct 5th 2025" at bounding box center [356, 157] width 56 height 11
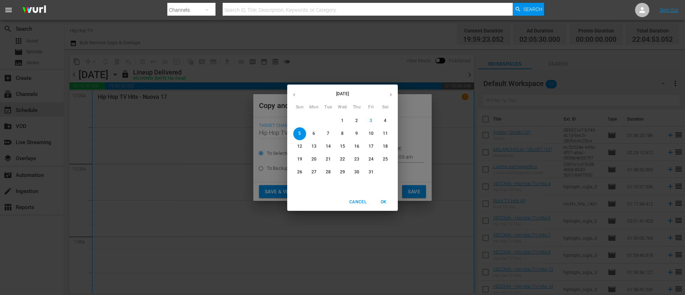
click at [391, 96] on icon "button" at bounding box center [390, 94] width 5 height 5
click at [291, 99] on button "button" at bounding box center [294, 95] width 14 height 14
click at [301, 147] on p "12" at bounding box center [299, 146] width 5 height 6
type input "Oct 12th 2025"
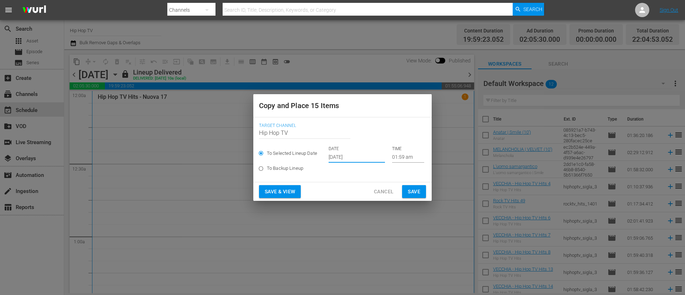
click at [412, 190] on span "Save" at bounding box center [414, 191] width 12 height 9
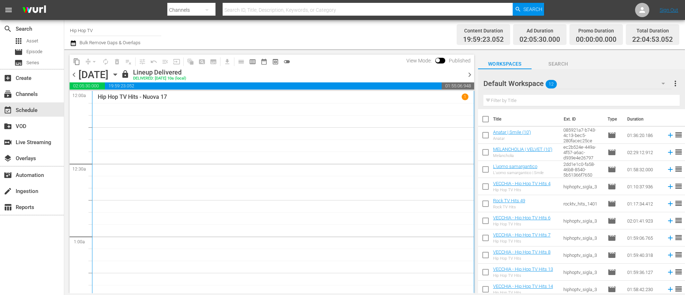
click at [119, 75] on icon "button" at bounding box center [115, 75] width 8 height 8
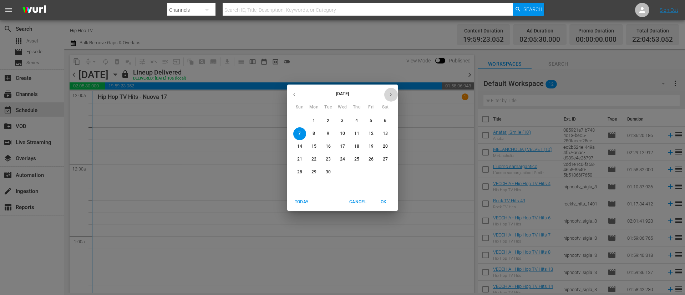
click at [389, 94] on icon "button" at bounding box center [390, 94] width 5 height 5
click at [331, 132] on span "7" at bounding box center [328, 134] width 13 height 6
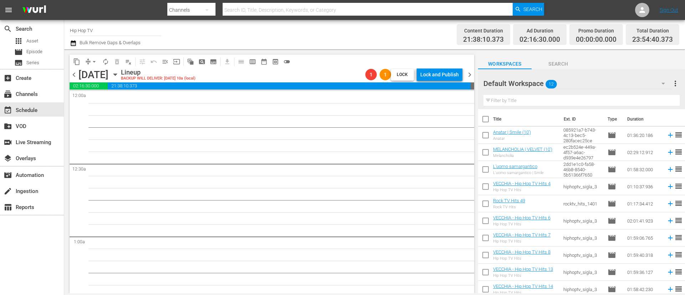
click at [596, 81] on div "Default Workspace 12" at bounding box center [577, 83] width 188 height 20
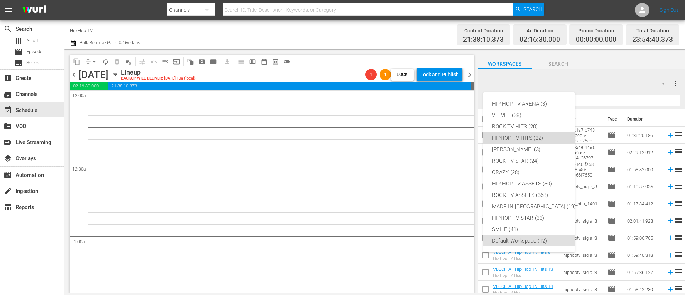
click at [531, 140] on div "HIPHOP TV HITS (22)" at bounding box center [534, 137] width 84 height 11
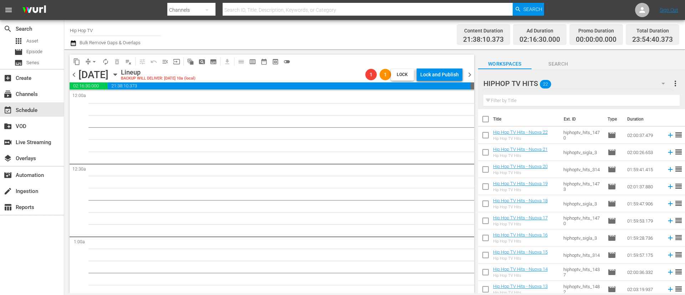
click at [575, 84] on div "HIPHOP TV HITS 22" at bounding box center [577, 83] width 188 height 20
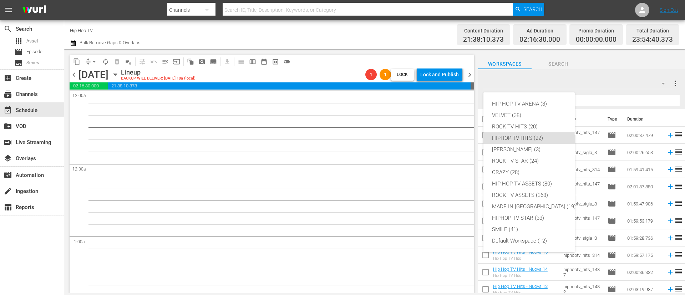
click at [400, 159] on div "HIP HOP TV ARENA (3) VELVET (38) ROCK TV HITS (20) HIPHOP TV HITS (22) PINO SCO…" at bounding box center [342, 147] width 685 height 295
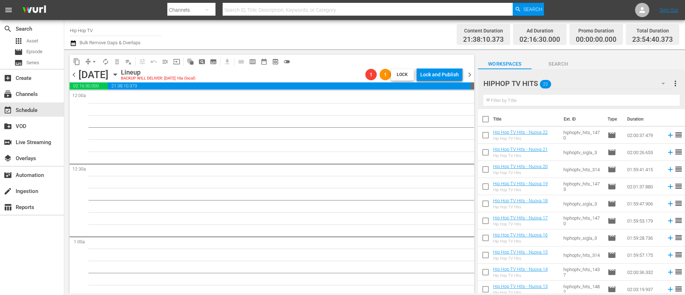
click at [81, 75] on div "Tuesday, October 7th" at bounding box center [93, 75] width 30 height 12
click at [73, 75] on span "chevron_left" at bounding box center [74, 74] width 9 height 9
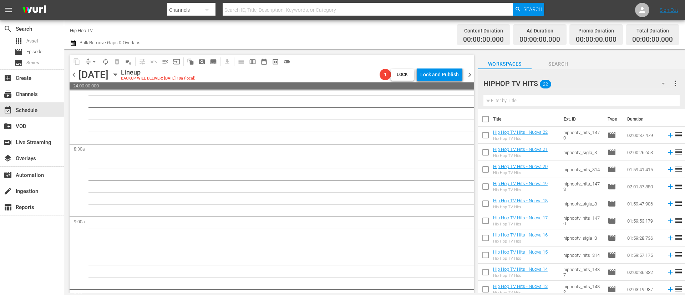
scroll to position [1284, 0]
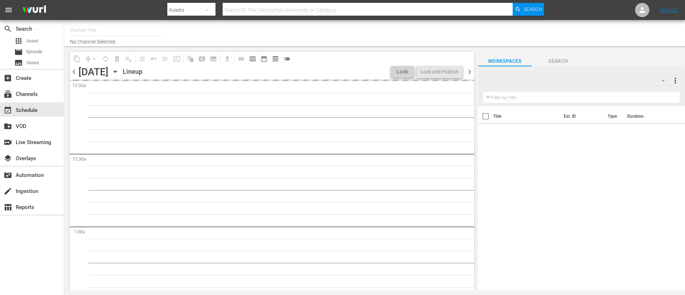
type input "Hip Hop TV (1366)"
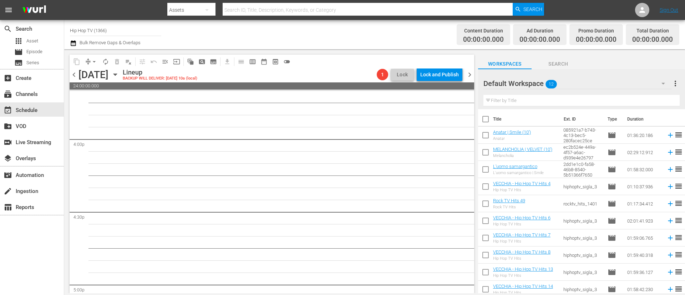
scroll to position [2353, 0]
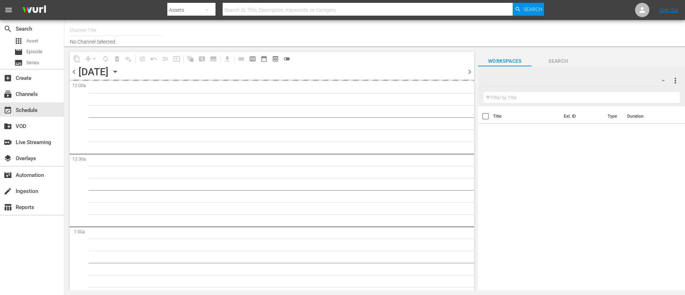
type input "Hip Hop TV (1366)"
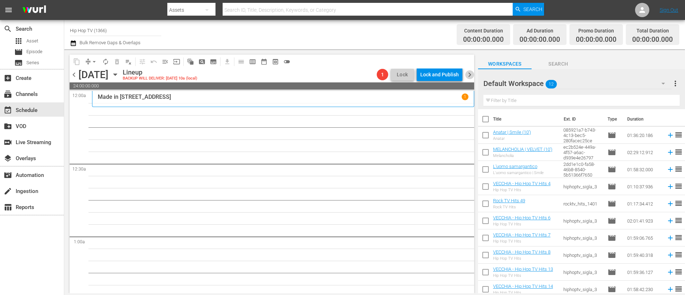
click at [471, 74] on span "chevron_right" at bounding box center [469, 74] width 9 height 9
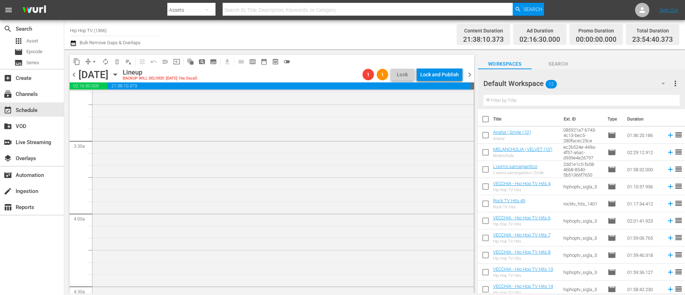
scroll to position [267, 0]
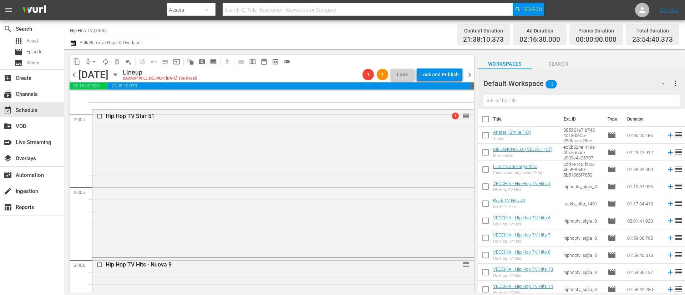
click at [119, 76] on icon "button" at bounding box center [115, 75] width 8 height 8
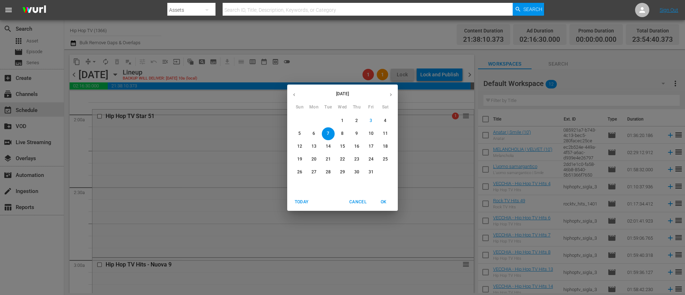
click at [296, 96] on icon "button" at bounding box center [293, 94] width 5 height 5
click at [313, 121] on p "1" at bounding box center [313, 121] width 2 height 6
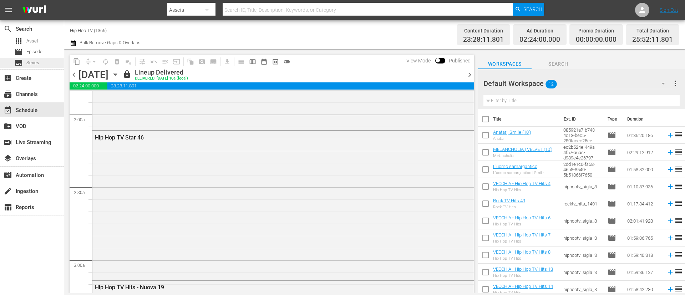
scroll to position [255, 0]
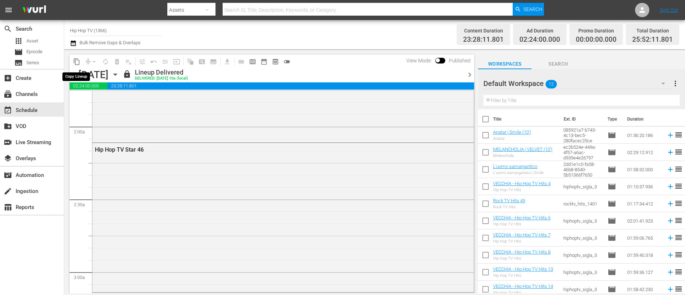
click at [74, 62] on span "content_copy" at bounding box center [76, 61] width 7 height 7
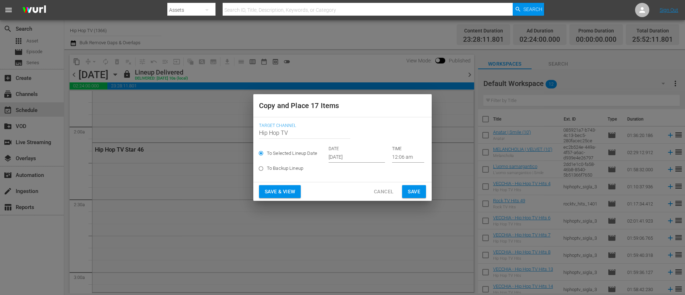
click at [367, 159] on input "Oct 5th 2025" at bounding box center [356, 157] width 56 height 11
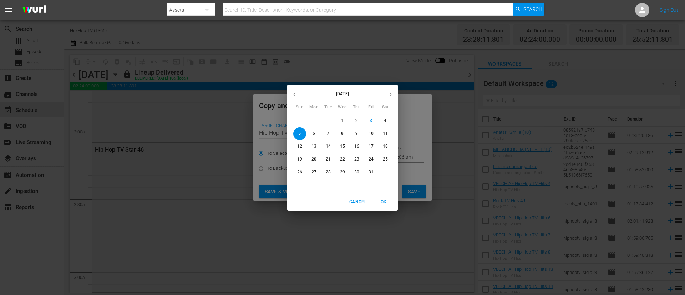
click at [317, 135] on span "6" at bounding box center [313, 134] width 13 height 6
type input "Oct 6th 2025"
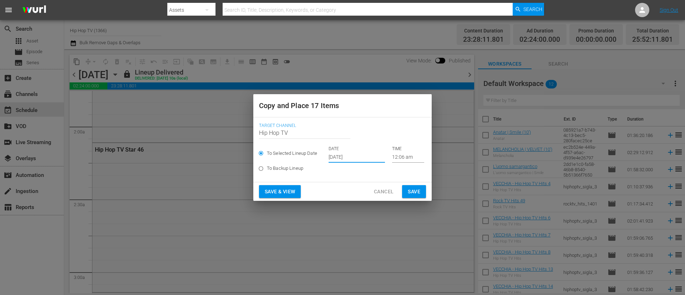
click at [417, 190] on span "Save" at bounding box center [414, 191] width 12 height 9
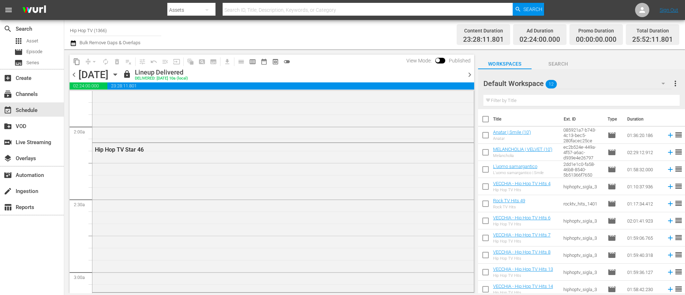
click at [119, 76] on icon "button" at bounding box center [115, 75] width 8 height 8
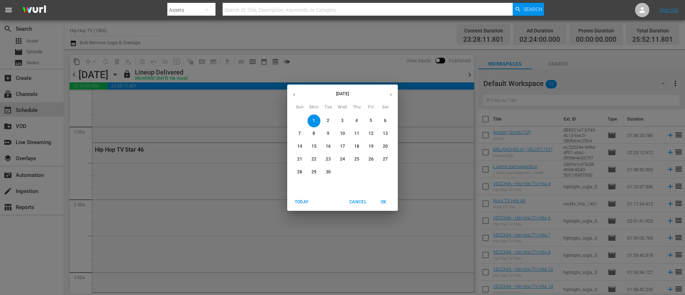
click at [390, 93] on icon "button" at bounding box center [391, 94] width 2 height 3
click at [317, 135] on span "6" at bounding box center [313, 134] width 13 height 6
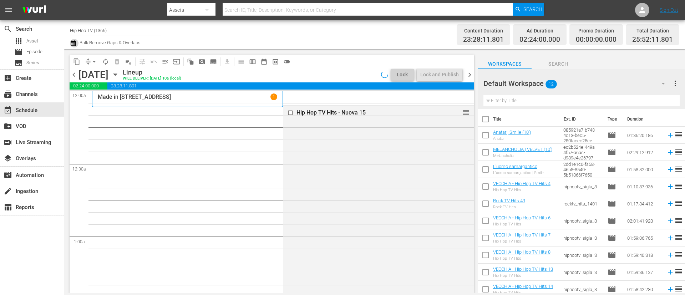
click at [71, 42] on icon "button" at bounding box center [73, 43] width 5 height 6
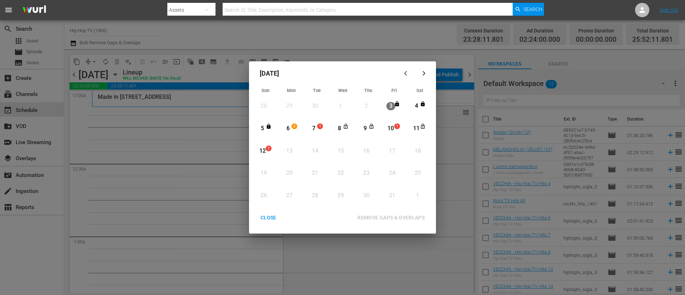
click at [285, 131] on div "6" at bounding box center [287, 128] width 9 height 8
click at [262, 148] on div "12" at bounding box center [262, 151] width 9 height 8
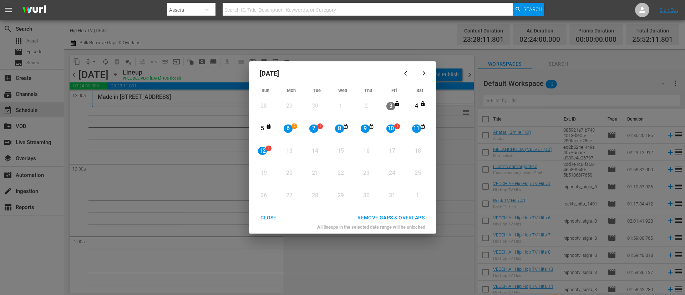
click at [412, 219] on div "REMOVE GAPS & OVERLAPS" at bounding box center [391, 217] width 78 height 9
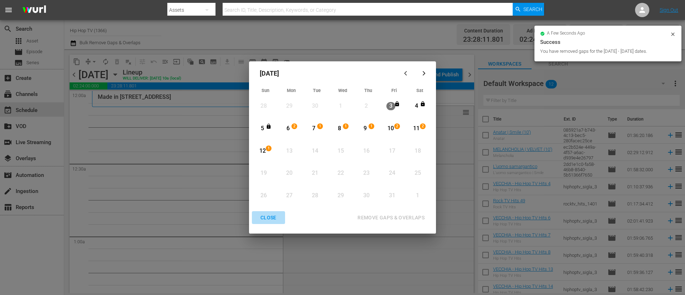
click at [271, 218] on div "CLOSE" at bounding box center [268, 217] width 27 height 9
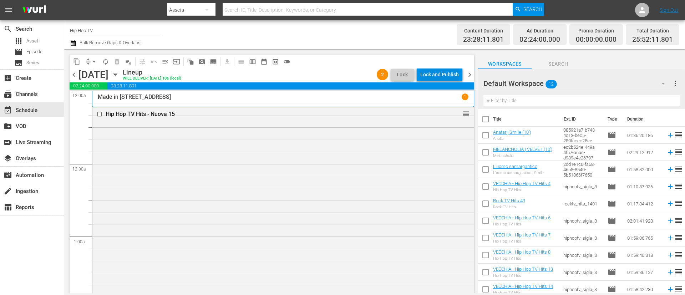
click at [438, 70] on div "Lock and Publish" at bounding box center [439, 74] width 39 height 13
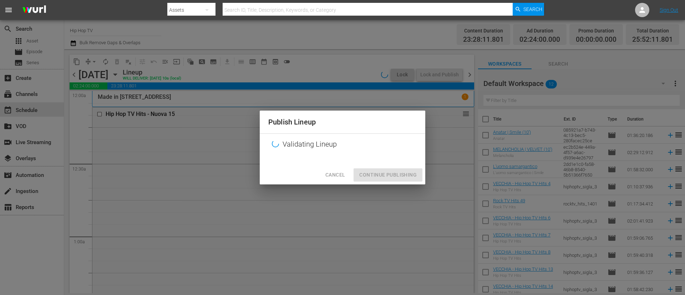
click at [371, 176] on div "Cancel Continue Publishing" at bounding box center [342, 174] width 165 height 19
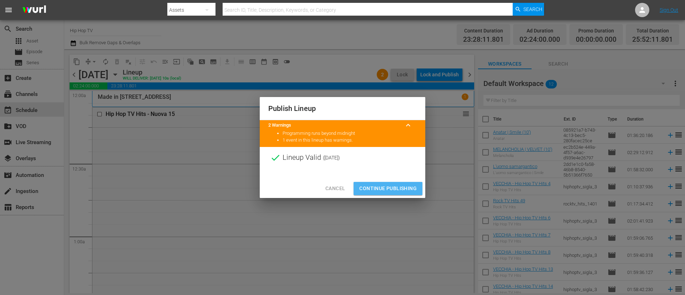
click at [393, 188] on span "Continue Publishing" at bounding box center [387, 188] width 57 height 9
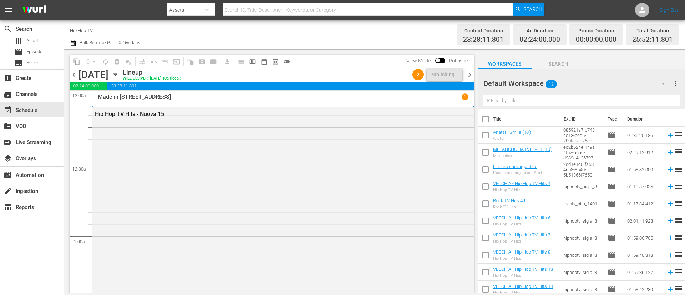
click at [470, 77] on span "chevron_right" at bounding box center [469, 74] width 9 height 9
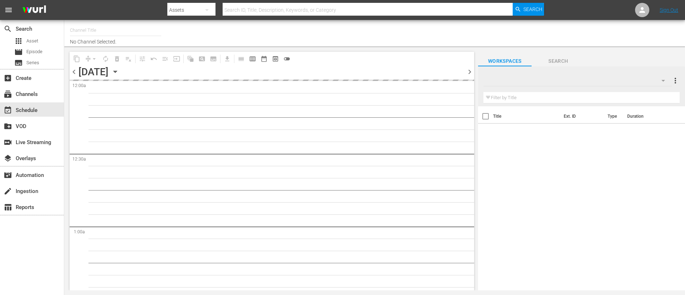
type input "Hip Hop TV (1366)"
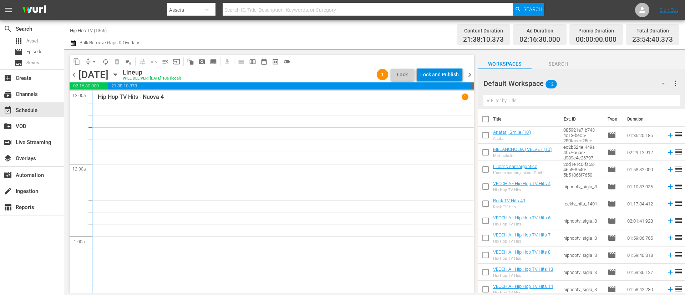
click at [450, 75] on div "Lock and Publish" at bounding box center [439, 74] width 39 height 13
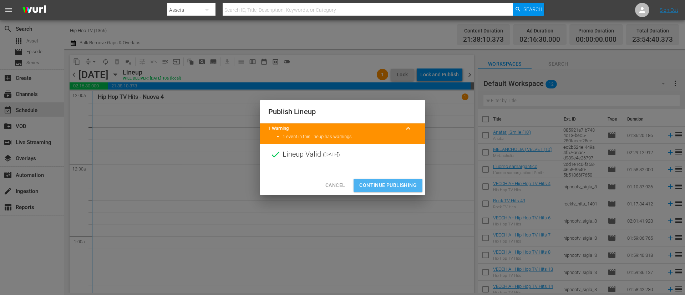
click at [384, 183] on span "Continue Publishing" at bounding box center [387, 185] width 57 height 9
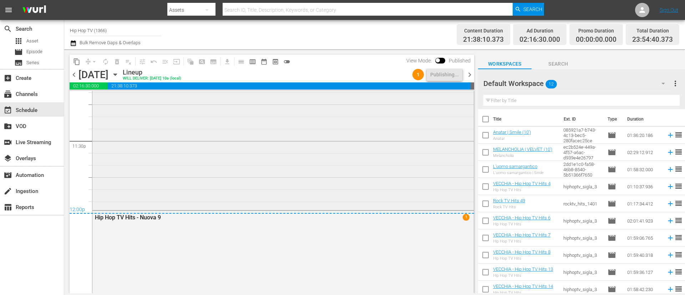
scroll to position [3384, 0]
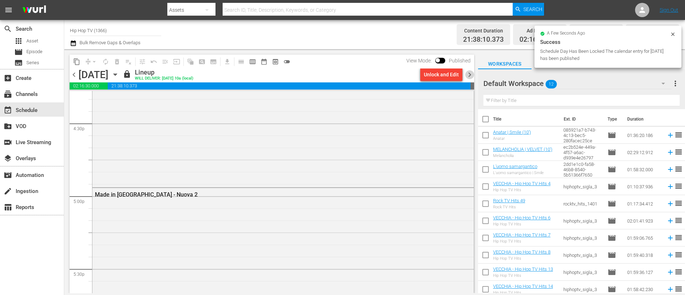
click at [472, 74] on span "chevron_right" at bounding box center [469, 74] width 9 height 9
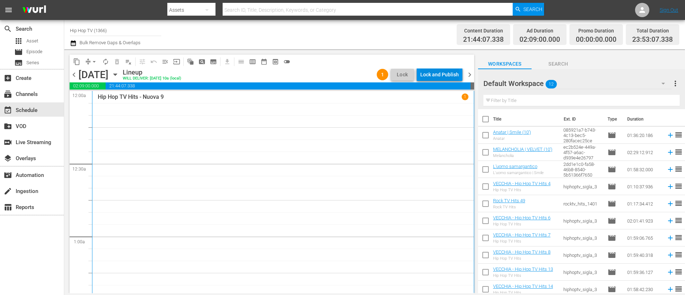
click at [451, 77] on div "Lock and Publish" at bounding box center [439, 74] width 39 height 13
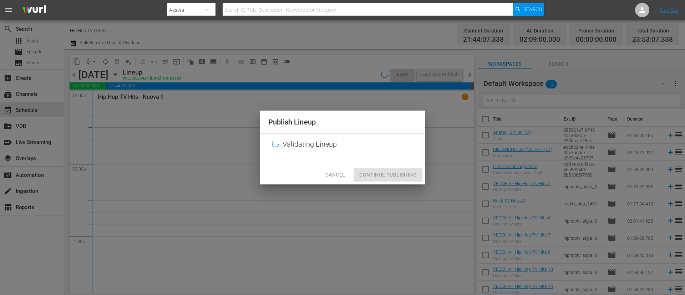
click at [385, 178] on div "Cancel Continue Publishing" at bounding box center [342, 174] width 165 height 19
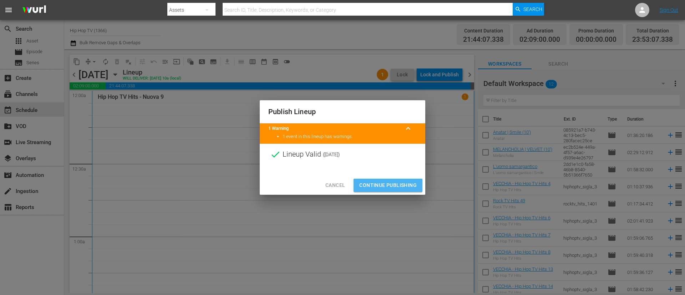
click at [384, 187] on span "Continue Publishing" at bounding box center [387, 185] width 57 height 9
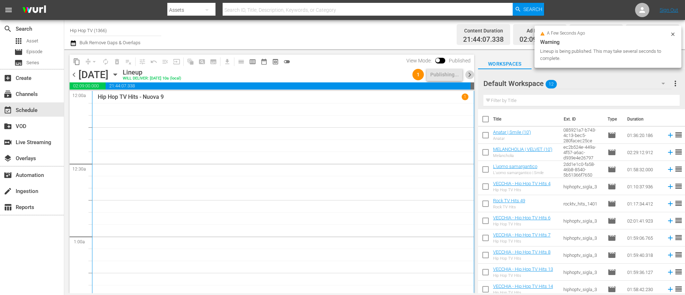
click at [470, 74] on span "chevron_right" at bounding box center [469, 74] width 9 height 9
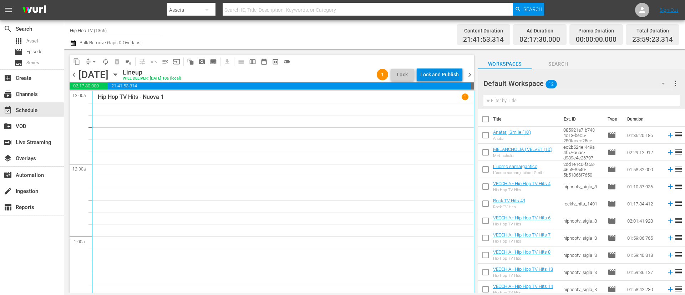
click at [448, 76] on div "Lock and Publish" at bounding box center [439, 74] width 39 height 13
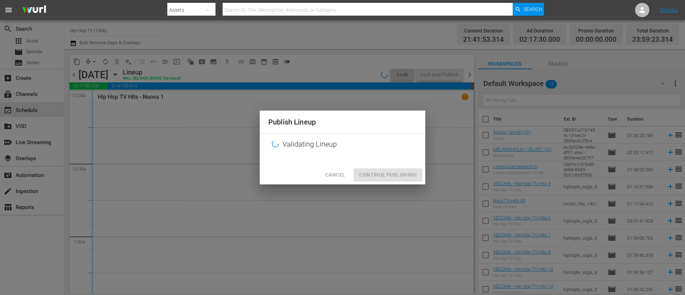
click at [386, 173] on div "Cancel Continue Publishing" at bounding box center [342, 174] width 165 height 19
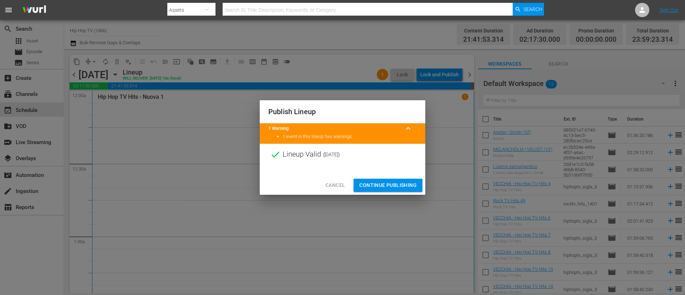
click at [387, 180] on button "Continue Publishing" at bounding box center [387, 185] width 69 height 13
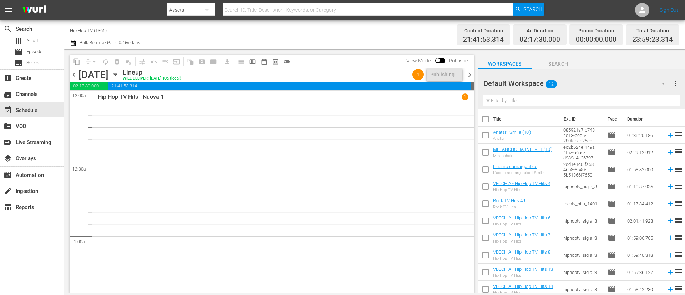
click at [471, 76] on span "chevron_right" at bounding box center [469, 74] width 9 height 9
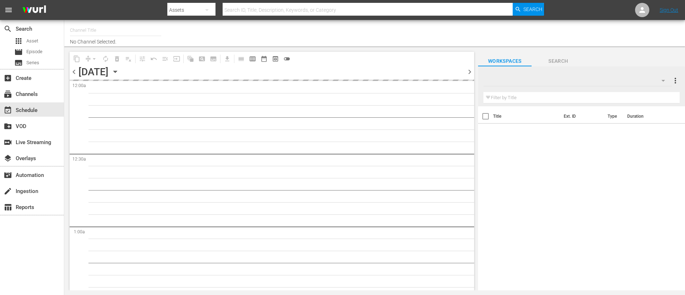
type input "Hip Hop TV (1366)"
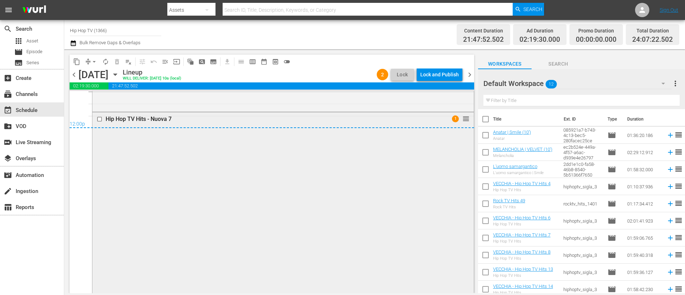
scroll to position [3404, 0]
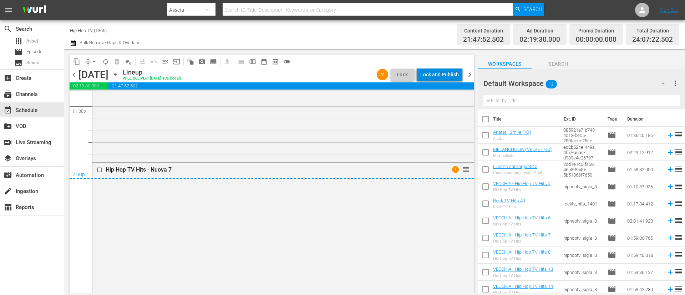
click at [450, 72] on div "Lock and Publish" at bounding box center [439, 74] width 39 height 13
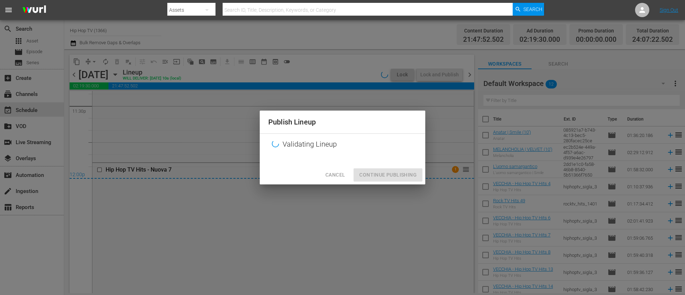
click at [386, 178] on div "Cancel Continue Publishing" at bounding box center [342, 174] width 165 height 19
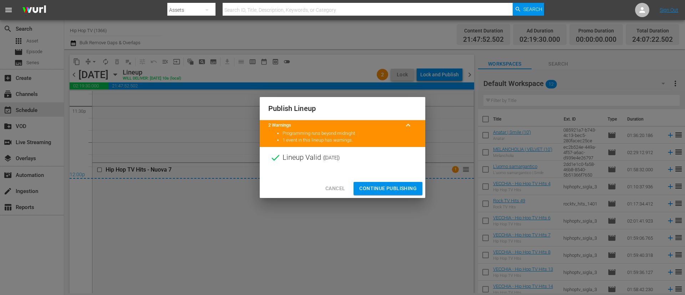
click at [386, 188] on span "Continue Publishing" at bounding box center [387, 188] width 57 height 9
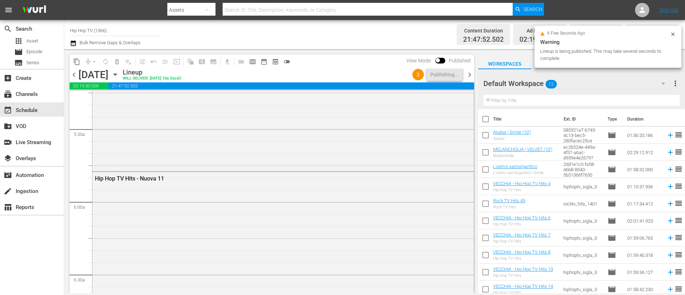
scroll to position [0, 0]
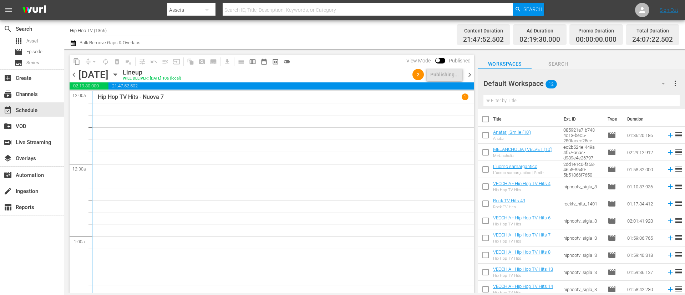
click at [468, 74] on span "chevron_right" at bounding box center [469, 74] width 9 height 9
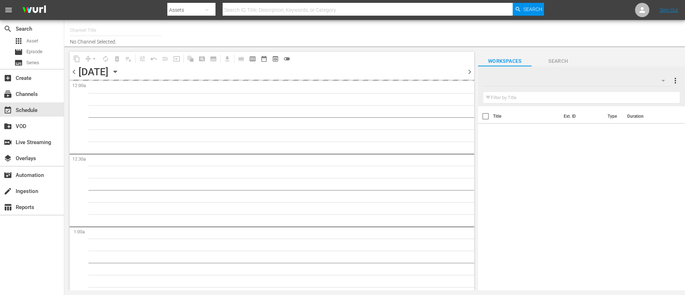
type input "Hip Hop TV (1366)"
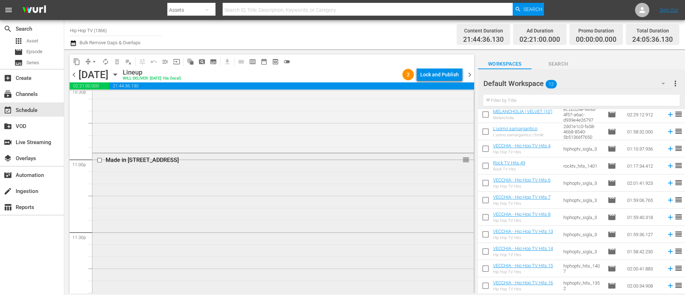
scroll to position [3203, 0]
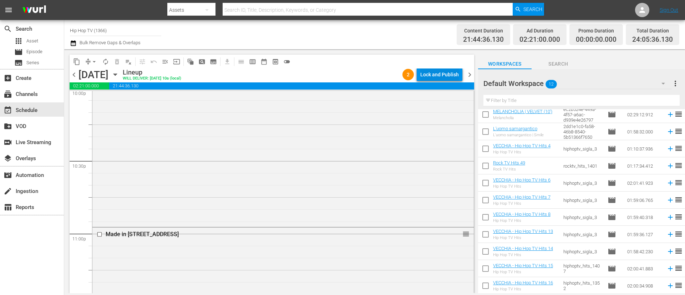
click at [435, 72] on div "Lock and Publish" at bounding box center [439, 74] width 39 height 13
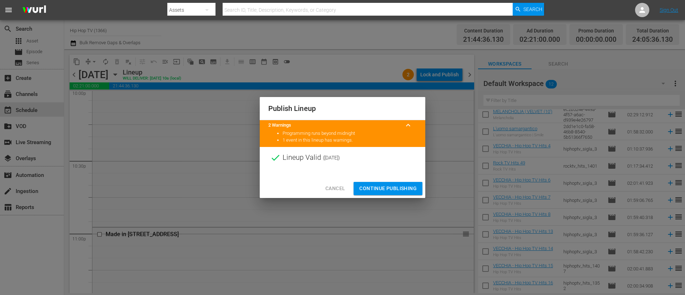
click at [390, 183] on button "Continue Publishing" at bounding box center [387, 188] width 69 height 13
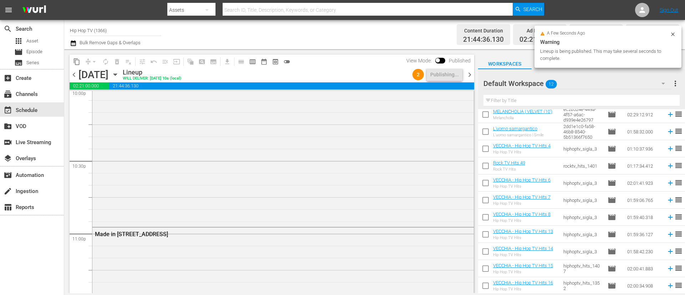
click at [470, 74] on span "chevron_right" at bounding box center [469, 74] width 9 height 9
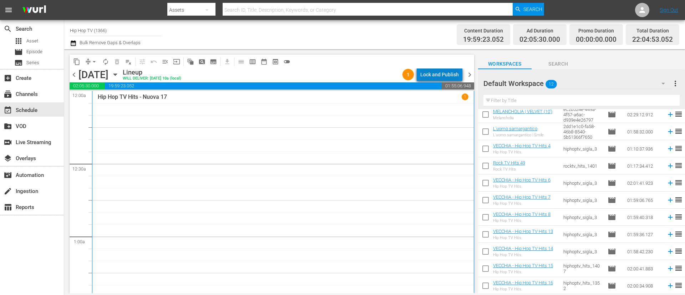
click at [443, 72] on div "Lock and Publish" at bounding box center [439, 74] width 39 height 13
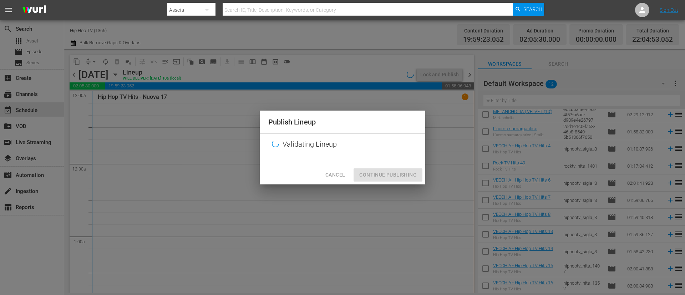
click at [407, 177] on div "Cancel Continue Publishing" at bounding box center [342, 174] width 165 height 19
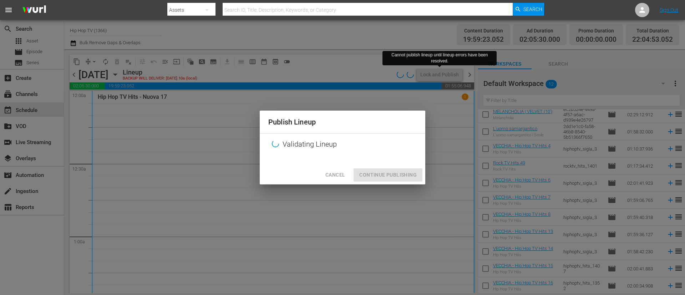
click at [340, 172] on span "Cancel" at bounding box center [335, 174] width 20 height 9
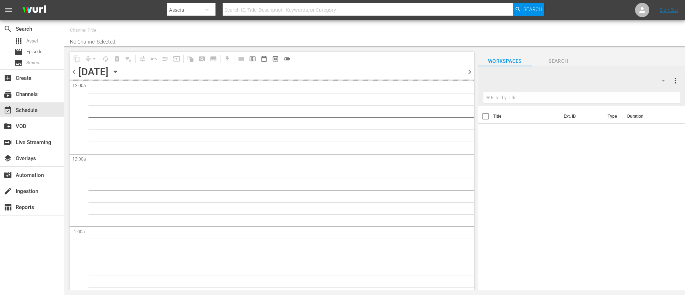
type input "Hip Hop TV (1366)"
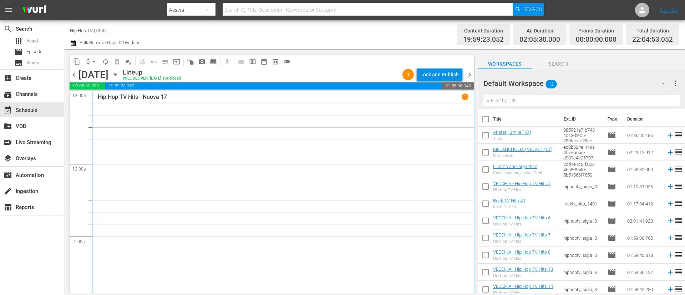
click at [440, 75] on div "Lock and Publish" at bounding box center [439, 74] width 39 height 13
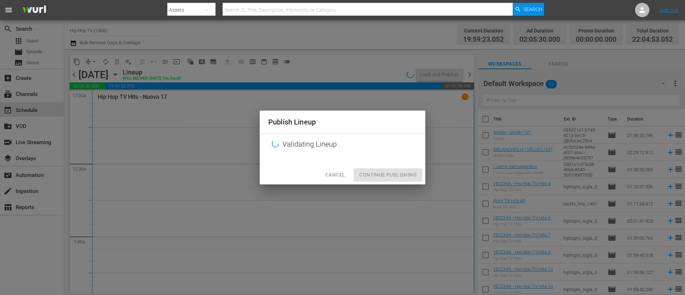
click at [385, 175] on div "Cancel Continue Publishing" at bounding box center [342, 174] width 165 height 19
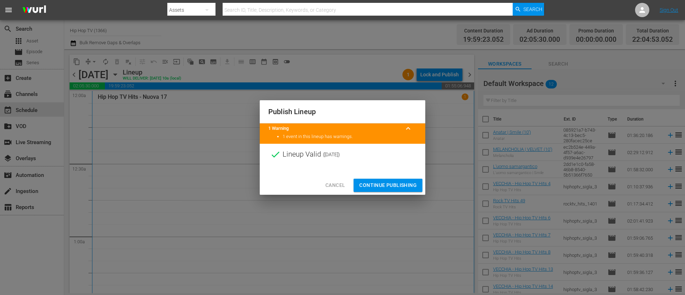
click at [394, 187] on span "Continue Publishing" at bounding box center [387, 185] width 57 height 9
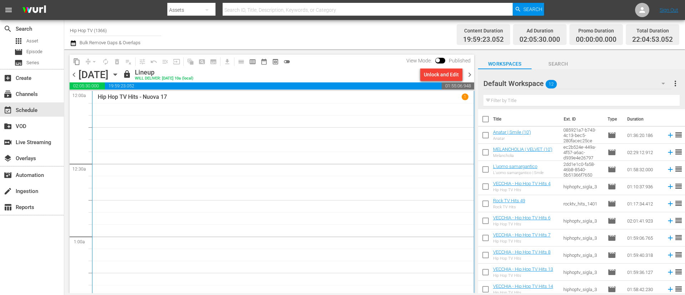
click at [472, 74] on span "chevron_right" at bounding box center [469, 74] width 9 height 9
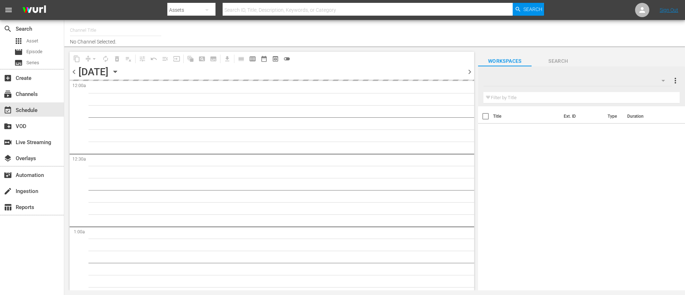
type input "Hip Hop TV (1366)"
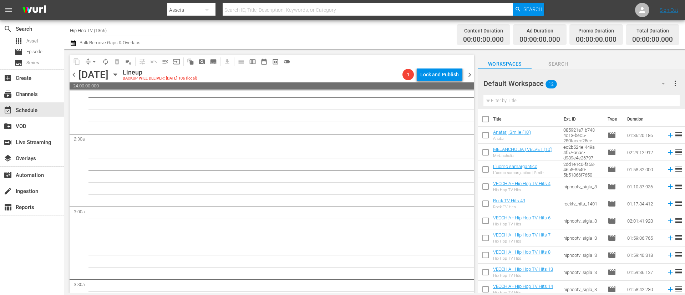
scroll to position [481, 0]
